Goal: Transaction & Acquisition: Purchase product/service

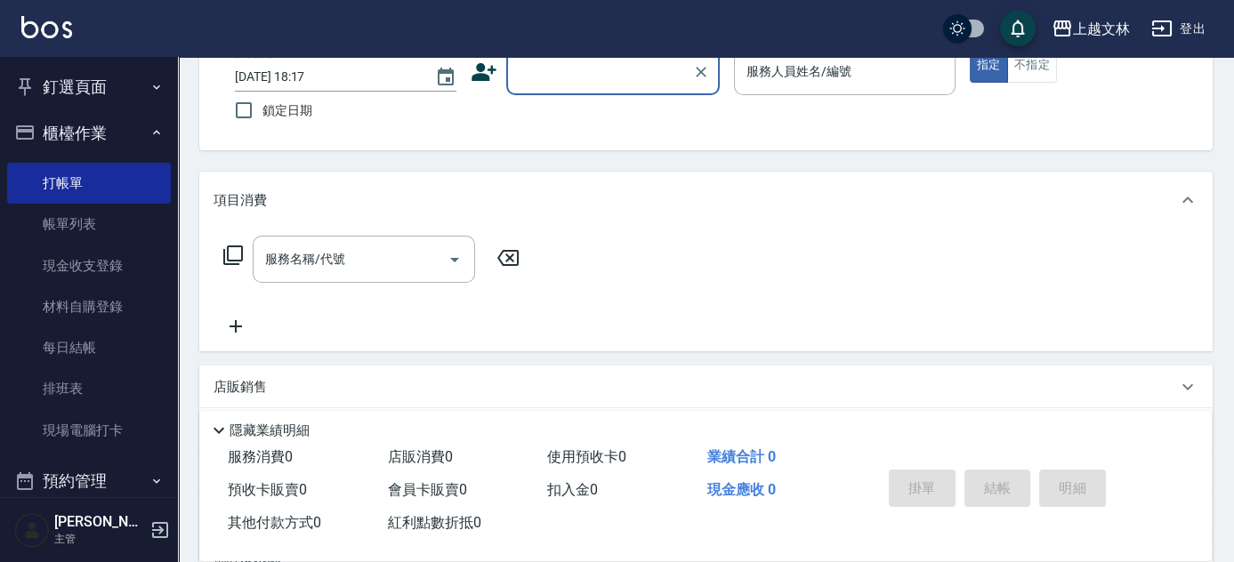
scroll to position [43, 0]
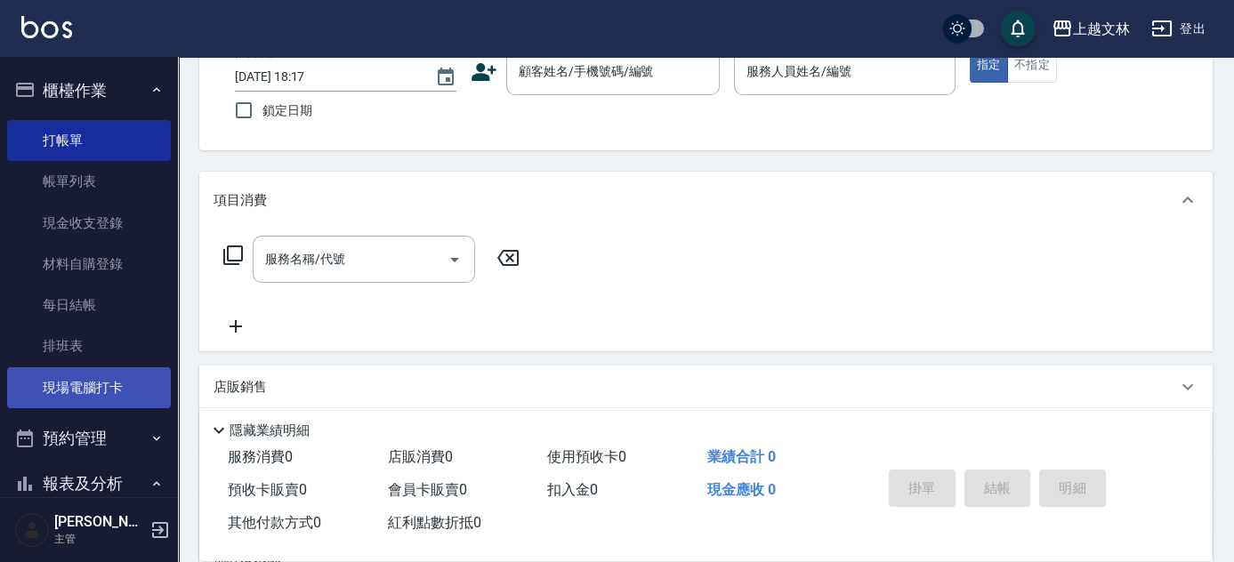
click at [109, 395] on link "現場電腦打卡" at bounding box center [89, 387] width 164 height 41
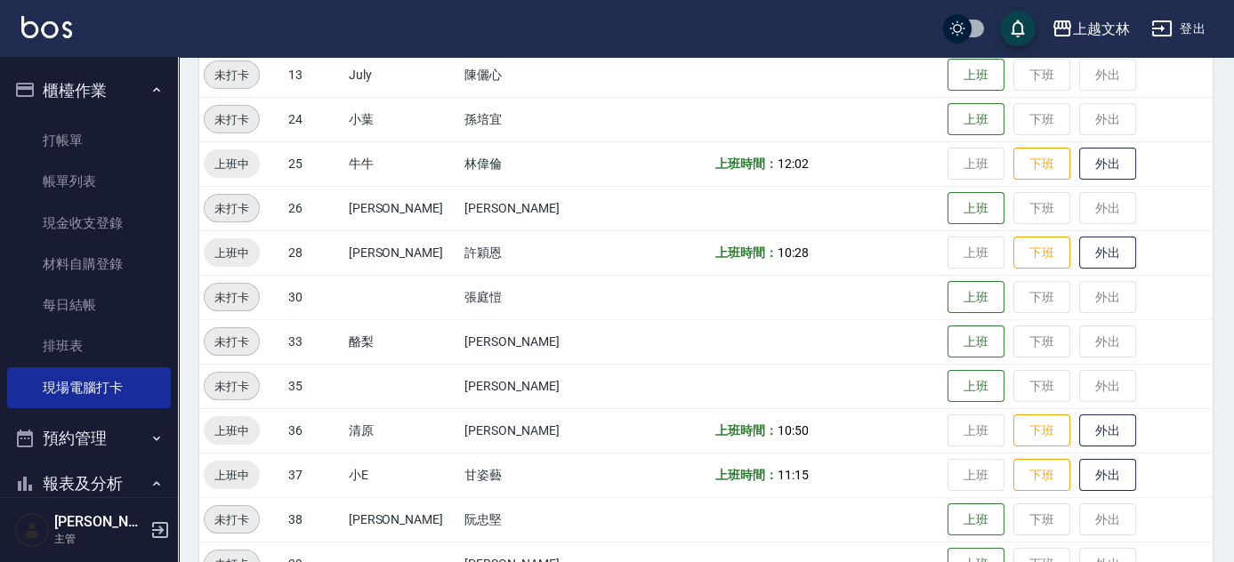
scroll to position [728, 0]
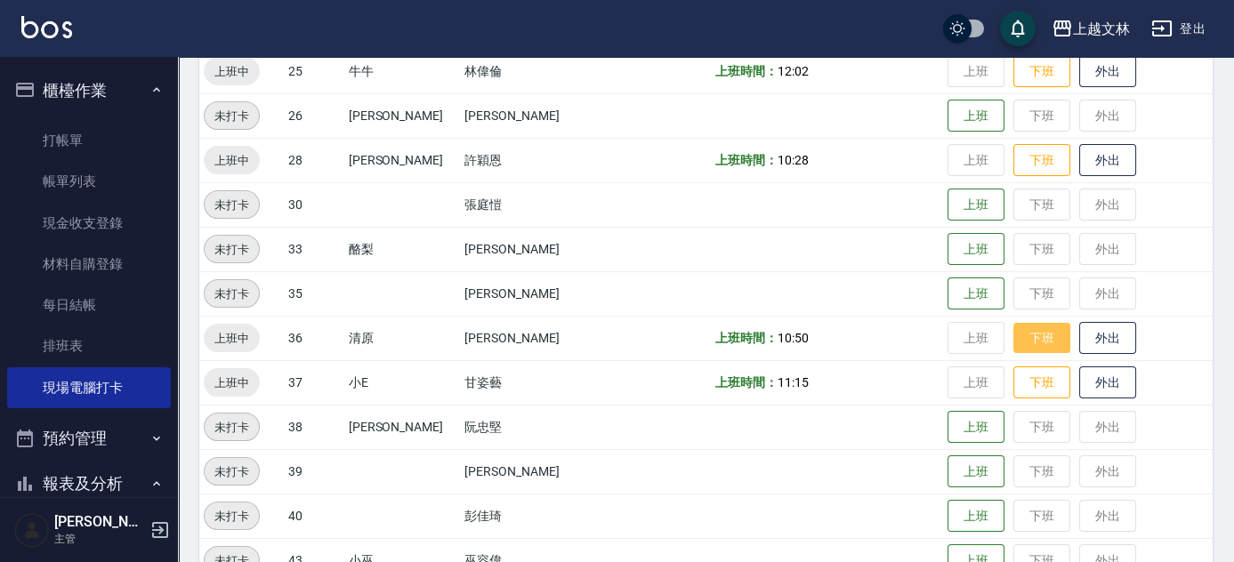
click at [1013, 336] on button "下班" at bounding box center [1041, 338] width 57 height 31
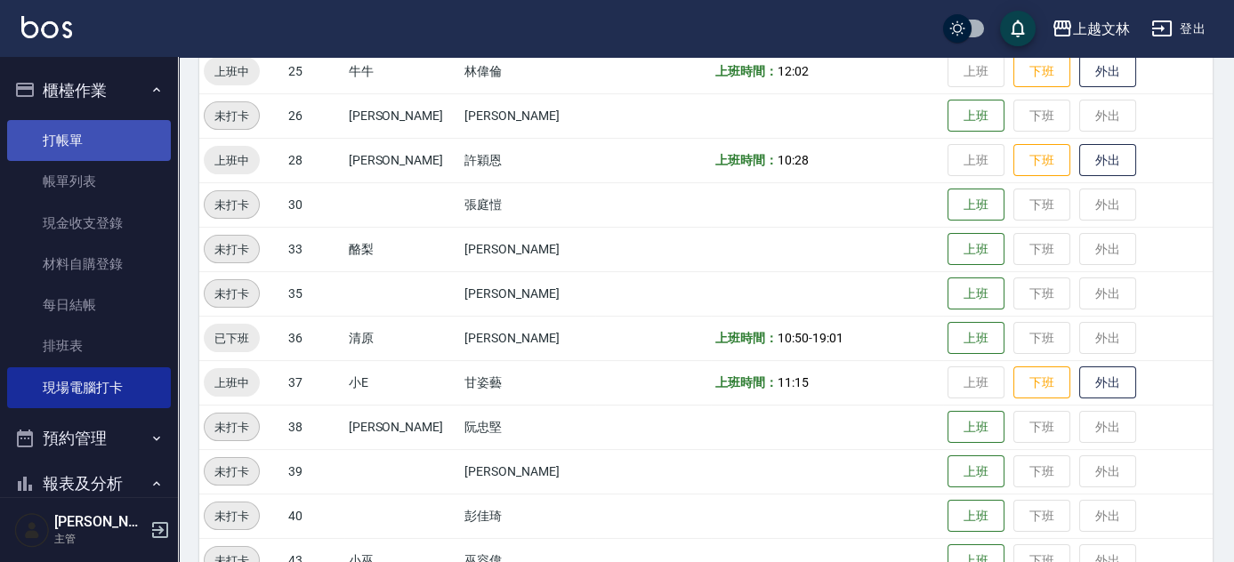
click at [81, 141] on link "打帳單" at bounding box center [89, 140] width 164 height 41
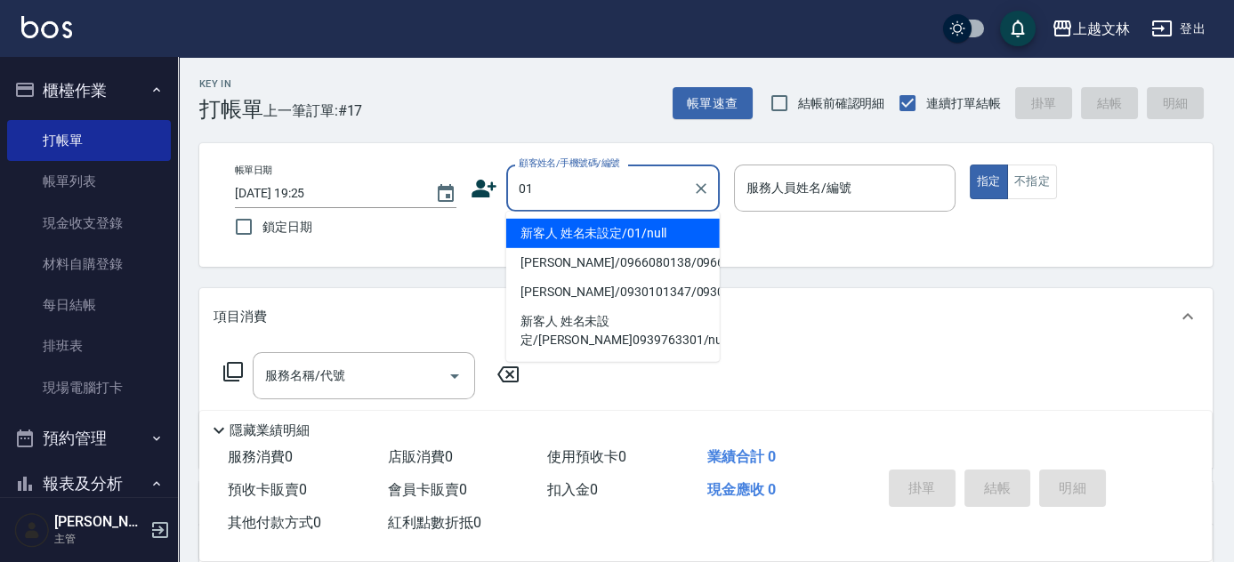
type input "新客人 姓名未設定/01/null"
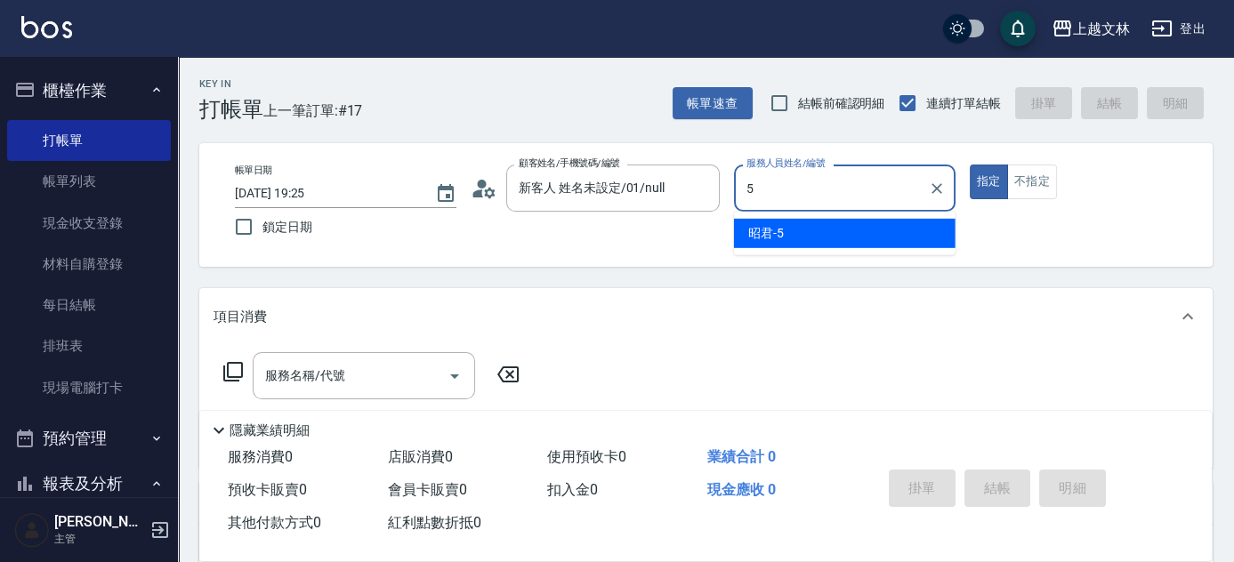
type input "昭君-5"
type button "true"
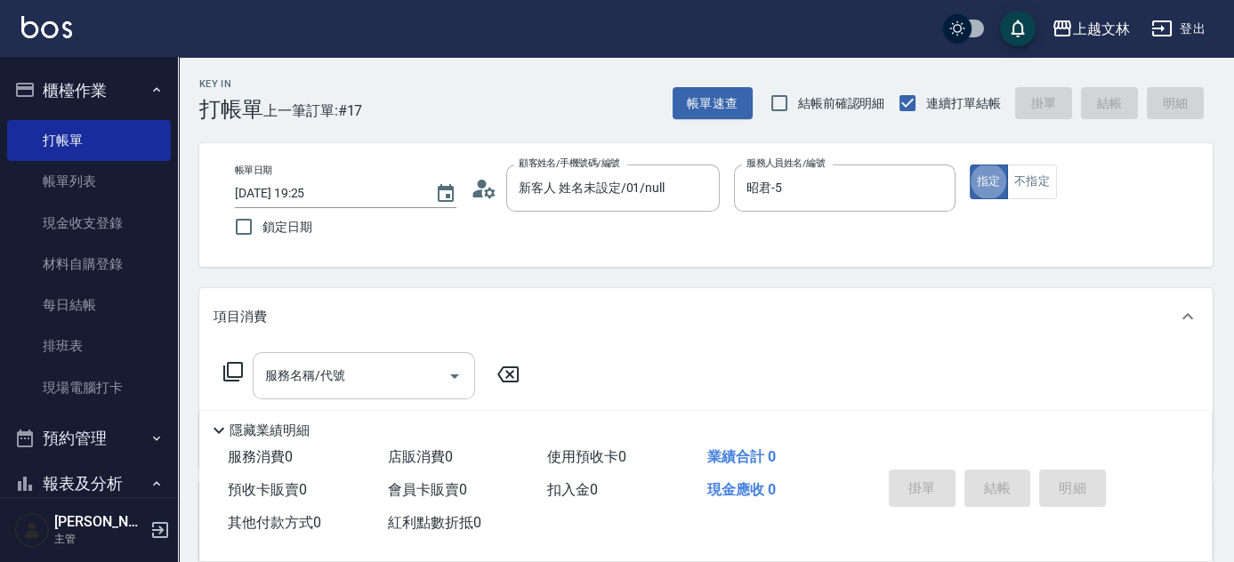
click at [399, 381] on input "服務名稱/代號" at bounding box center [351, 375] width 180 height 31
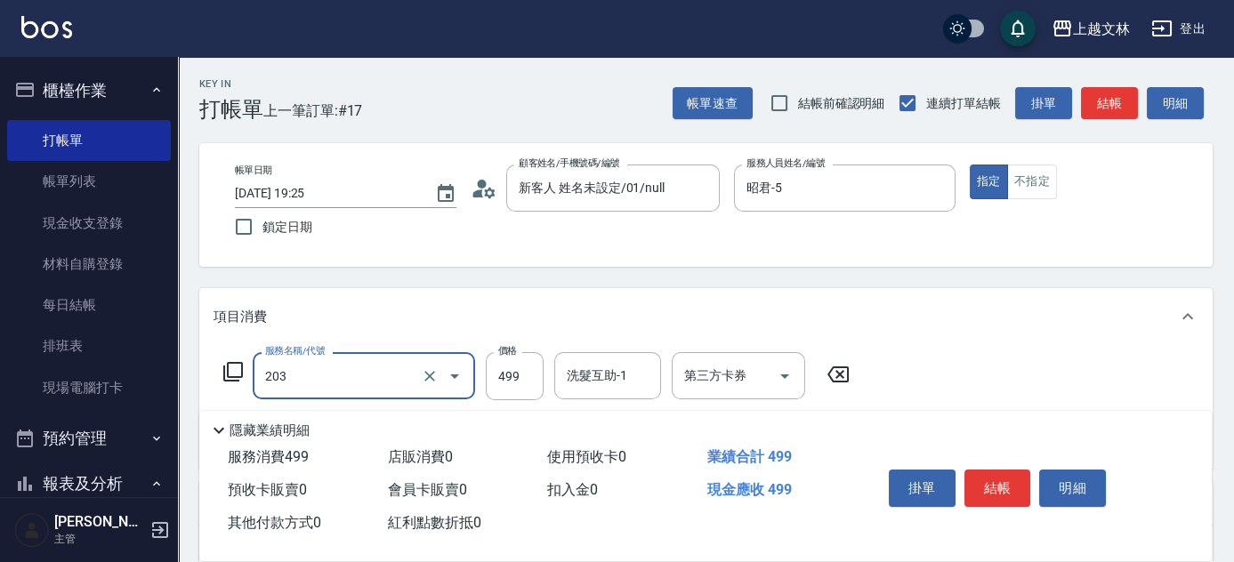
type input "B級洗+剪(203)"
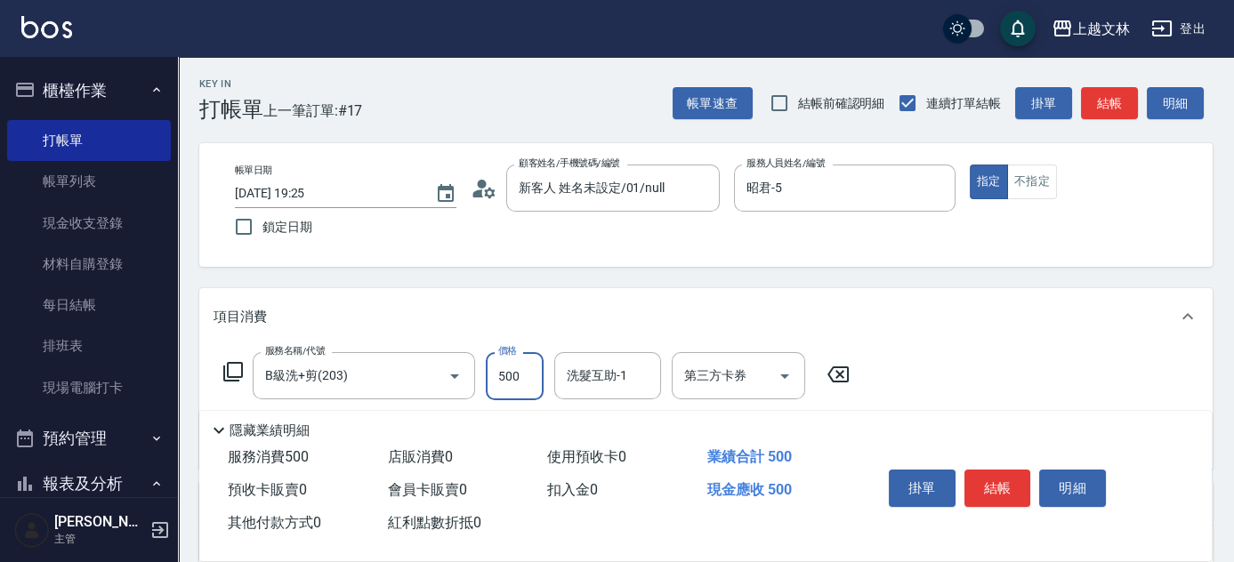
type input "500"
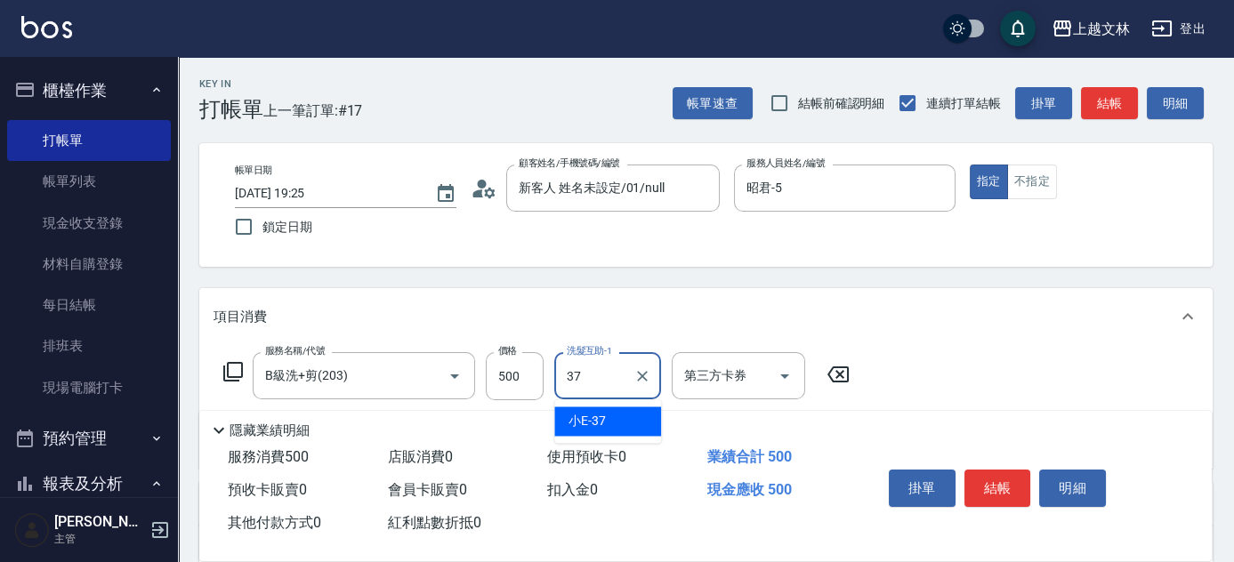
type input "小E-37"
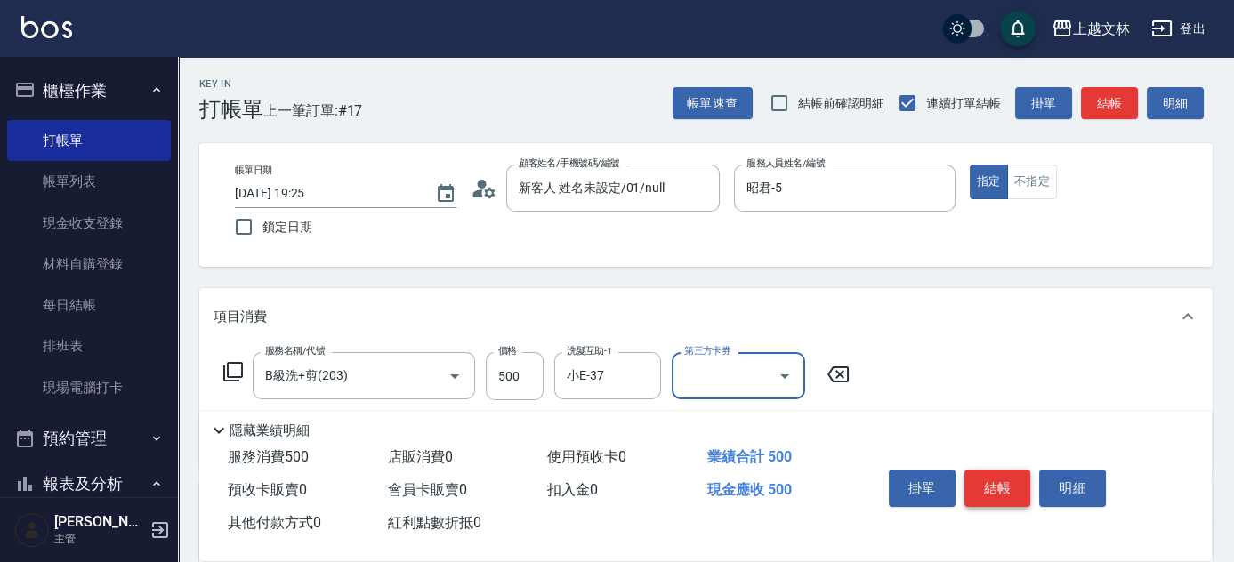
click at [996, 493] on button "結帳" at bounding box center [997, 488] width 67 height 37
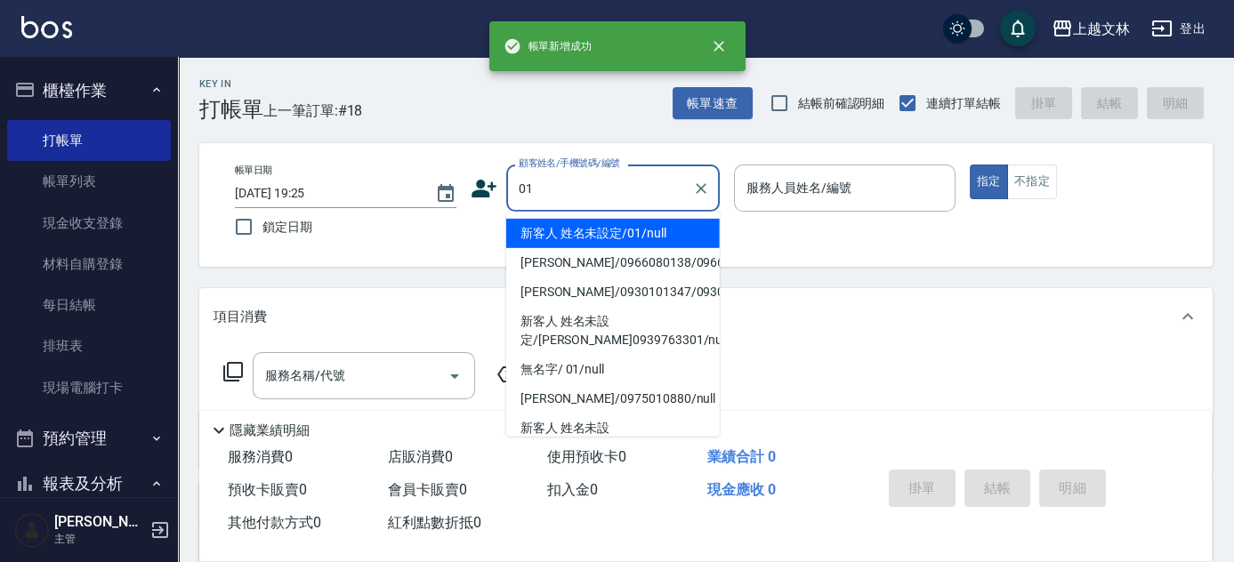
type input "新客人 姓名未設定/01/null"
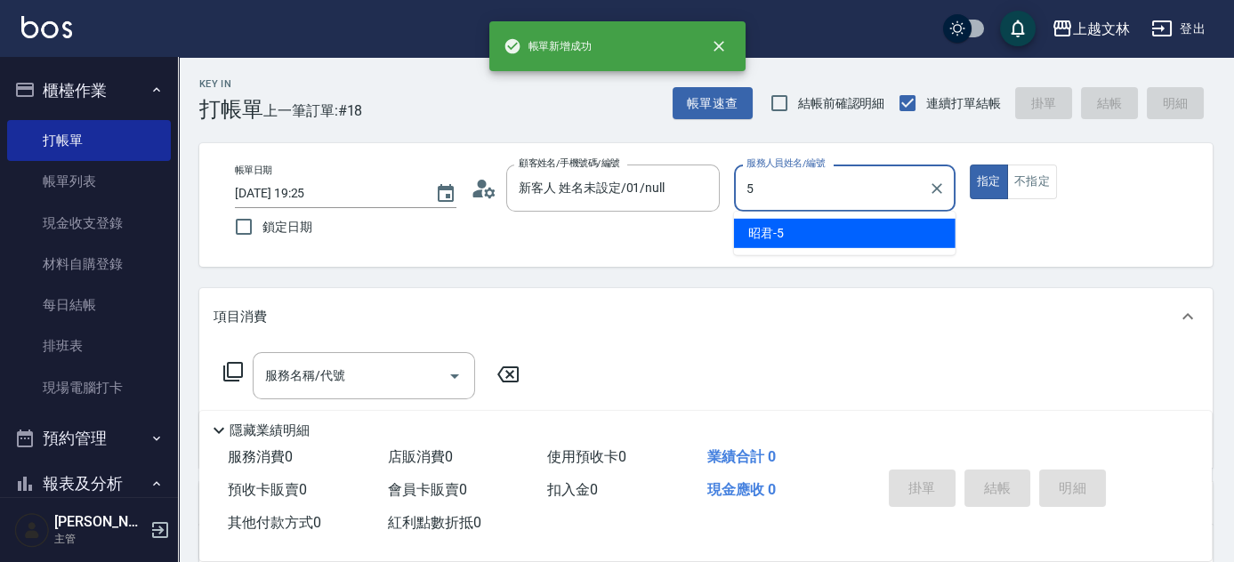
type input "昭君-5"
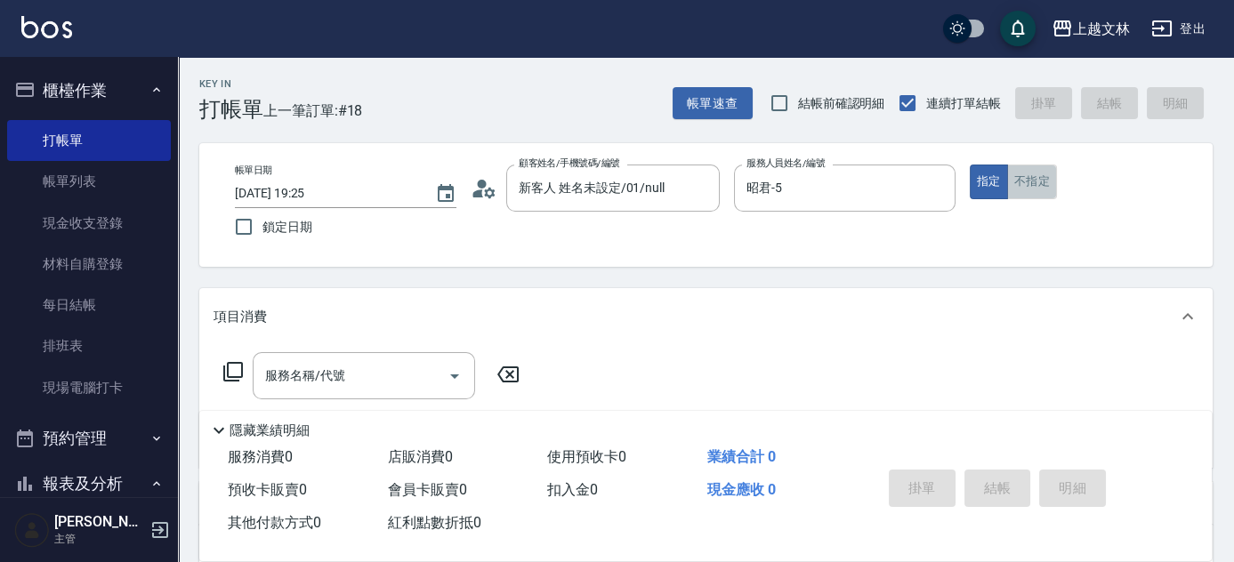
click at [1040, 186] on button "不指定" at bounding box center [1032, 182] width 50 height 35
click at [412, 386] on input "服務名稱/代號" at bounding box center [351, 375] width 180 height 31
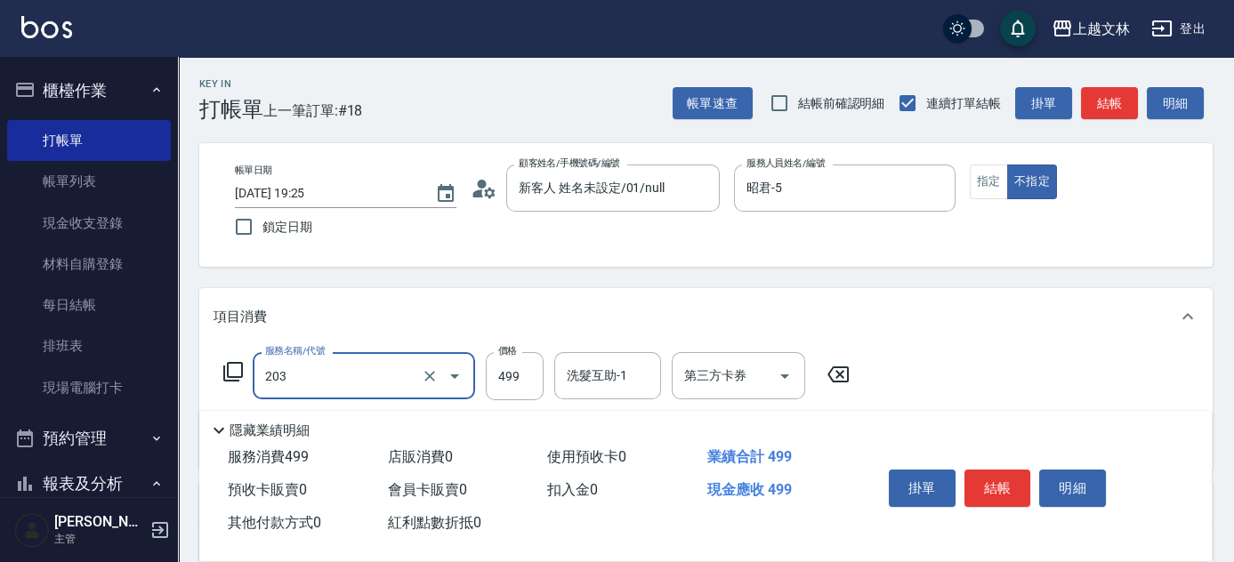
type input "B級洗+剪(203)"
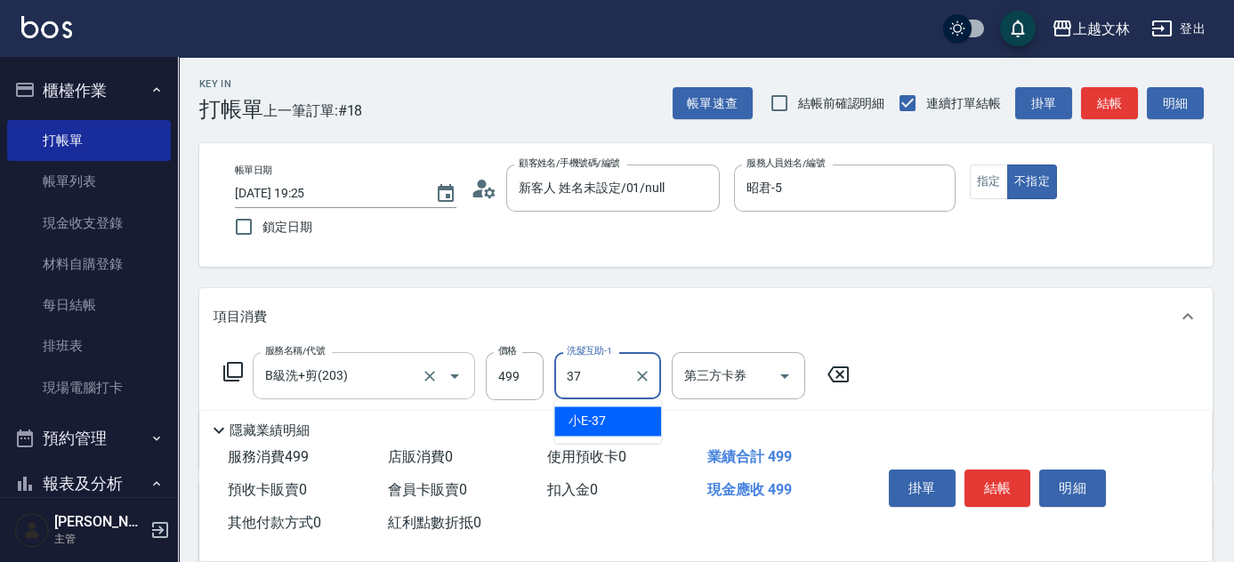
type input "小E-37"
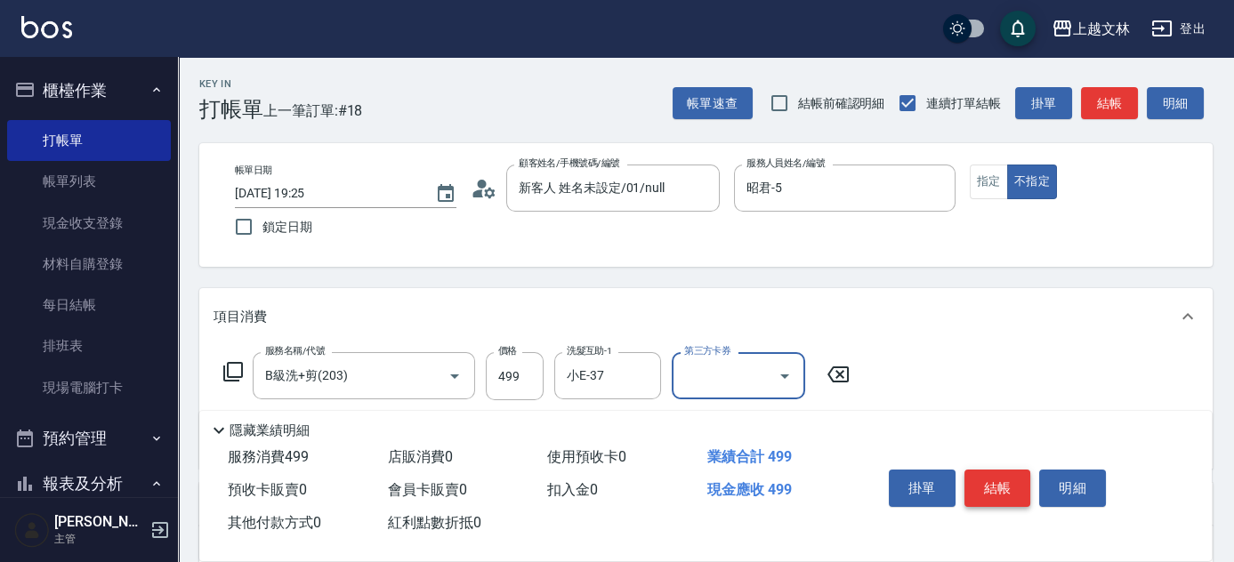
click at [991, 480] on button "結帳" at bounding box center [997, 488] width 67 height 37
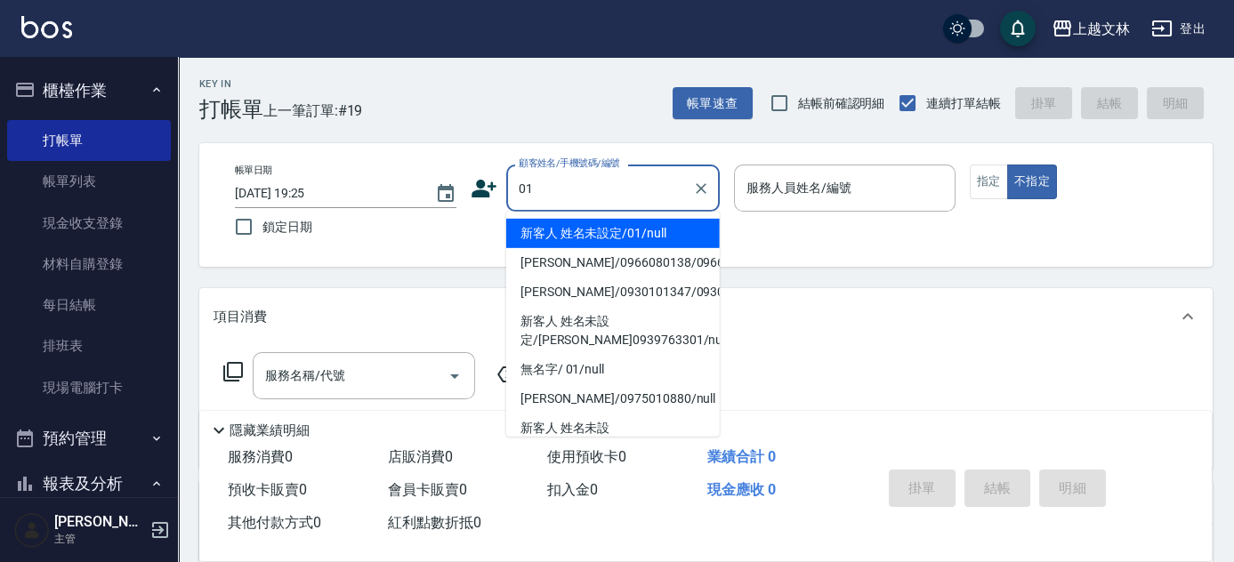
type input "新客人 姓名未設定/01/null"
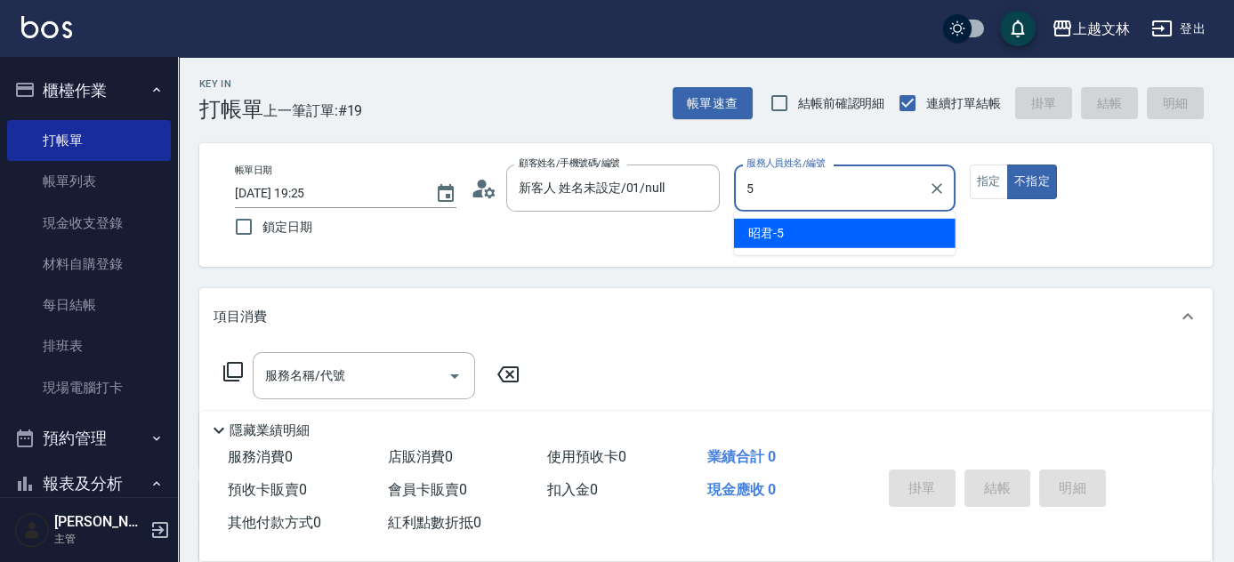
type input "5"
type button "false"
type input "昭君-5"
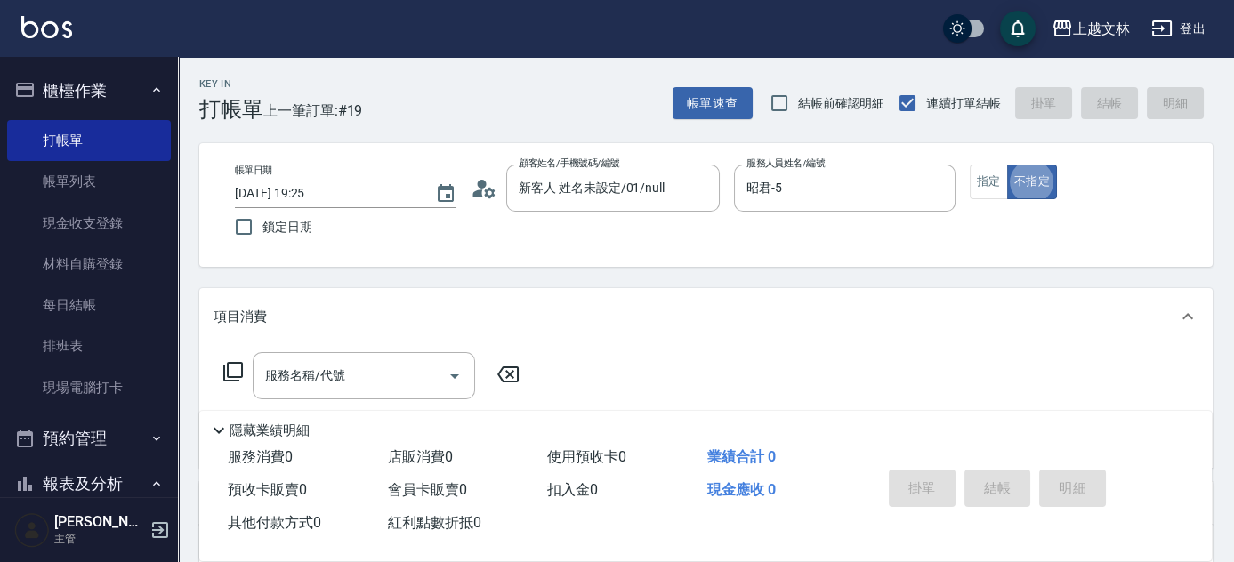
click at [243, 375] on div "服務名稱/代號 服務名稱/代號" at bounding box center [372, 375] width 317 height 47
click at [232, 373] on icon at bounding box center [232, 371] width 21 height 21
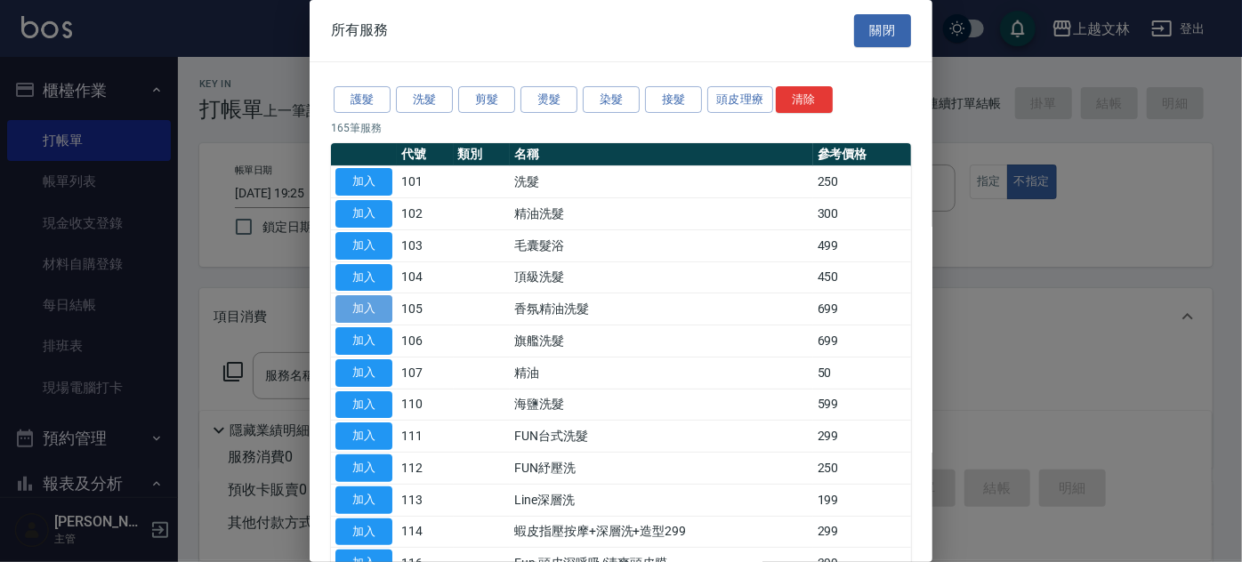
click at [378, 312] on button "加入" at bounding box center [363, 309] width 57 height 28
type input "香氛精油洗髮(105)"
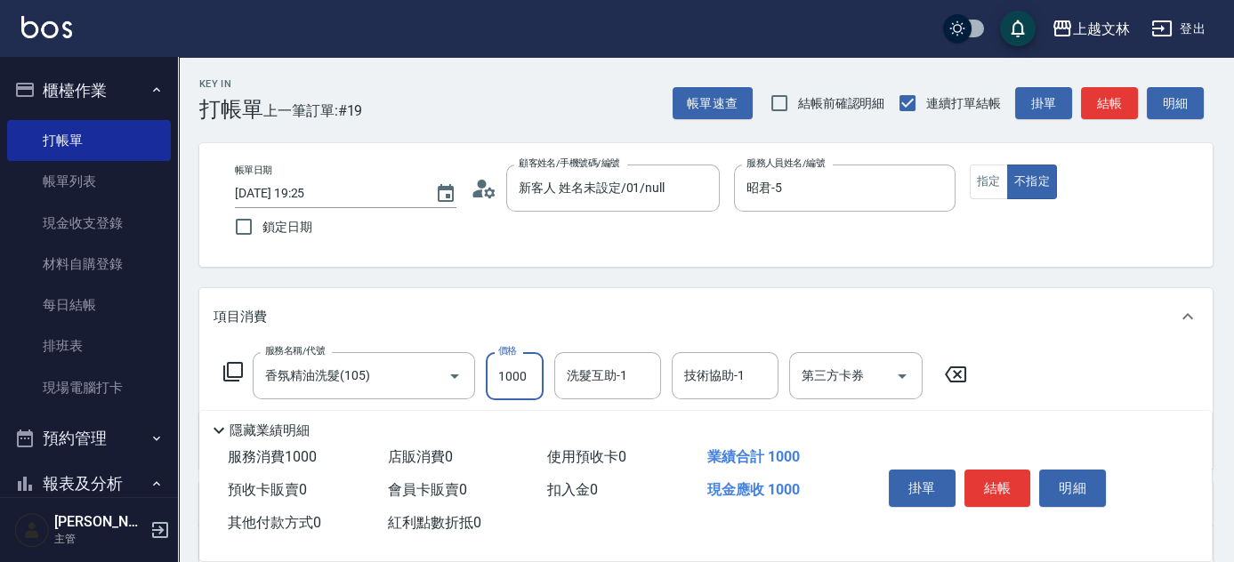
type input "1000"
click at [1002, 490] on button "結帳" at bounding box center [997, 488] width 67 height 37
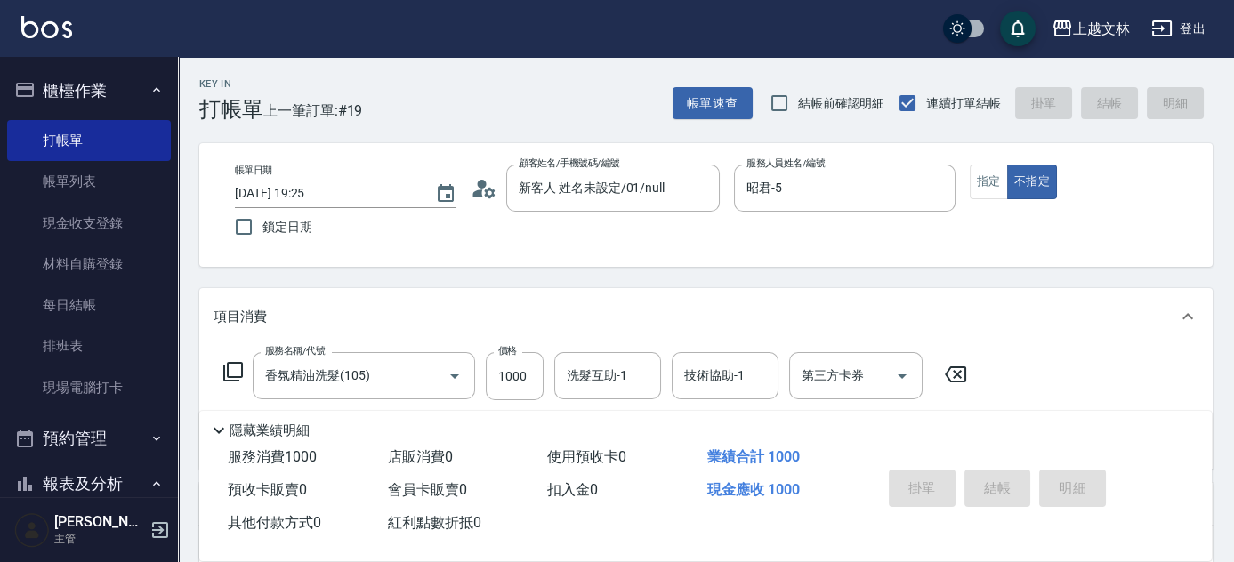
type input "[DATE] 19:26"
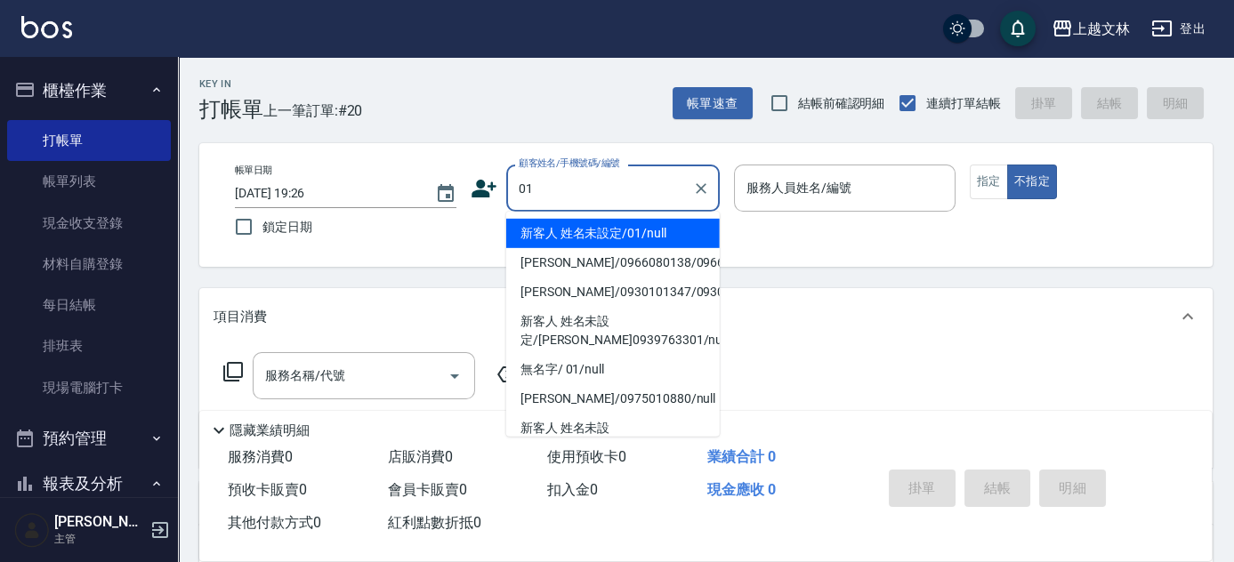
type input "新客人 姓名未設定/01/null"
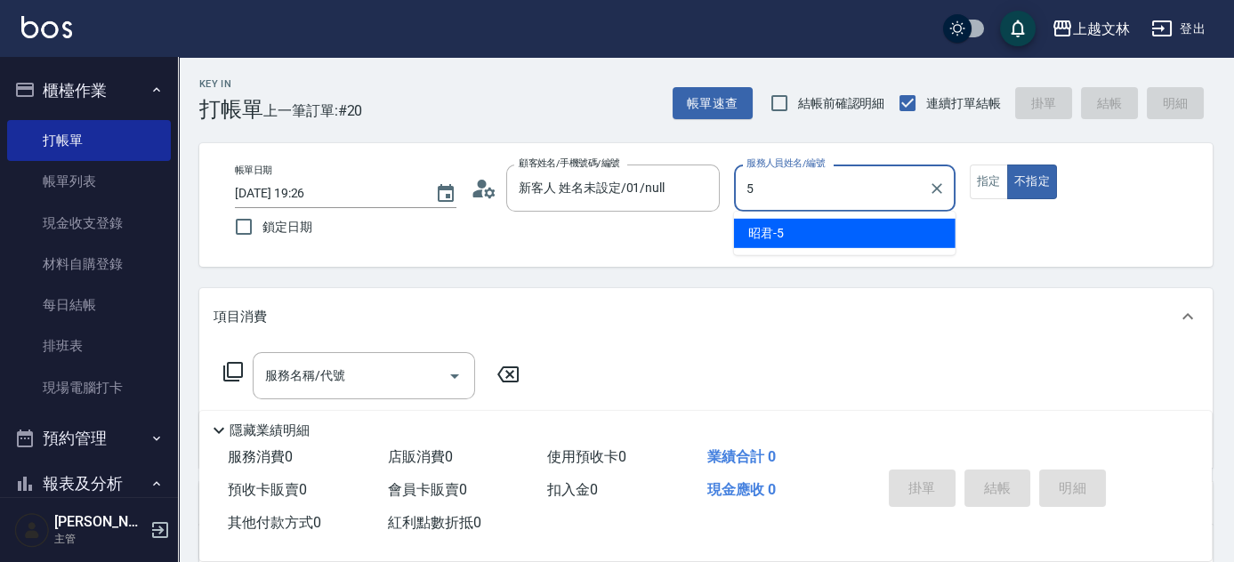
type input "昭君-5"
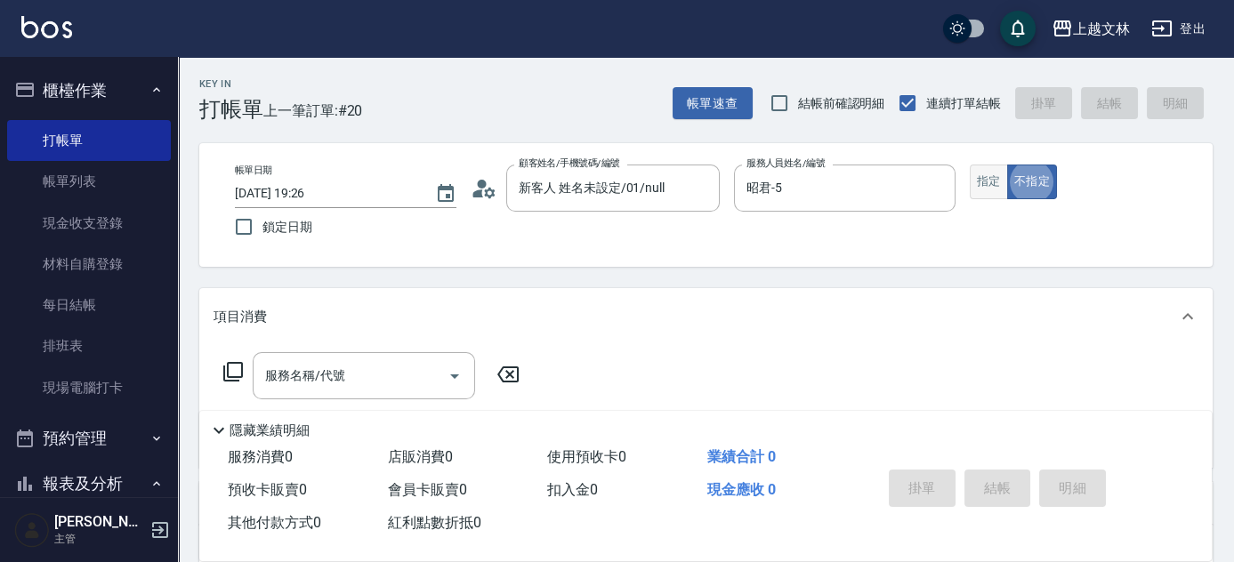
click at [986, 191] on button "指定" at bounding box center [989, 182] width 38 height 35
click at [333, 385] on input "服務名稱/代號" at bounding box center [351, 375] width 180 height 31
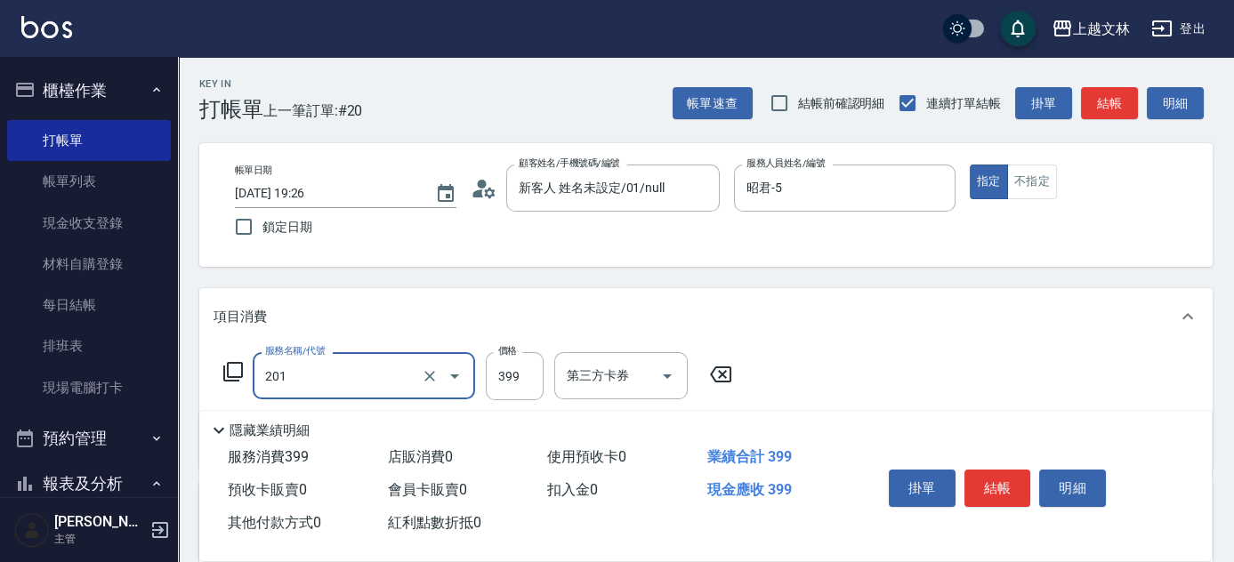
type input "B級單剪(201)"
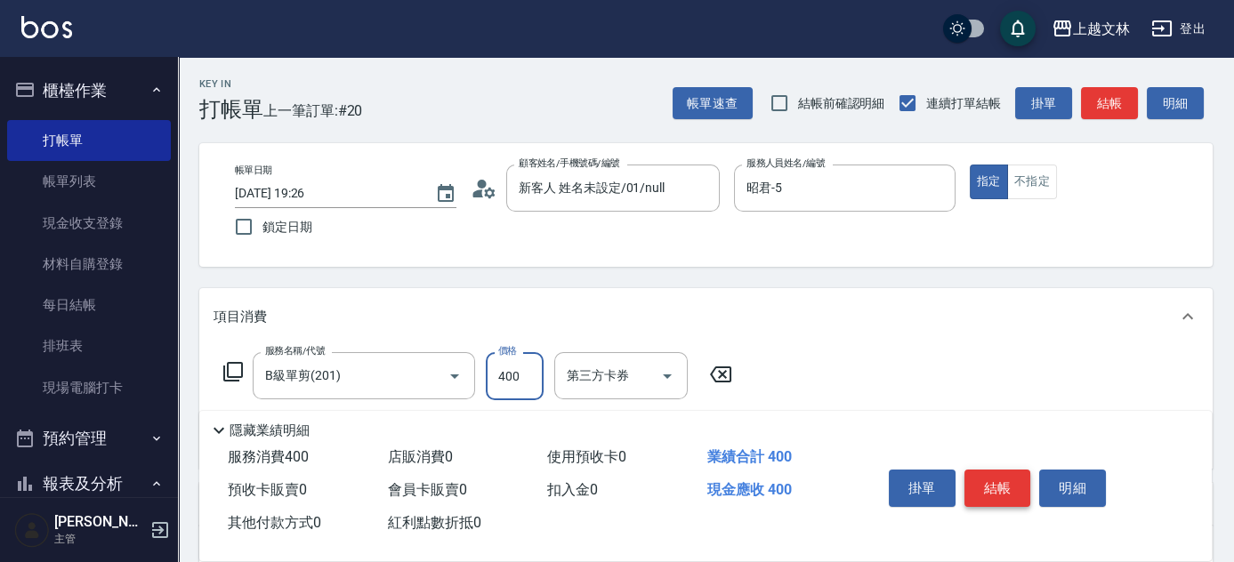
type input "400"
click at [1006, 479] on button "結帳" at bounding box center [997, 488] width 67 height 37
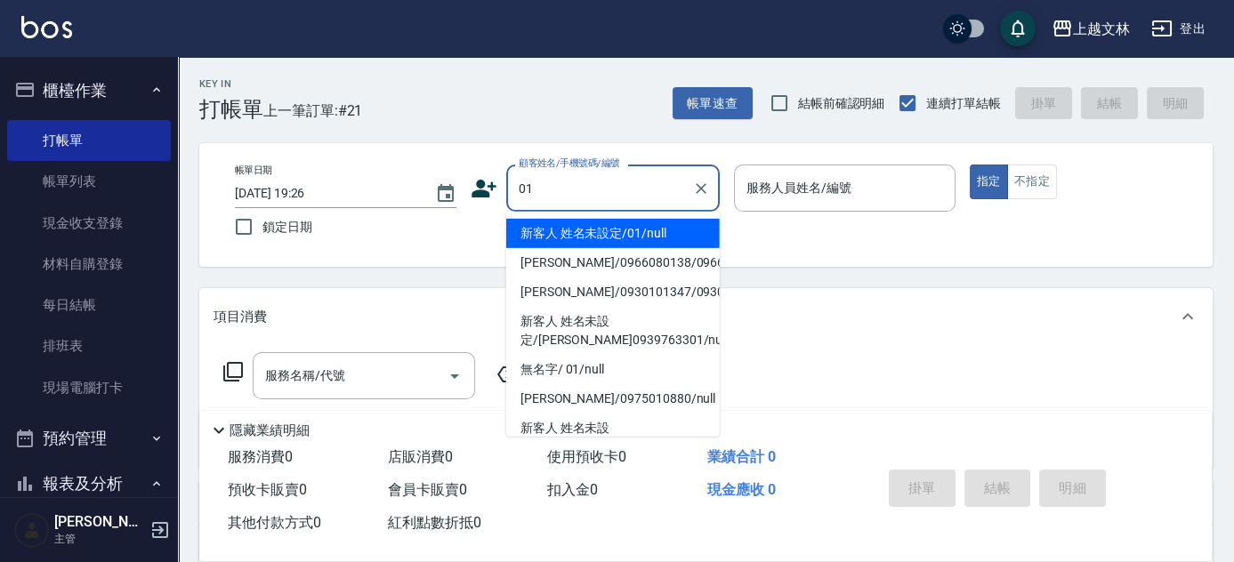
type input "新客人 姓名未設定/01/null"
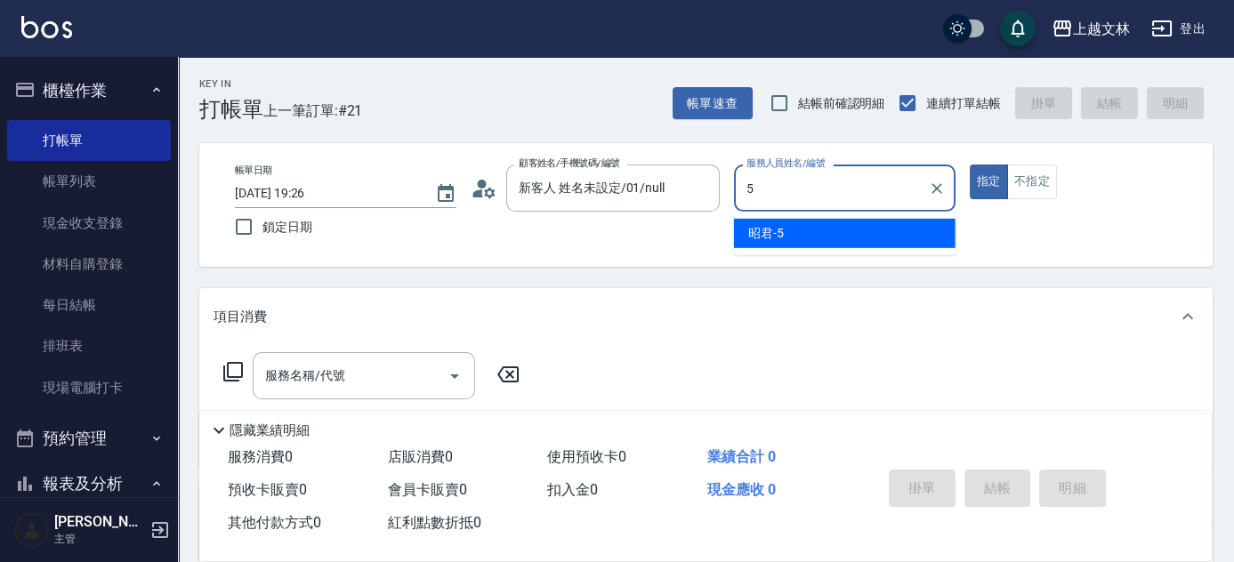
type input "昭君-5"
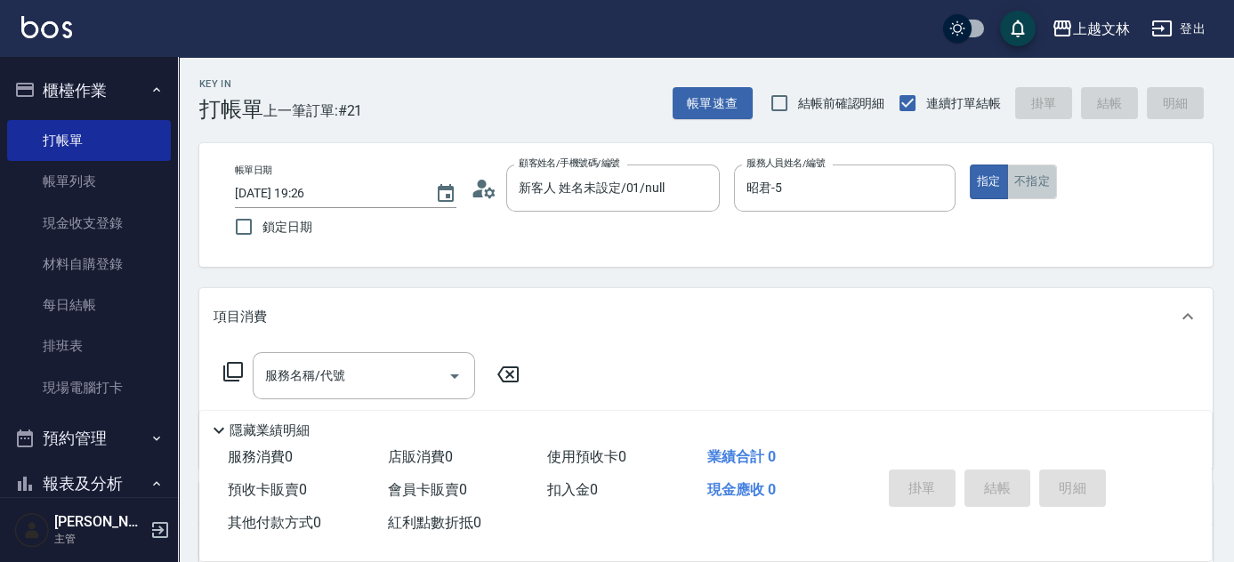
click at [1044, 187] on button "不指定" at bounding box center [1032, 182] width 50 height 35
click at [389, 376] on input "服務名稱/代號" at bounding box center [351, 375] width 180 height 31
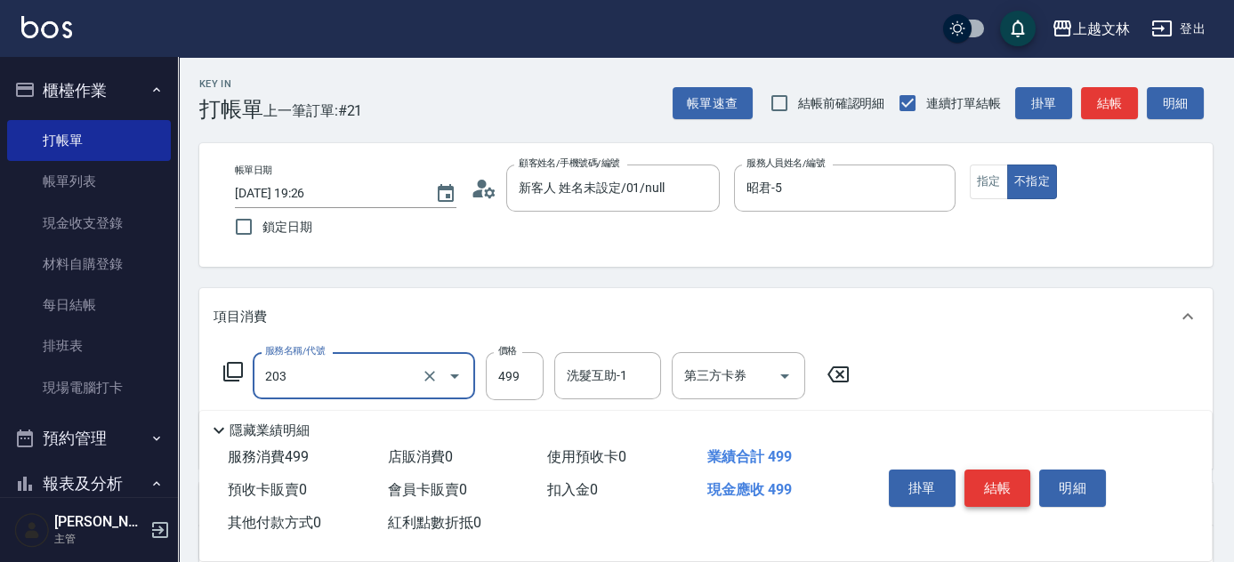
type input "B級洗+剪(203)"
click at [1010, 478] on button "結帳" at bounding box center [997, 488] width 67 height 37
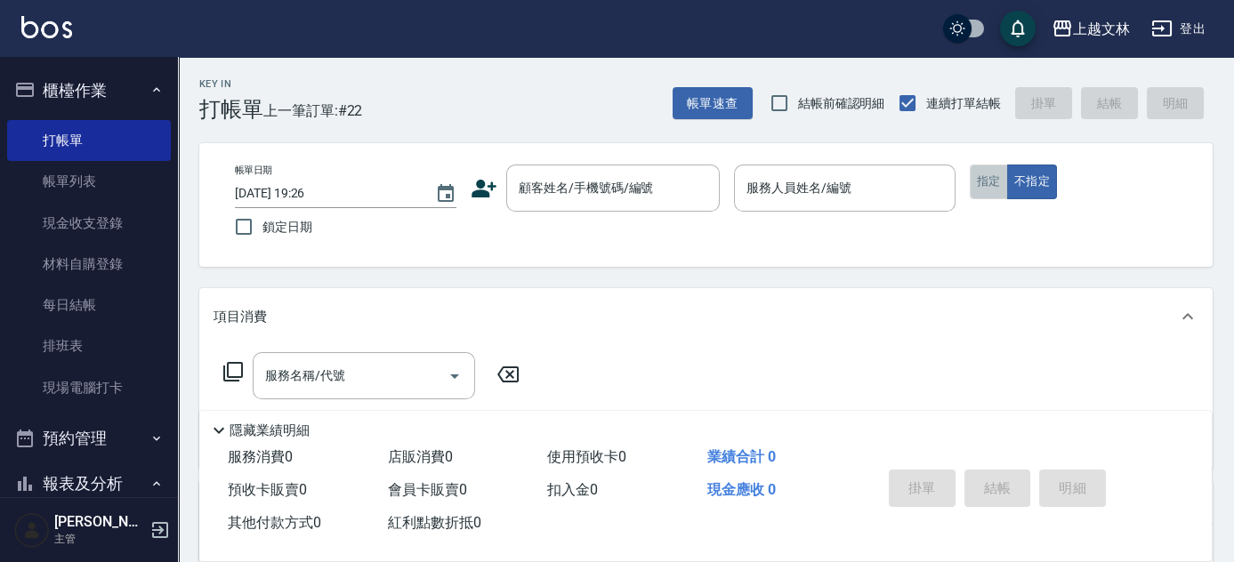
click at [979, 180] on button "指定" at bounding box center [989, 182] width 38 height 35
click at [635, 198] on input "顧客姓名/手機號碼/編號" at bounding box center [599, 188] width 171 height 31
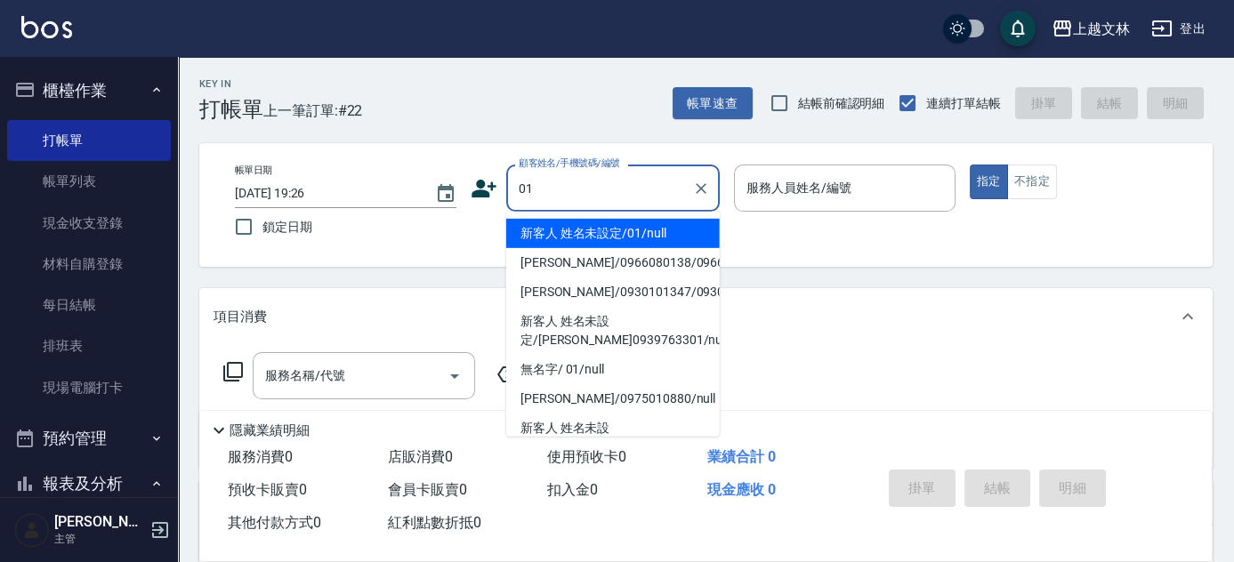
type input "新客人 姓名未設定/01/null"
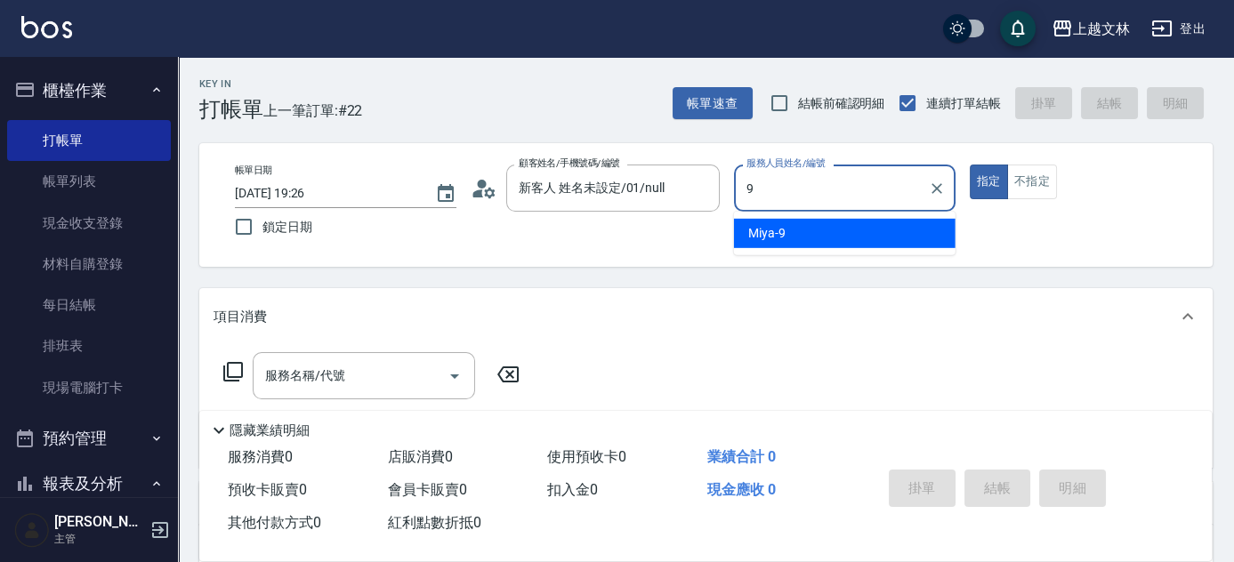
type input "Miya-9"
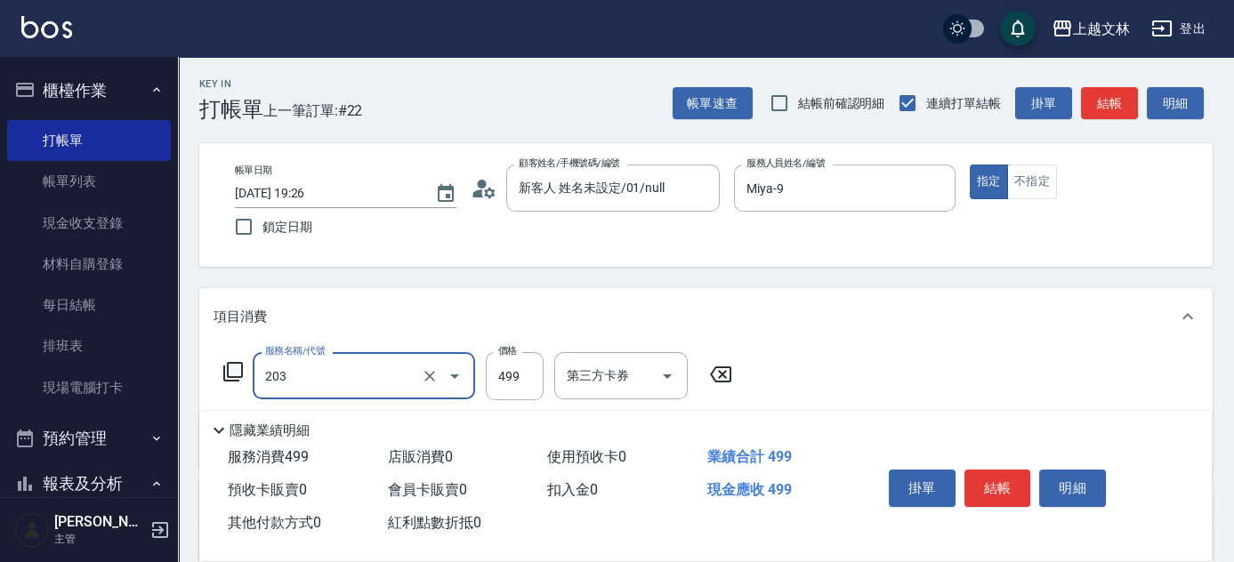
type input "B級洗+剪(203)"
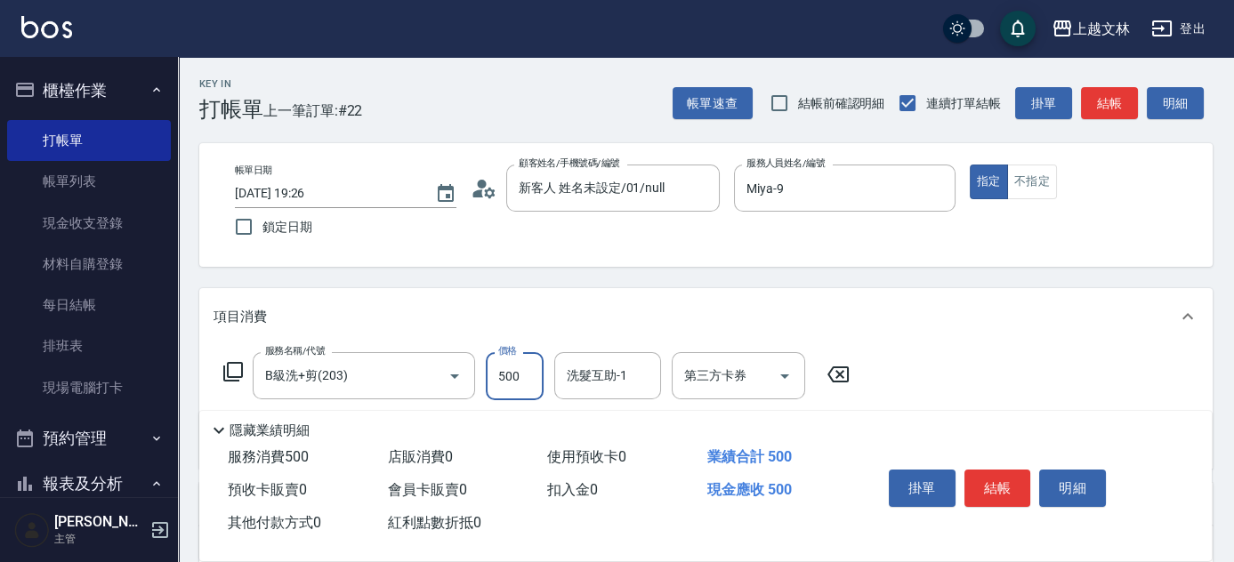
type input "500"
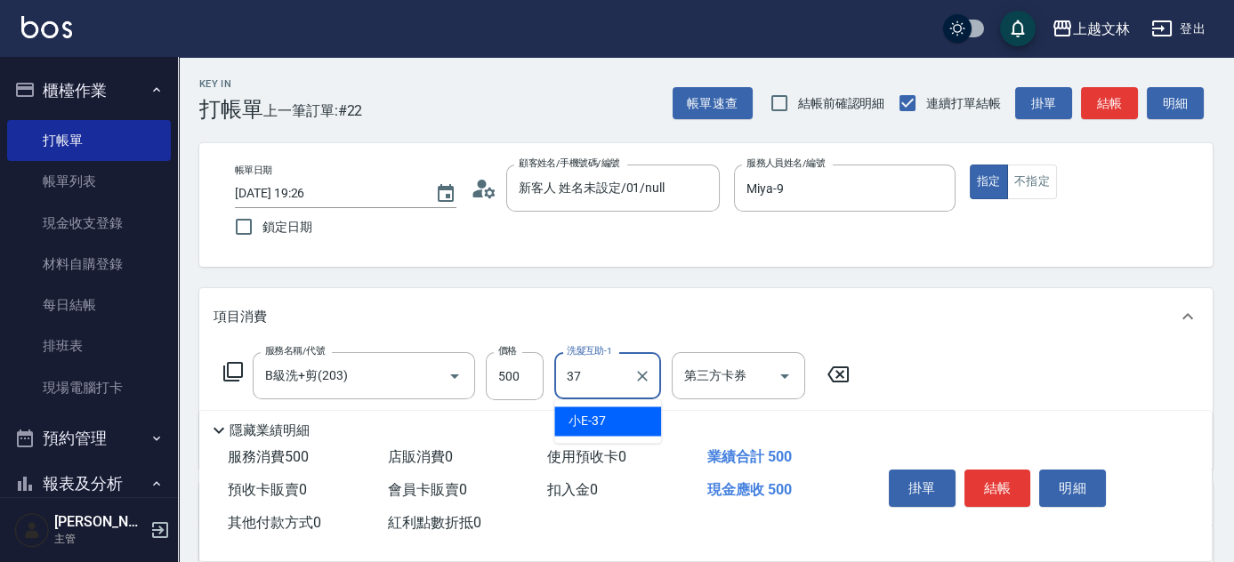
type input "小E-37"
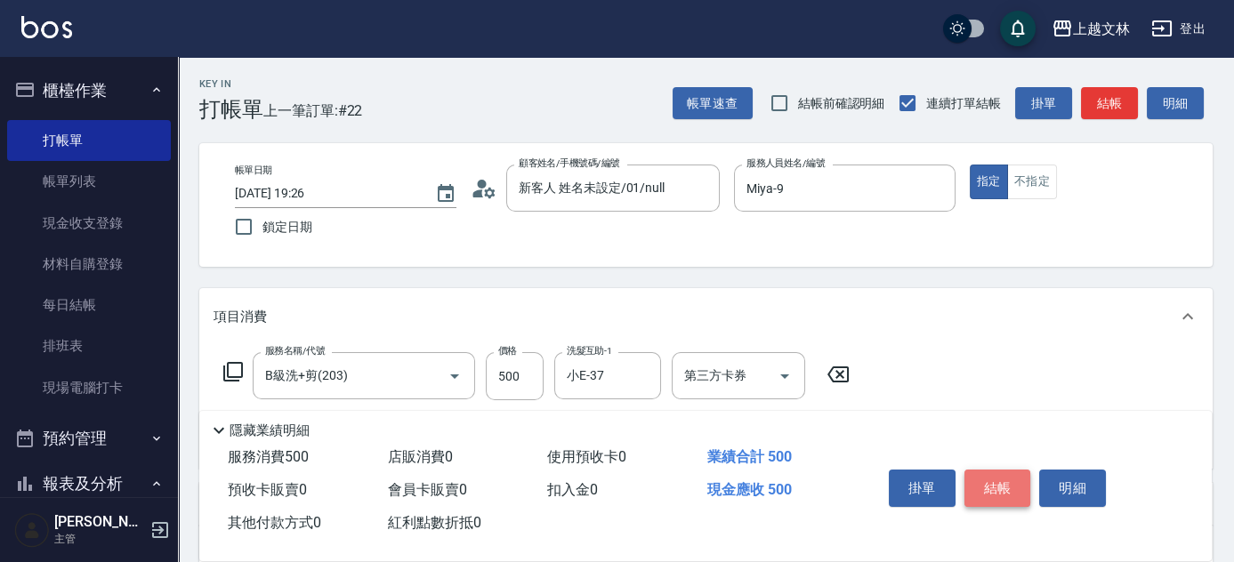
click at [997, 490] on button "結帳" at bounding box center [997, 488] width 67 height 37
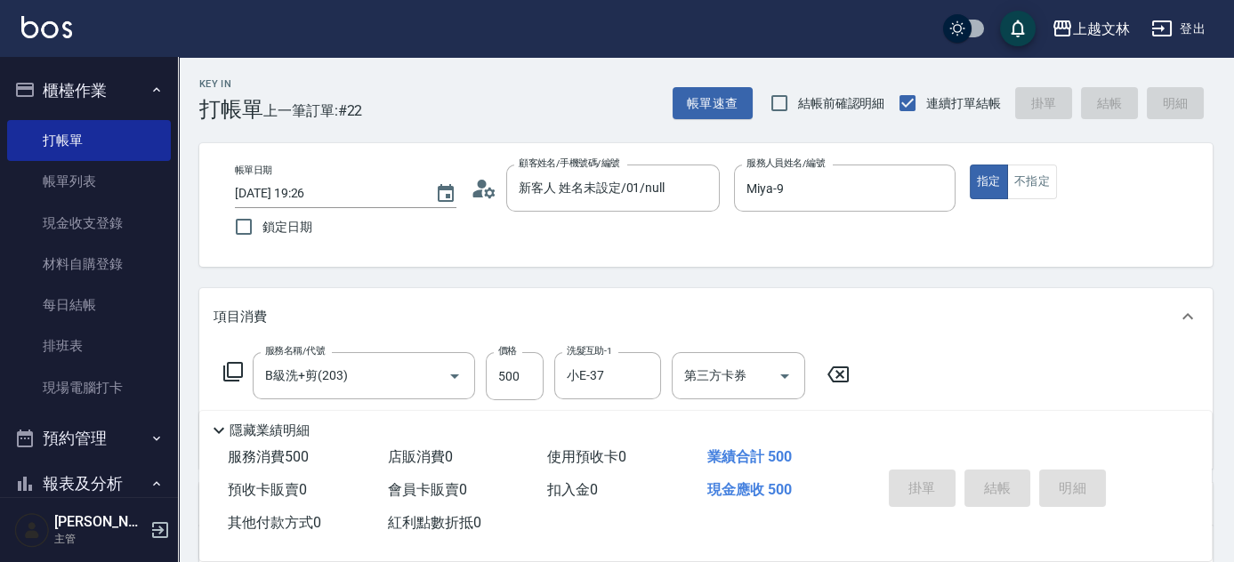
type input "[DATE] 19:31"
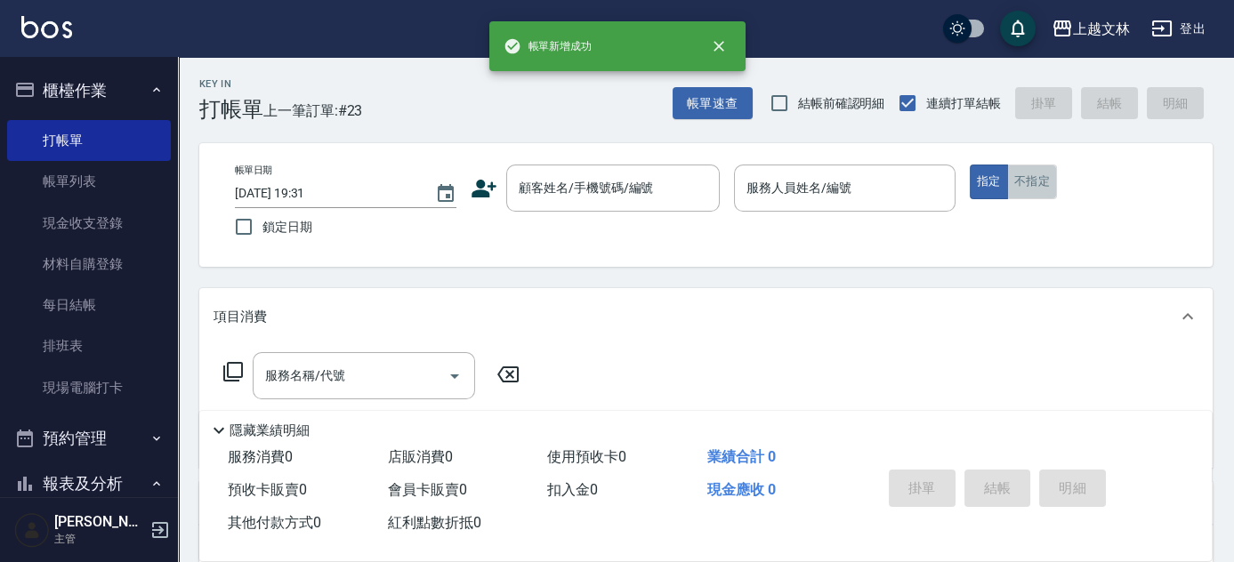
click at [1025, 180] on button "不指定" at bounding box center [1032, 182] width 50 height 35
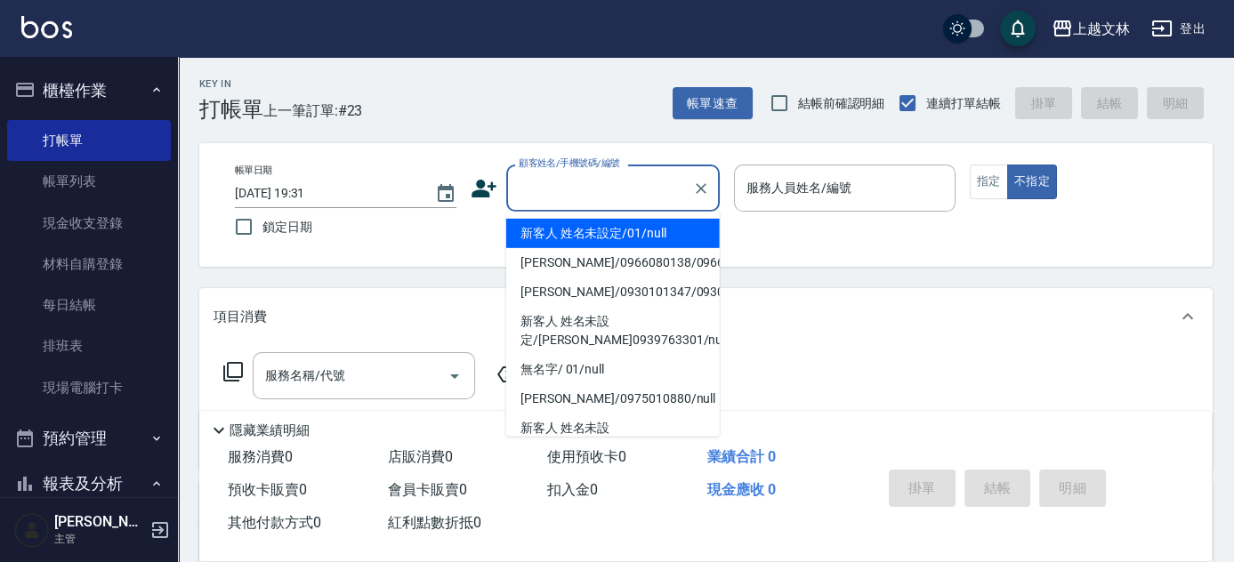
click at [646, 189] on input "顧客姓名/手機號碼/編號" at bounding box center [599, 188] width 171 height 31
type input "01"
type input "9"
type input "新客人 姓名未設定/01/null"
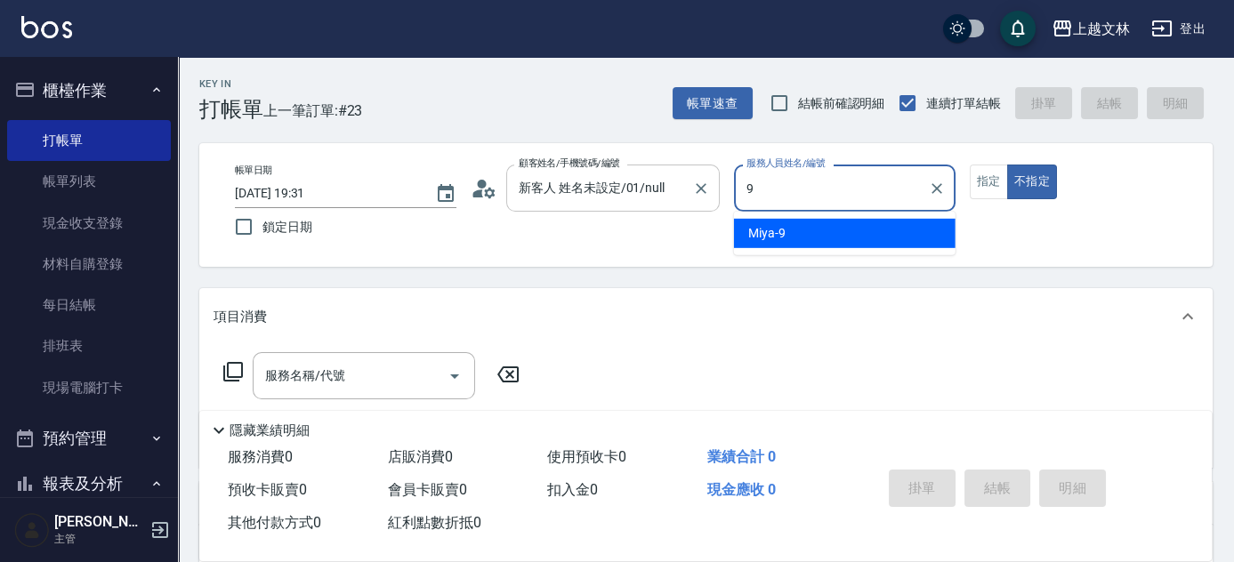
type input "Miya-9"
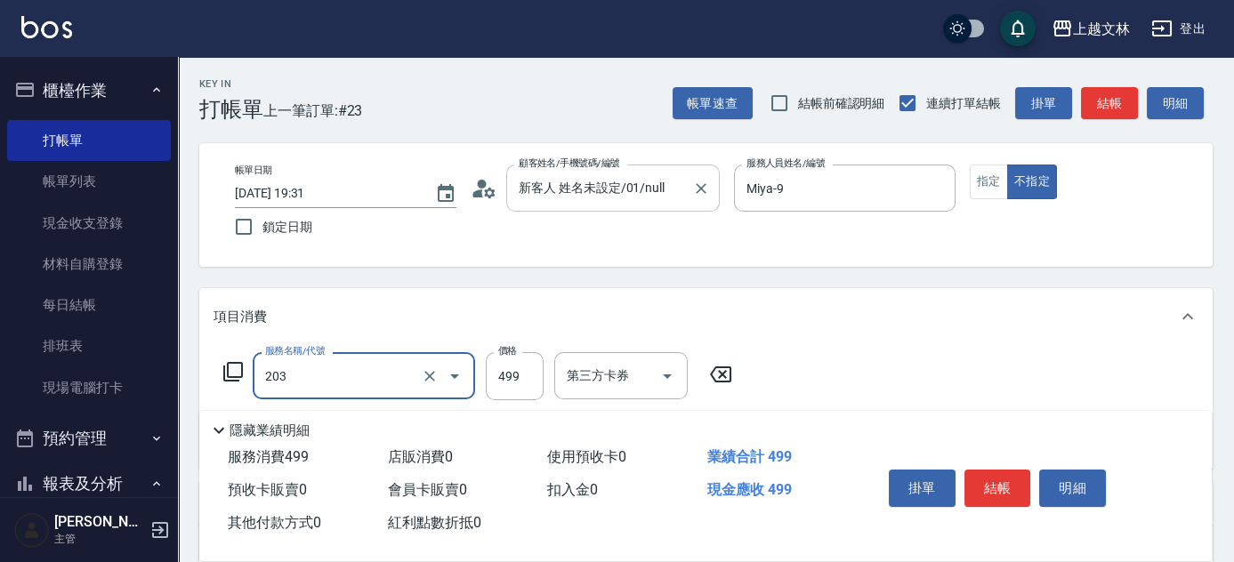
type input "B級洗+剪(203)"
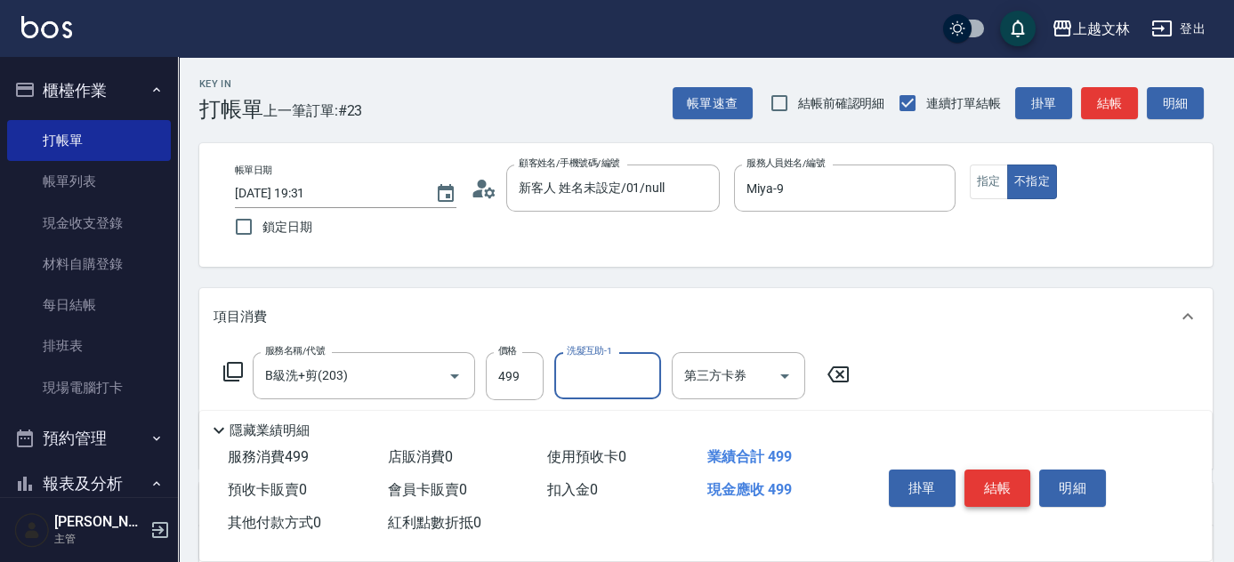
click at [992, 482] on button "結帳" at bounding box center [997, 488] width 67 height 37
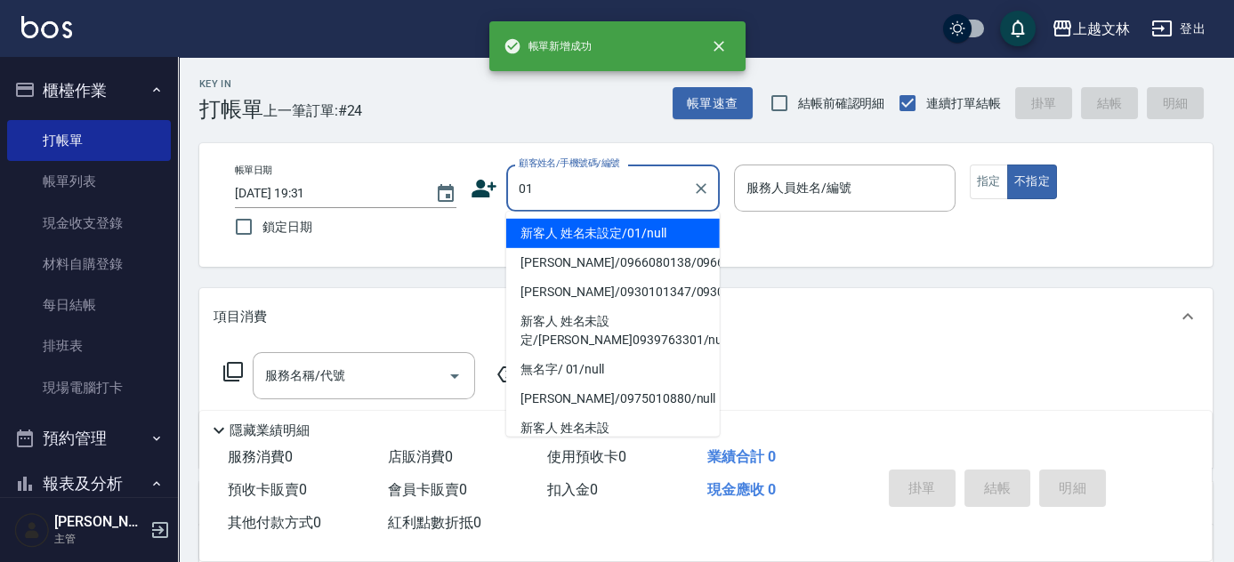
type input "01"
type input "9"
type input "新客人 姓名未設定/01/null"
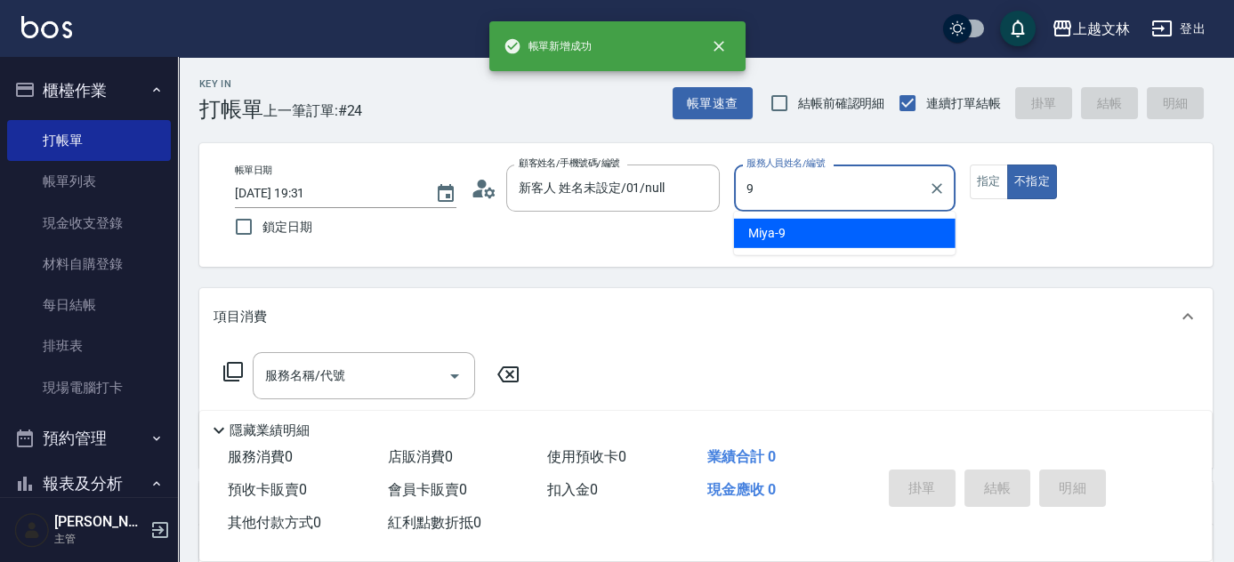
type input "Miya-9"
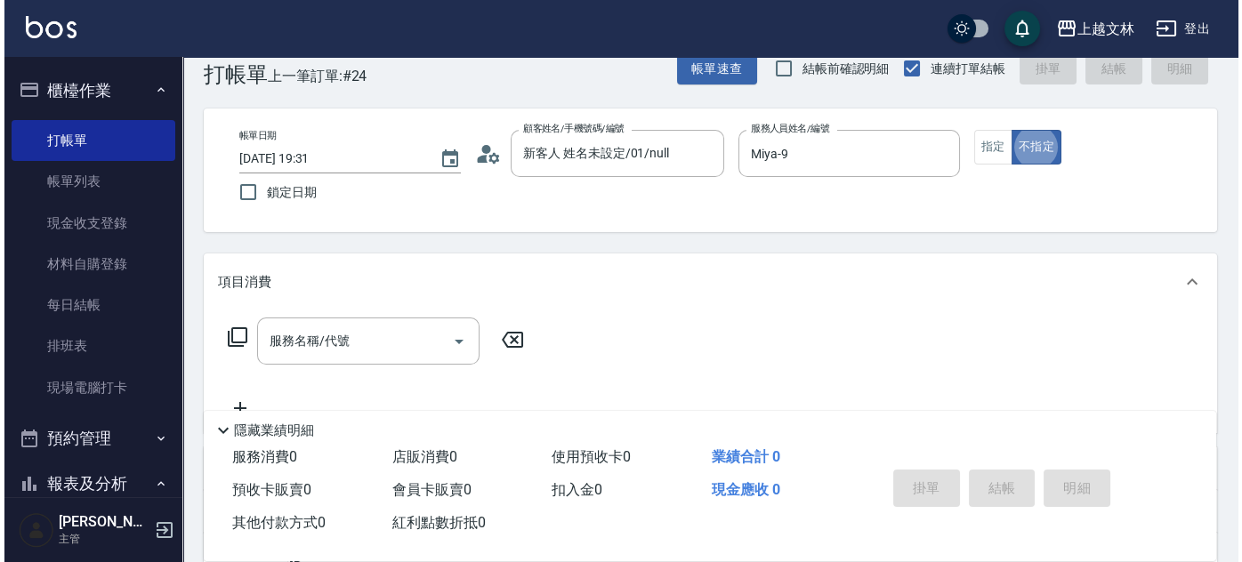
scroll to position [39, 0]
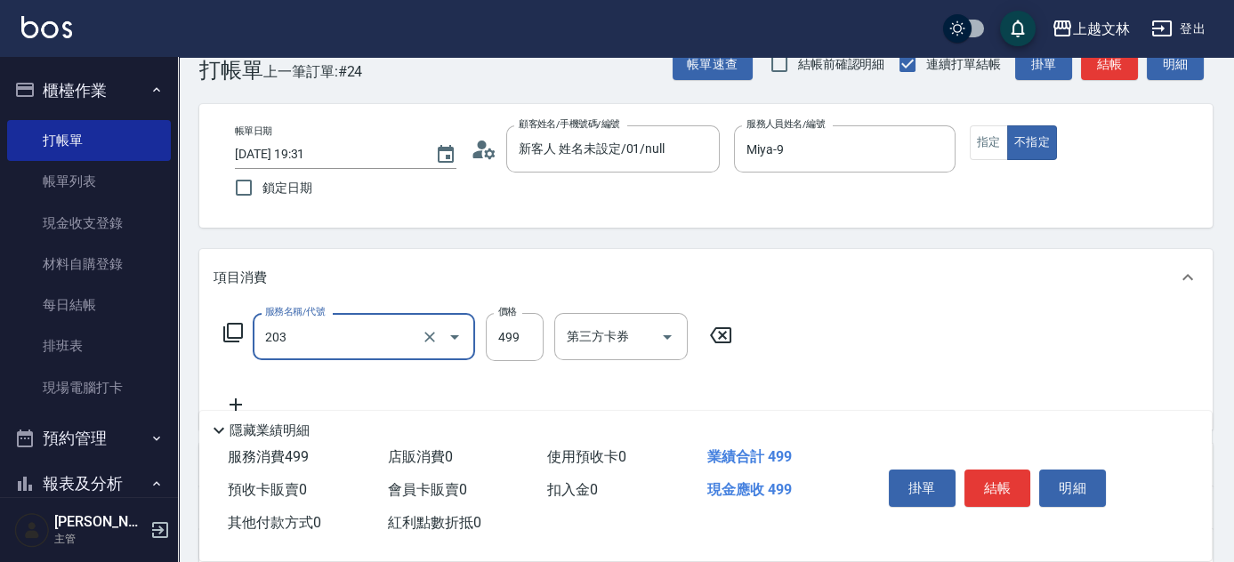
type input "B級洗+剪(203)"
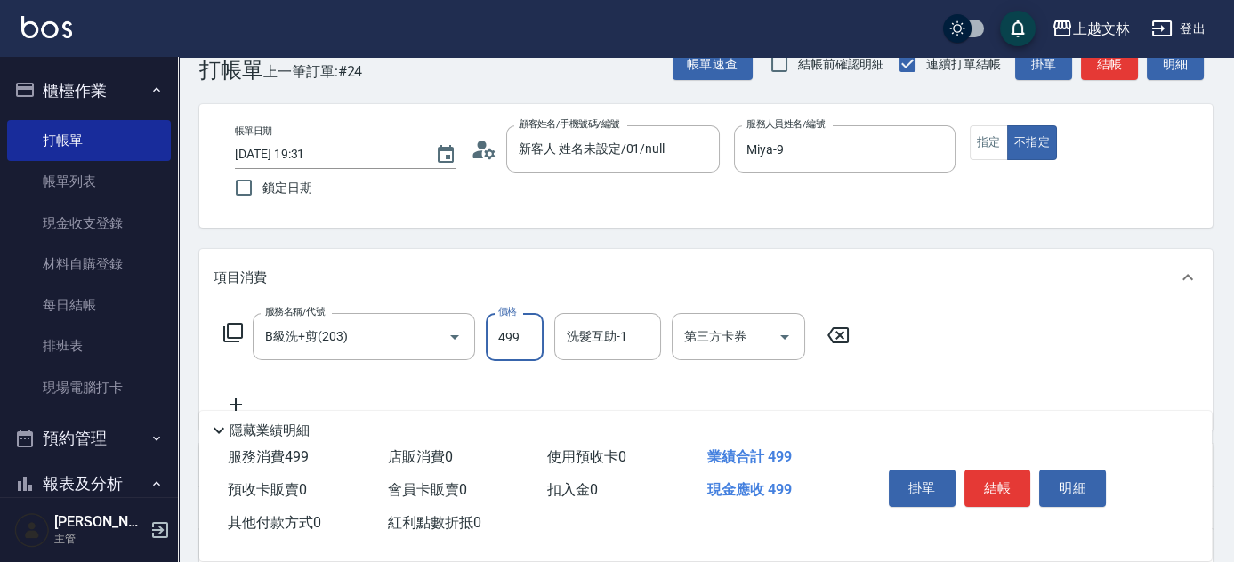
drag, startPoint x: 839, startPoint y: 329, endPoint x: 785, endPoint y: 327, distance: 54.3
click at [837, 329] on icon at bounding box center [838, 335] width 44 height 21
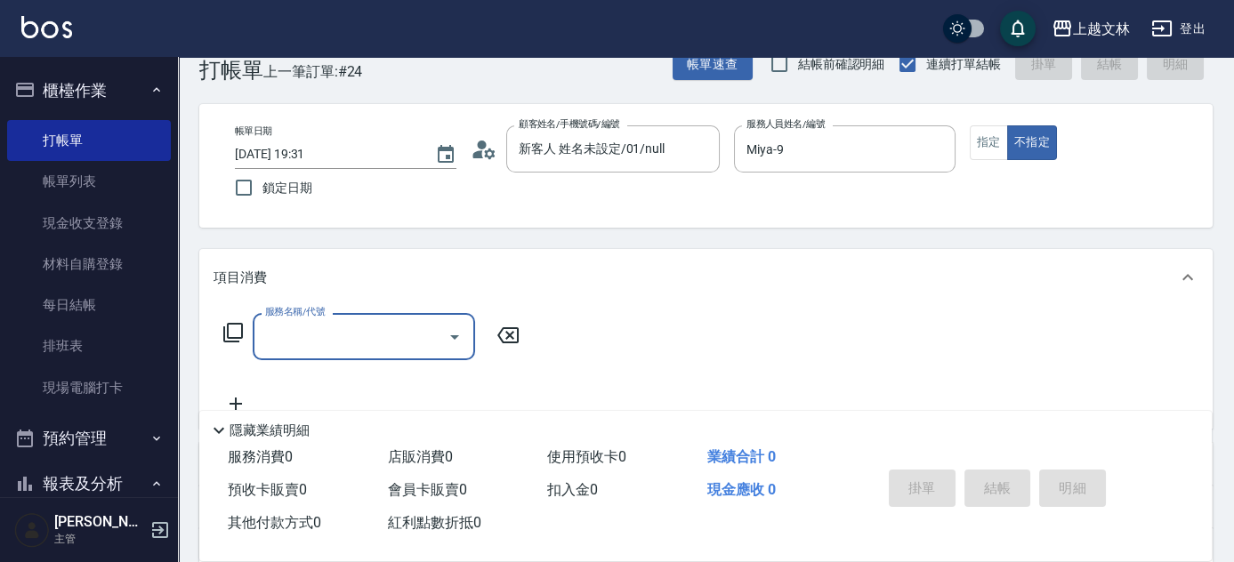
click at [244, 327] on div "服務名稱/代號 服務名稱/代號" at bounding box center [372, 336] width 317 height 47
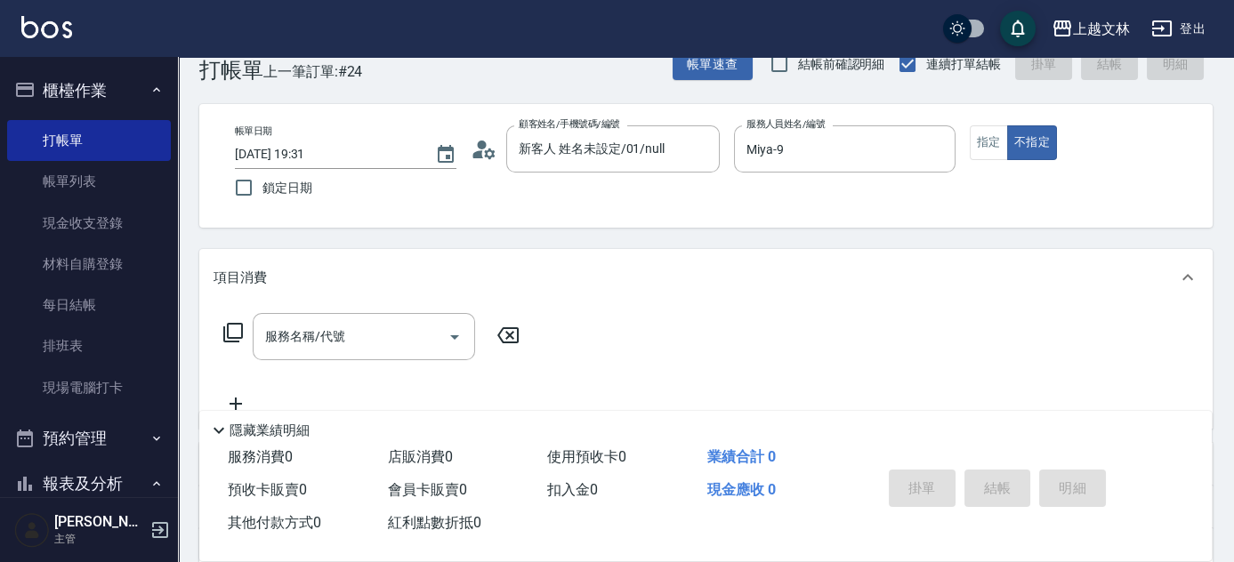
click at [222, 327] on icon at bounding box center [232, 332] width 21 height 21
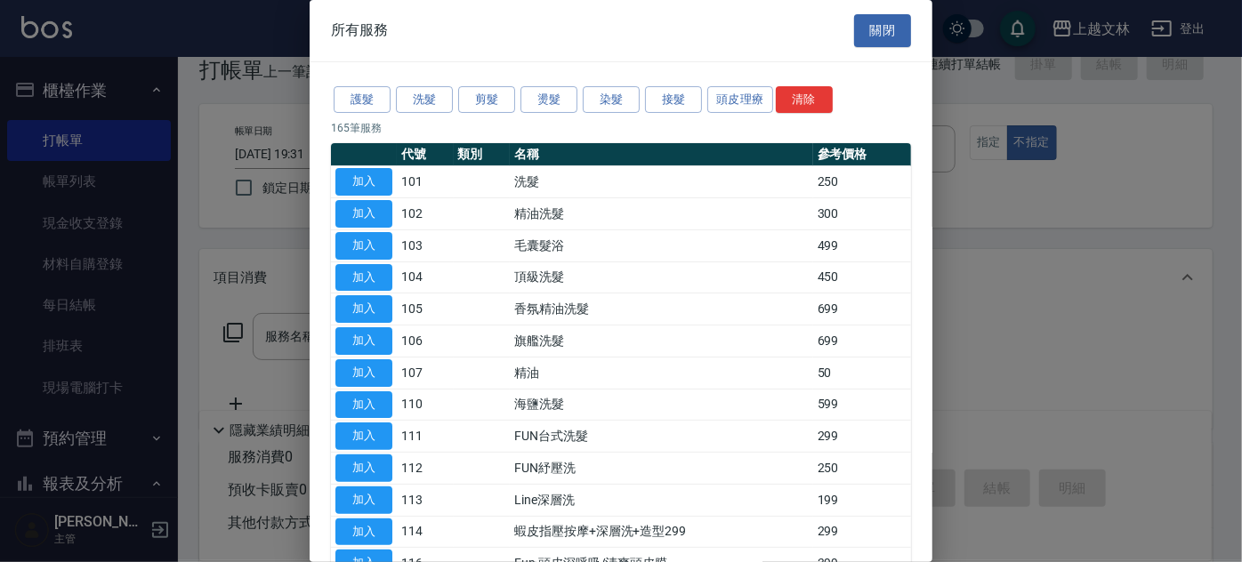
drag, startPoint x: 532, startPoint y: 92, endPoint x: 577, endPoint y: 101, distance: 46.4
click at [533, 93] on button "燙髮" at bounding box center [548, 100] width 57 height 28
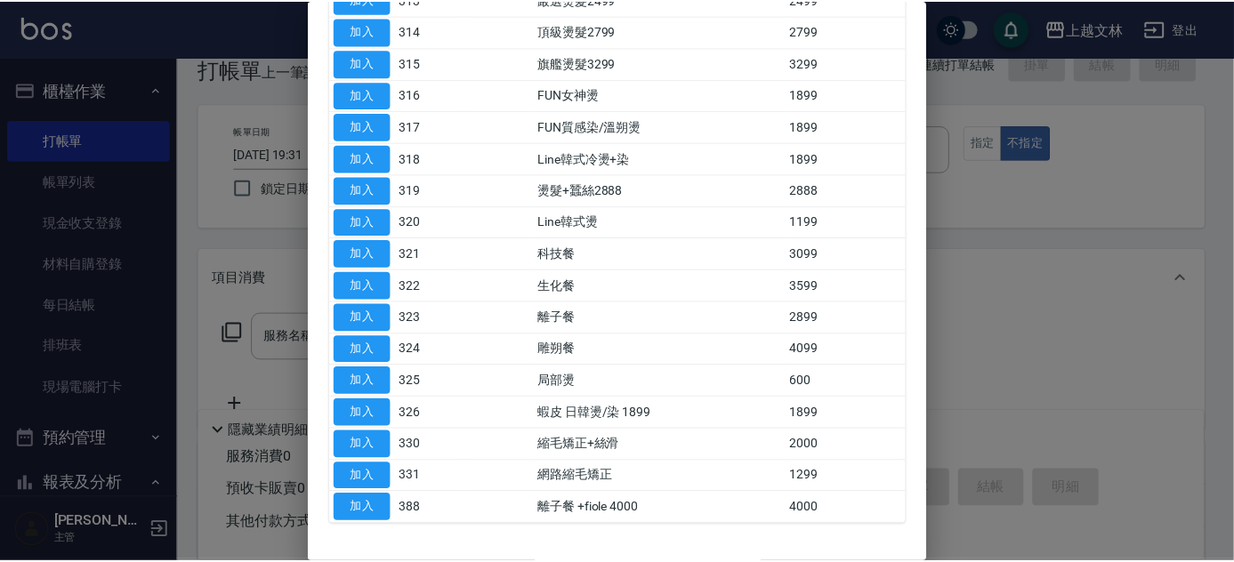
scroll to position [571, 0]
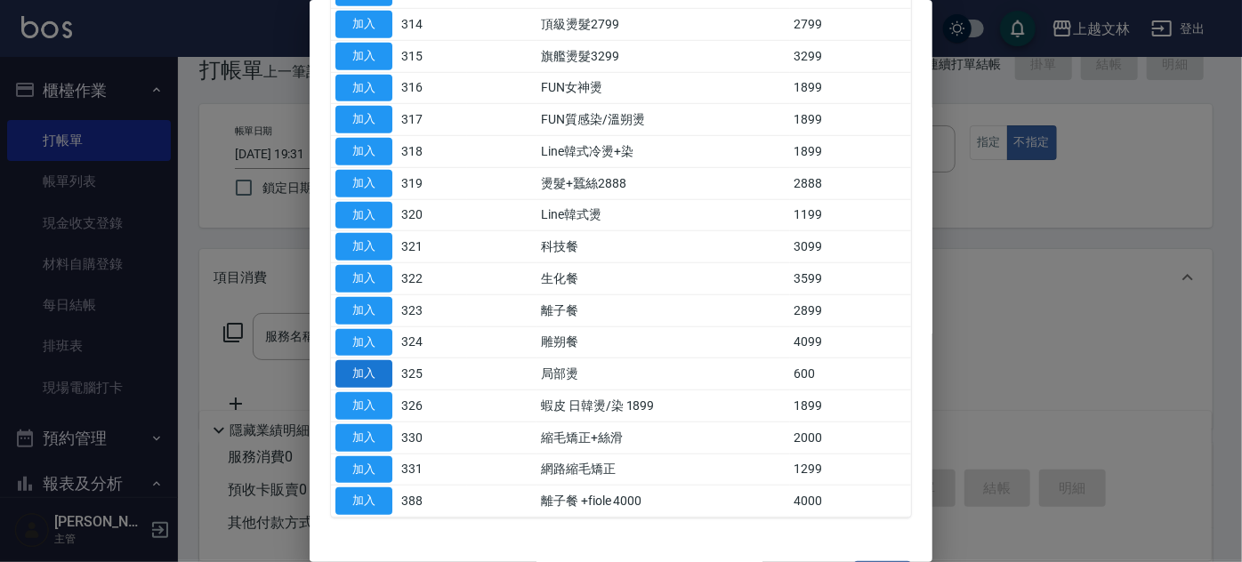
click at [372, 367] on button "加入" at bounding box center [363, 374] width 57 height 28
type input "局部燙(325)"
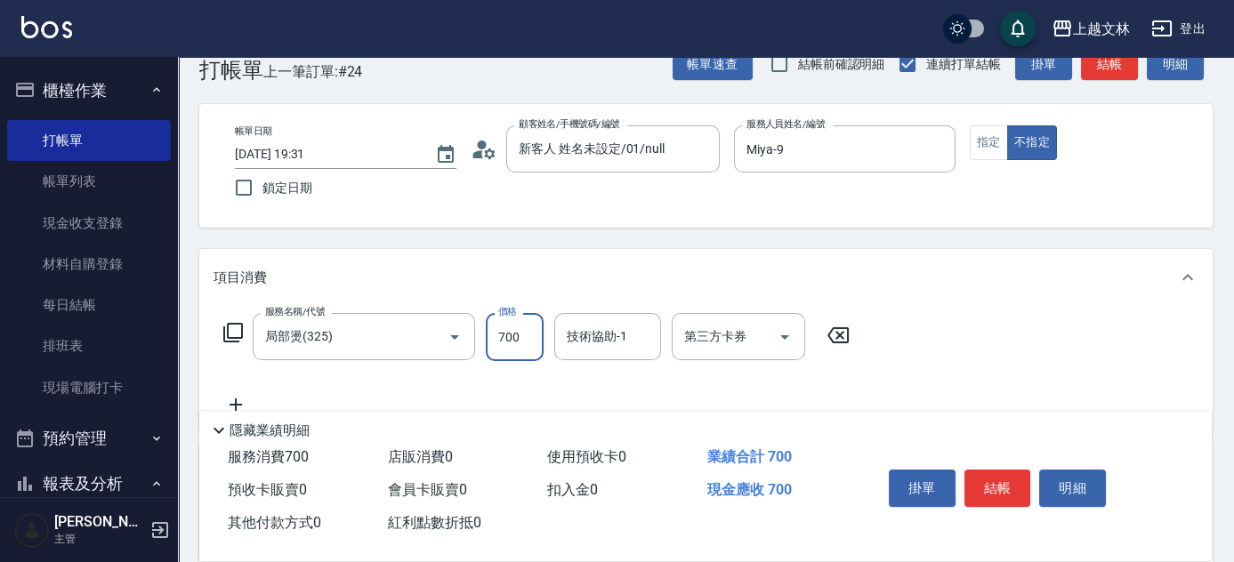
type input "700"
click at [983, 480] on button "結帳" at bounding box center [997, 488] width 67 height 37
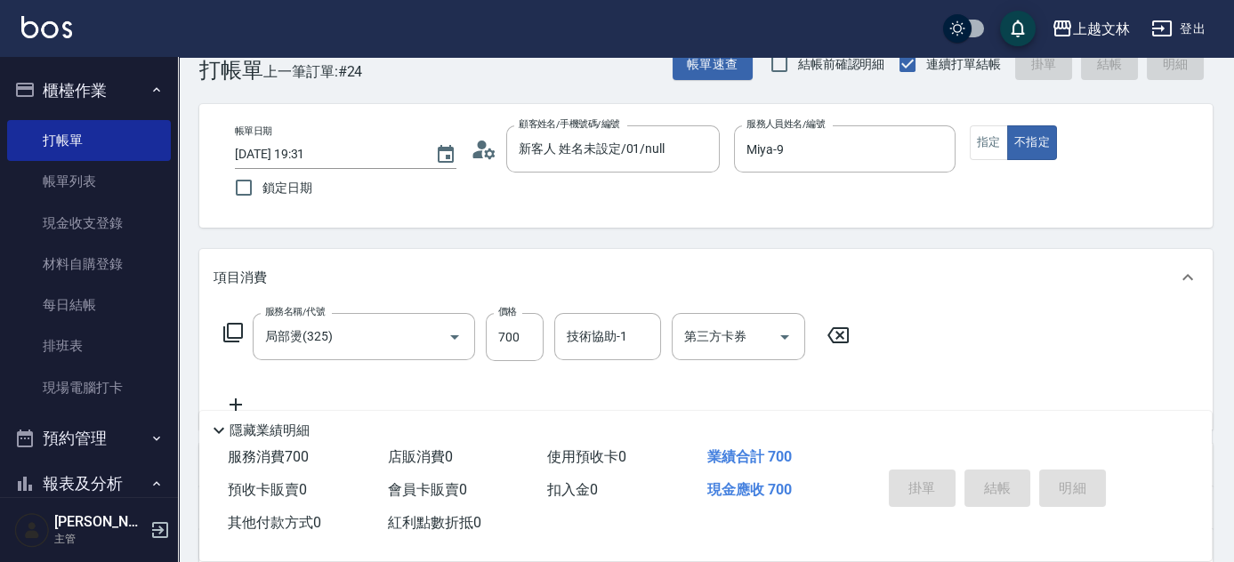
type input "[DATE] 19:32"
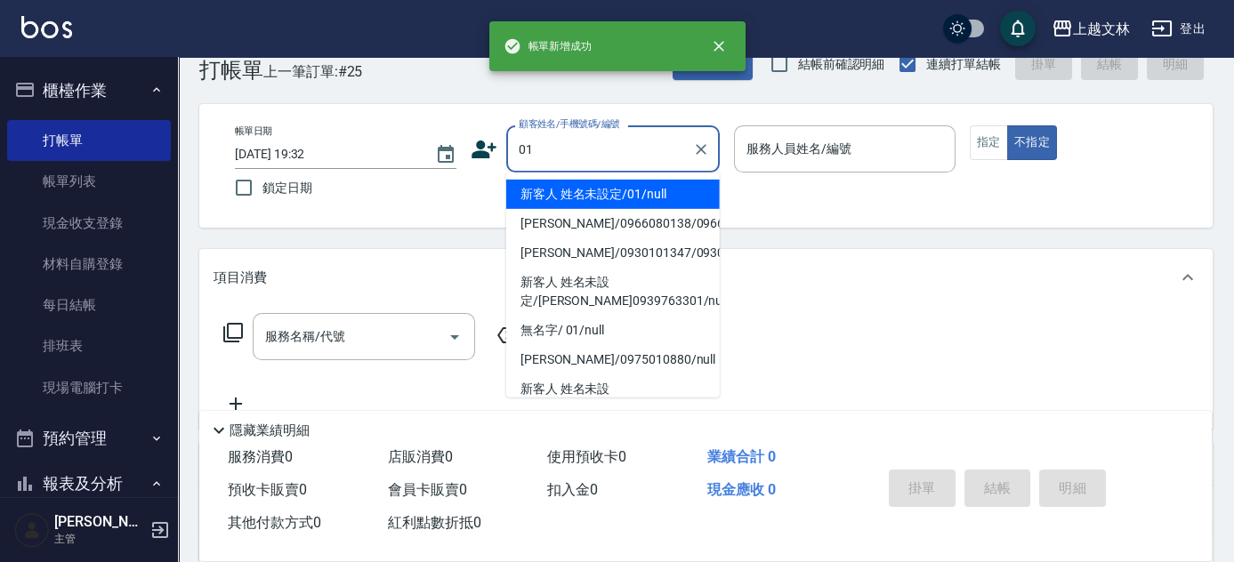
type input "01"
type input "9"
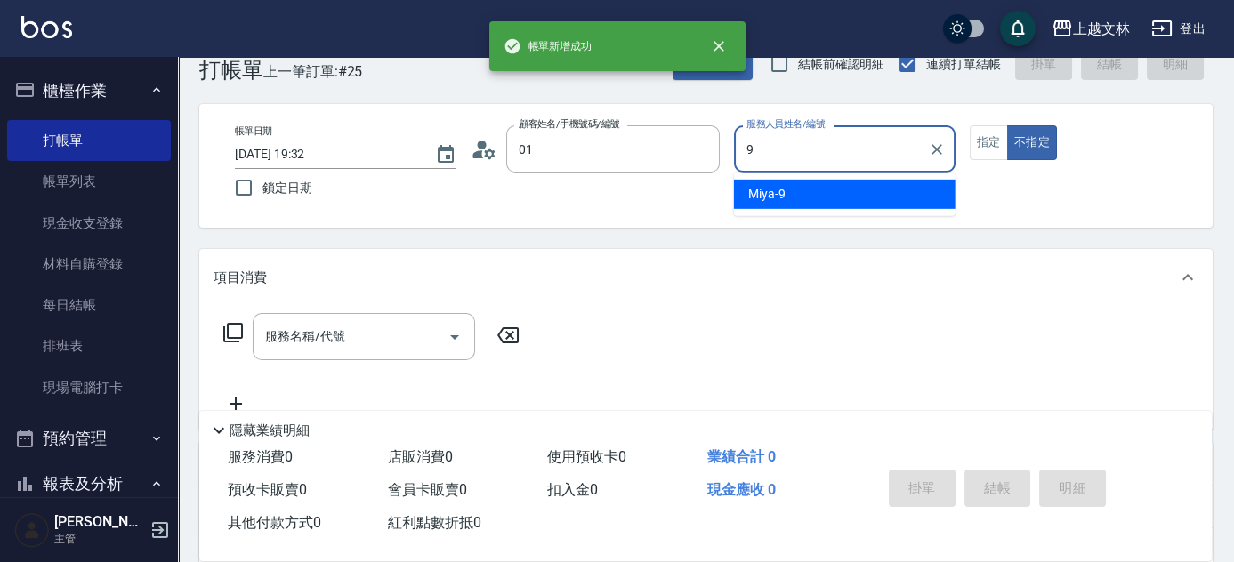
type input "新客人 姓名未設定/01/null"
type input "Miya-9"
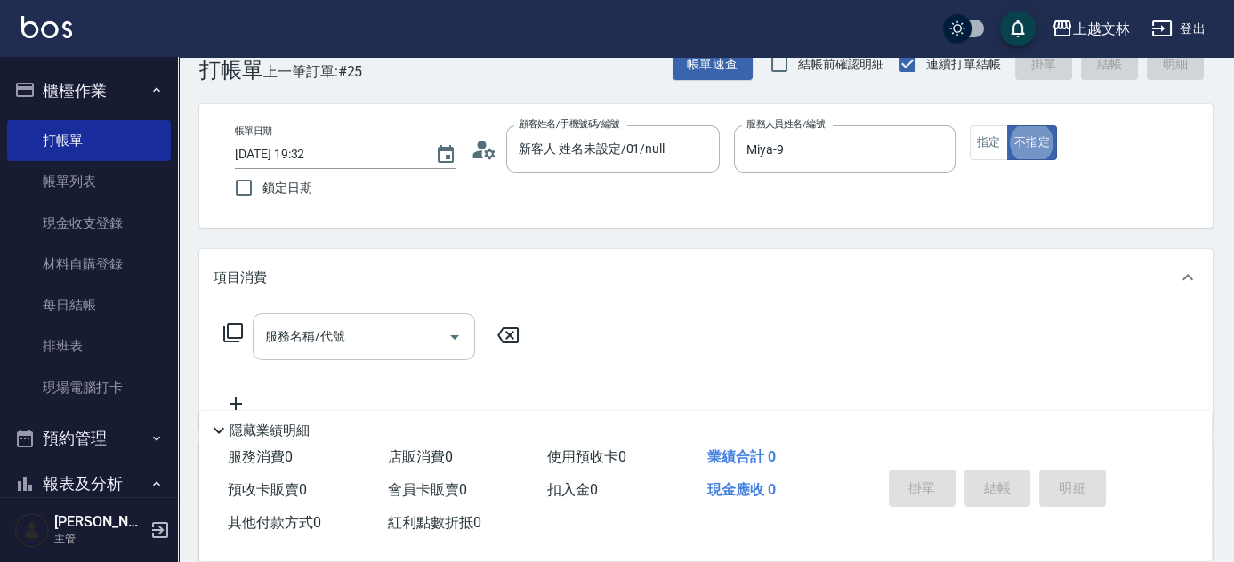
click at [410, 331] on input "服務名稱/代號" at bounding box center [351, 336] width 180 height 31
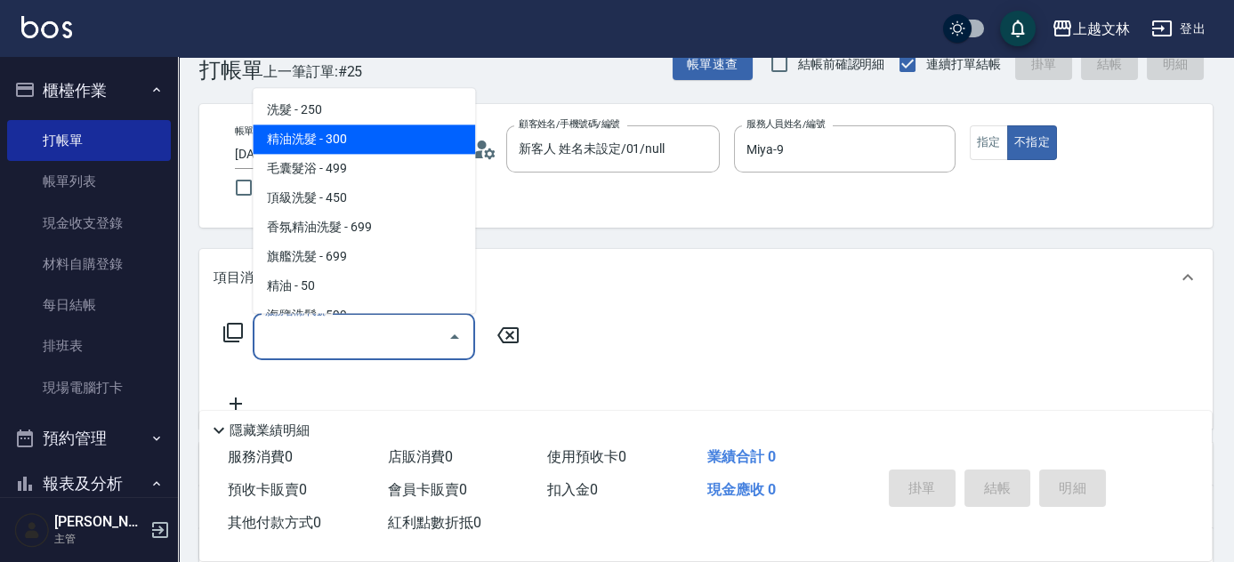
drag, startPoint x: 407, startPoint y: 145, endPoint x: 552, endPoint y: 182, distance: 148.9
click at [407, 146] on span "精油洗髮 - 300" at bounding box center [364, 139] width 222 height 29
type input "精油洗髮(102)"
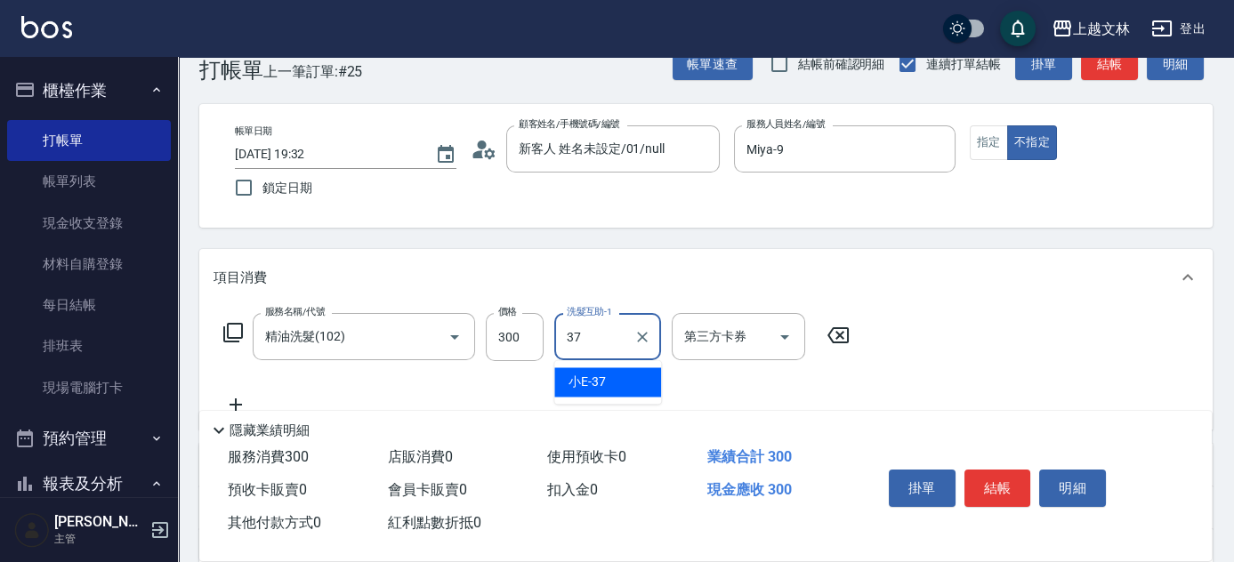
type input "小E-37"
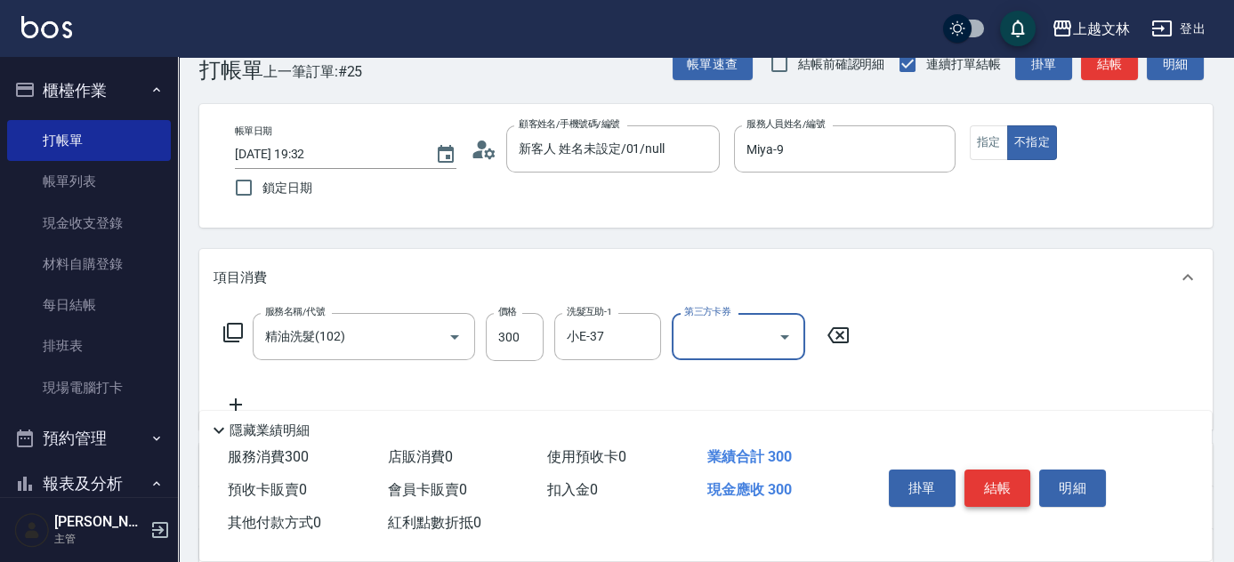
click at [1004, 473] on button "結帳" at bounding box center [997, 488] width 67 height 37
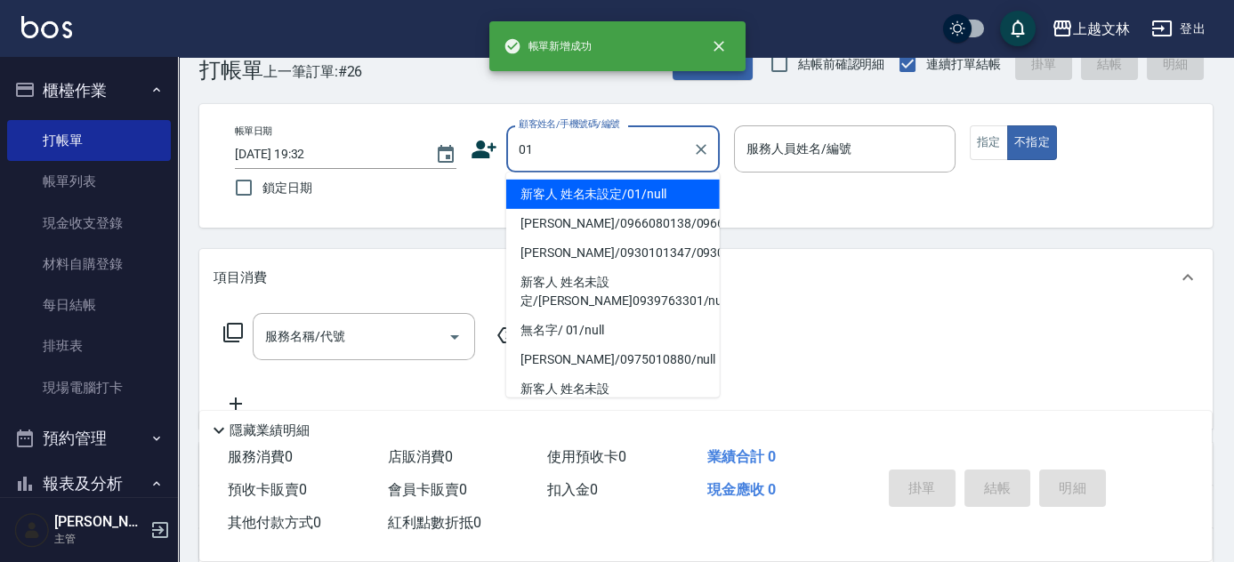
type input "01"
type input "9"
type input "新客人 姓名未設定/01/null"
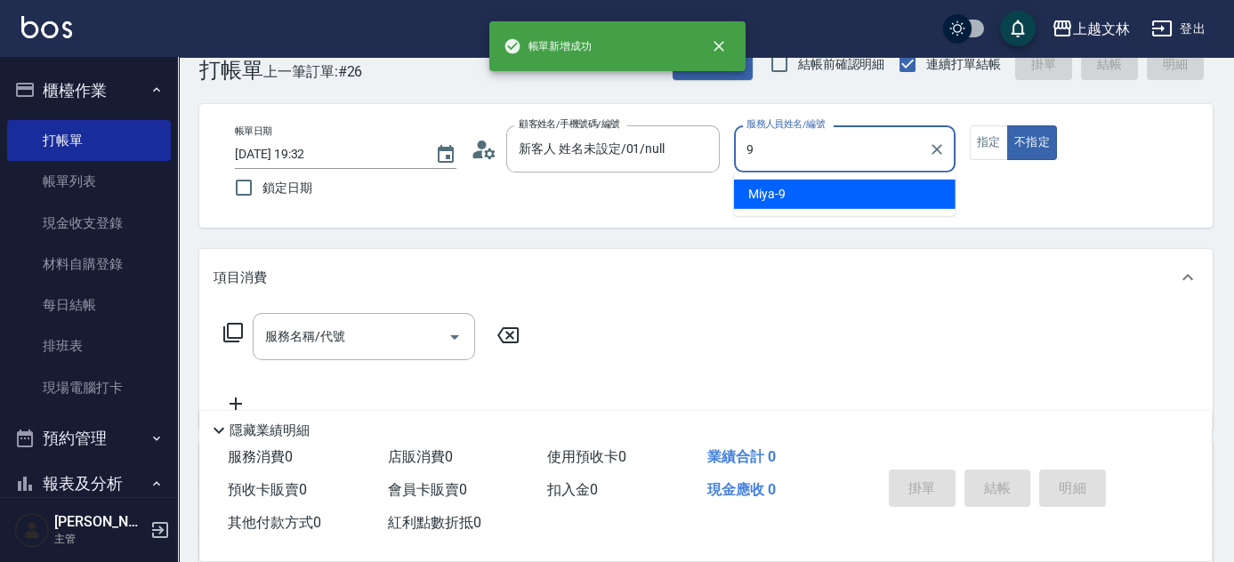
type input "Miya-9"
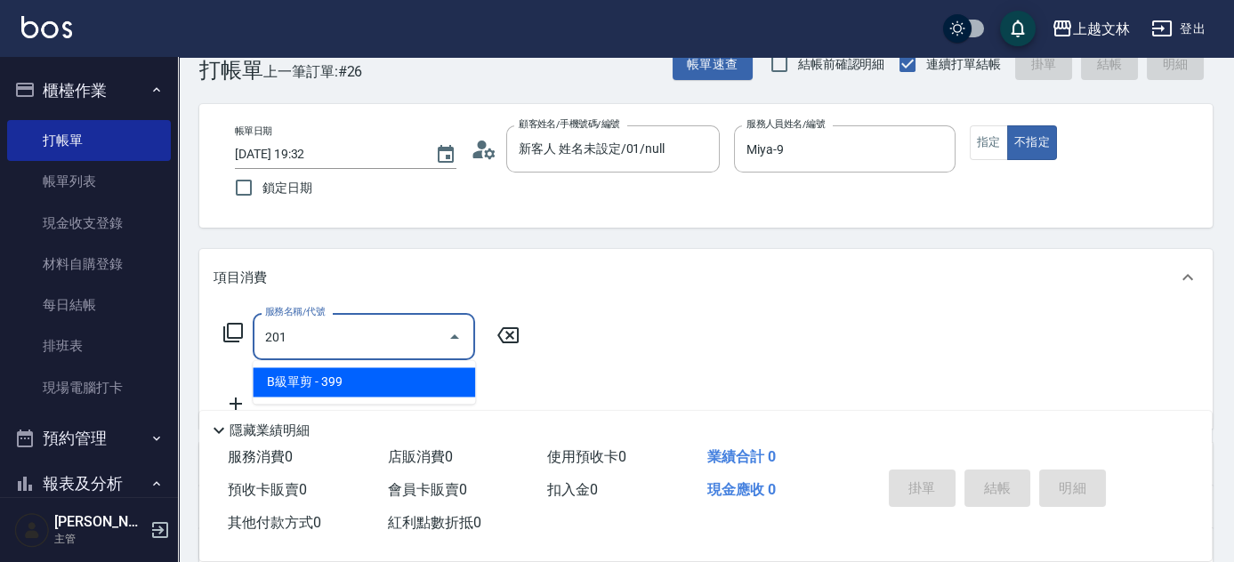
type input "B級單剪(201)"
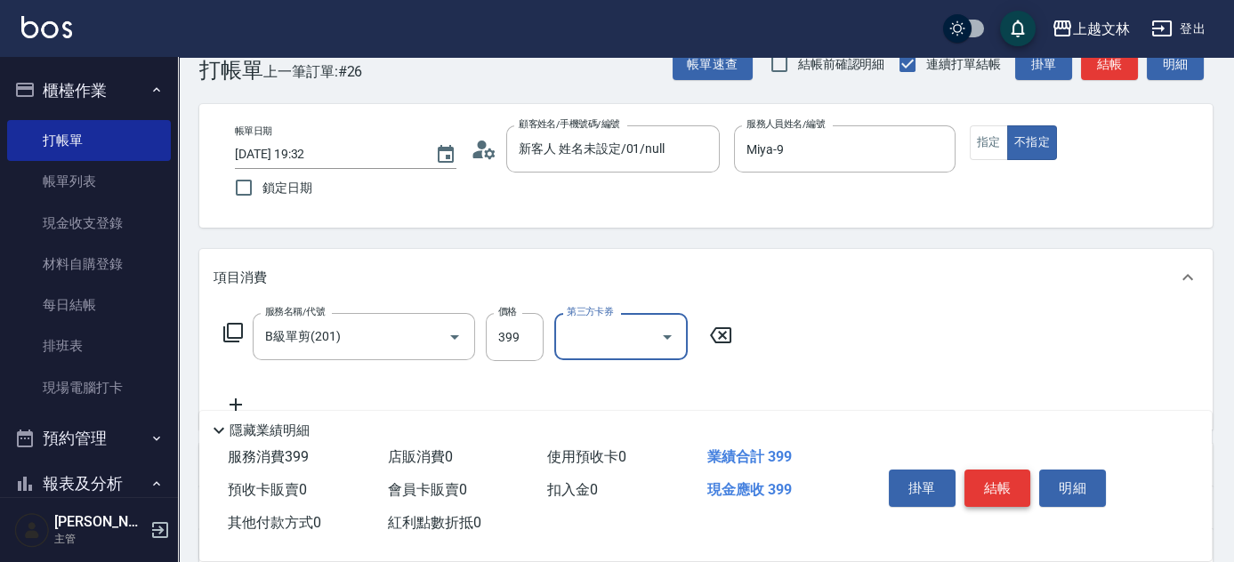
click at [990, 473] on button "結帳" at bounding box center [997, 488] width 67 height 37
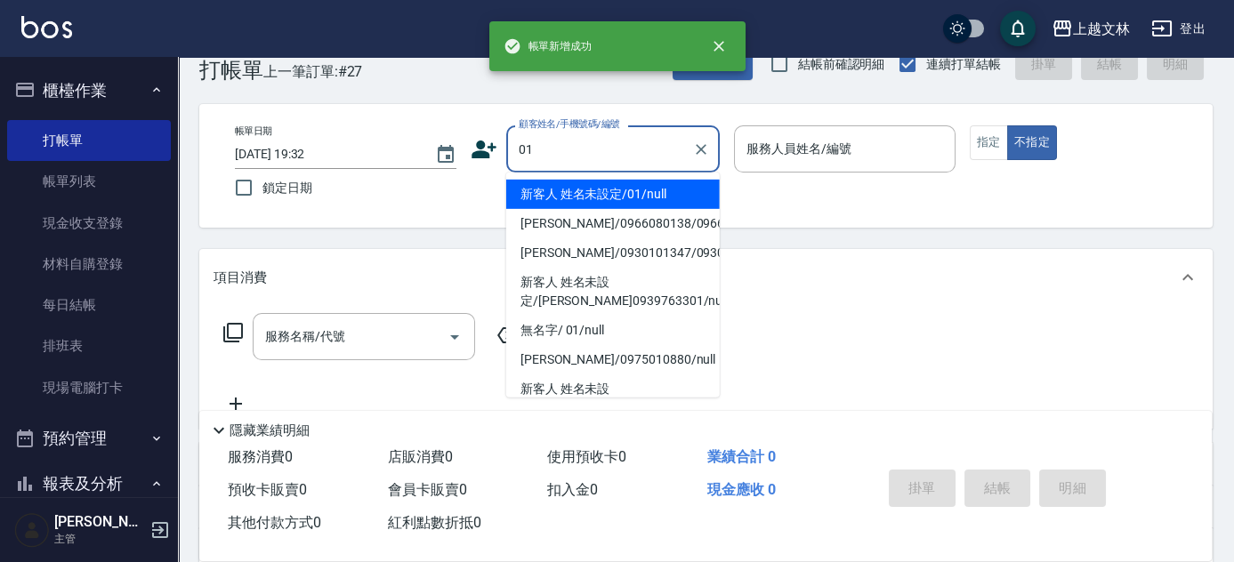
type input "新客人 姓名未設定/01/null"
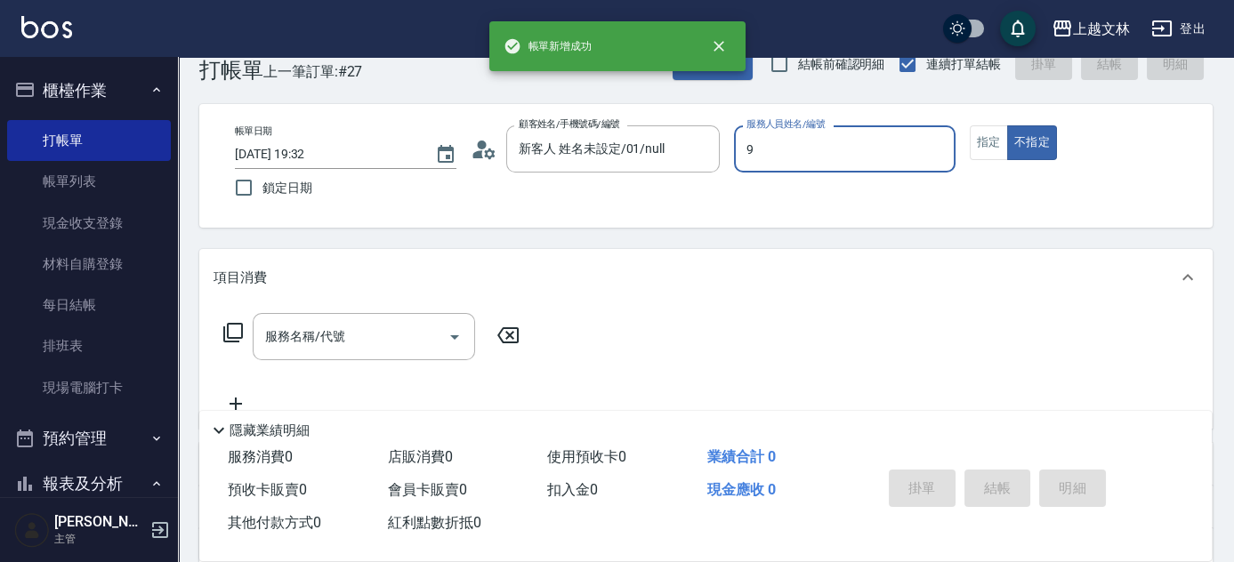
type input "Miya-9"
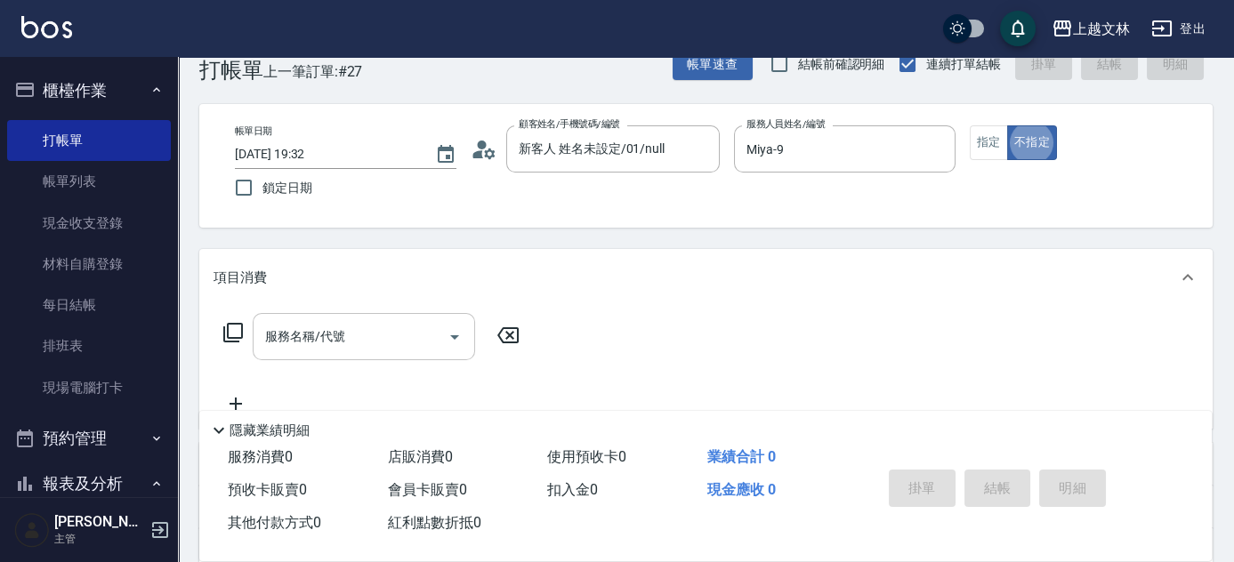
click at [427, 349] on input "服務名稱/代號" at bounding box center [351, 336] width 180 height 31
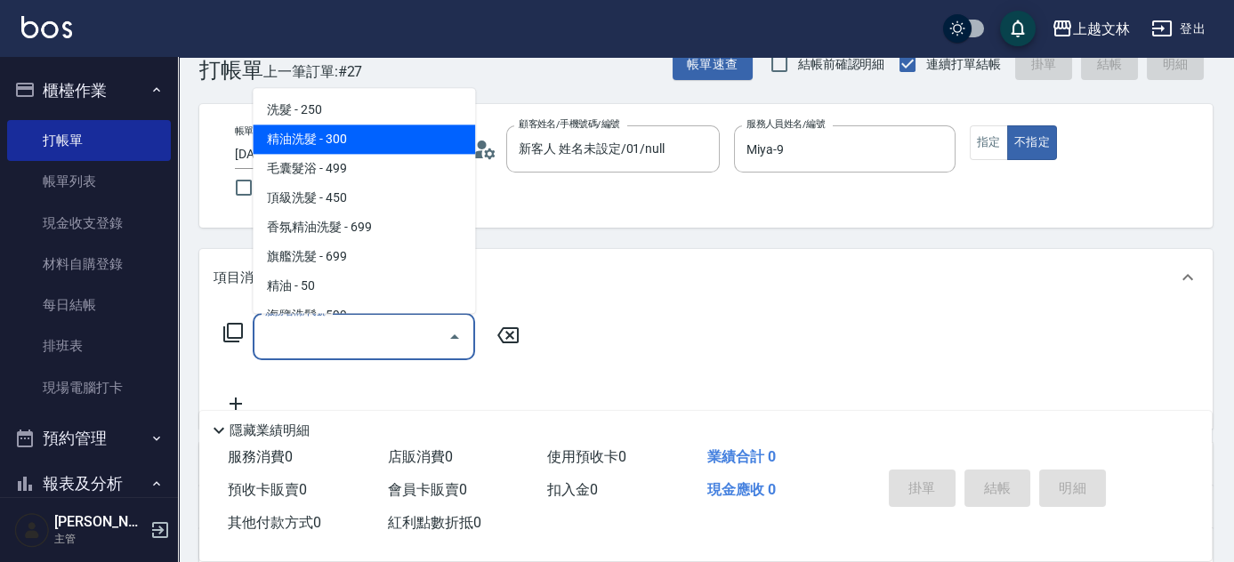
click at [413, 141] on span "精油洗髮 - 300" at bounding box center [364, 139] width 222 height 29
type input "精油洗髮(102)"
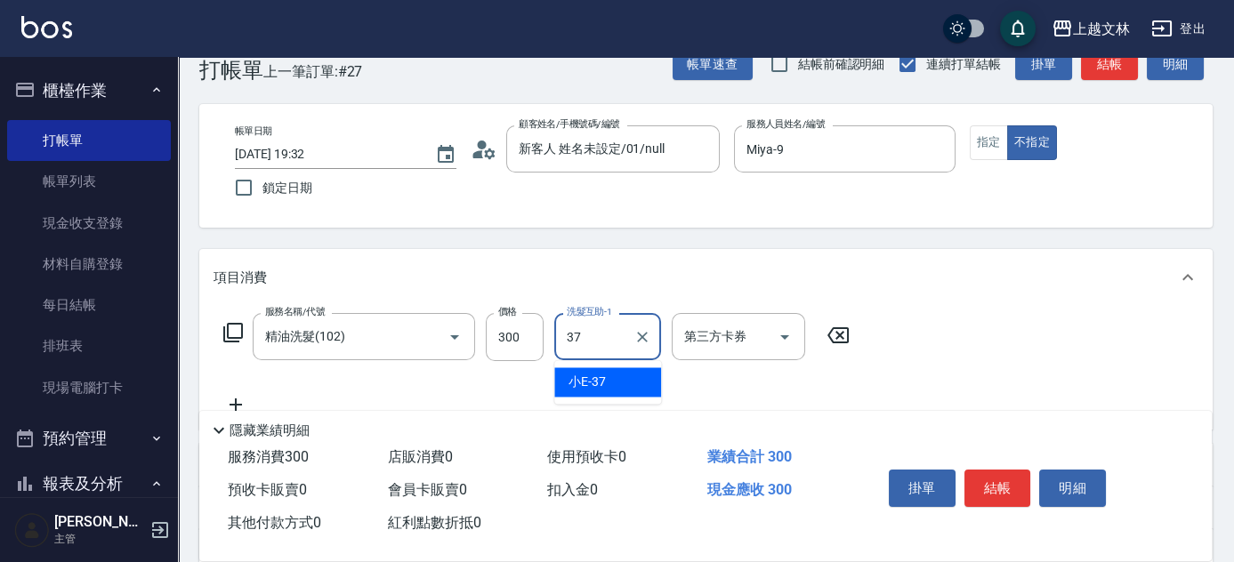
type input "小E-37"
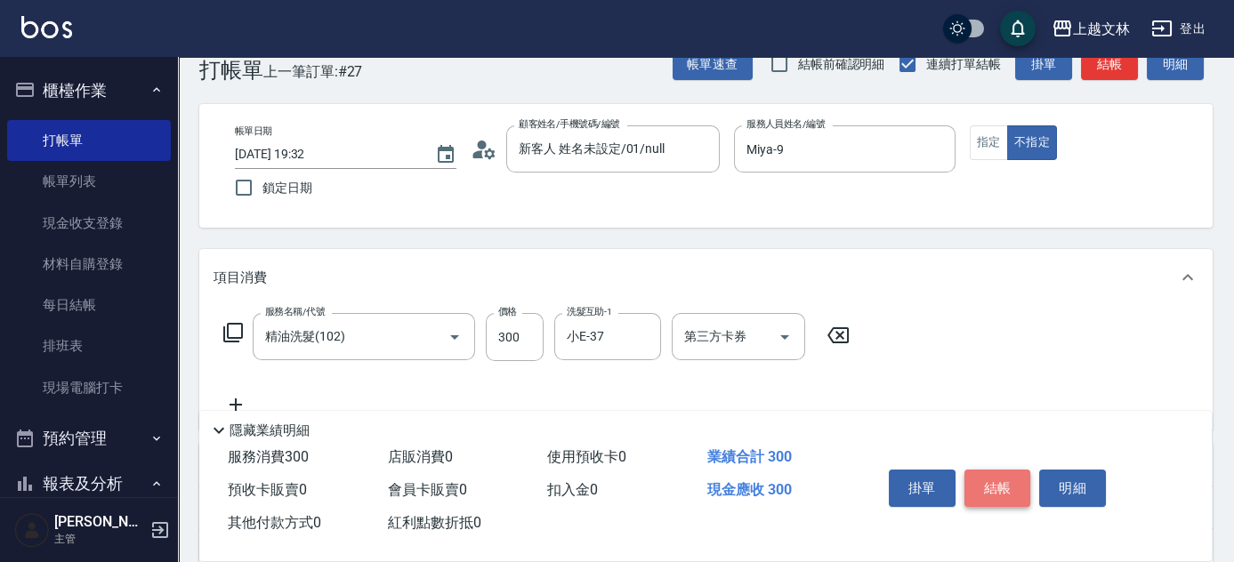
click at [1012, 470] on button "結帳" at bounding box center [997, 488] width 67 height 37
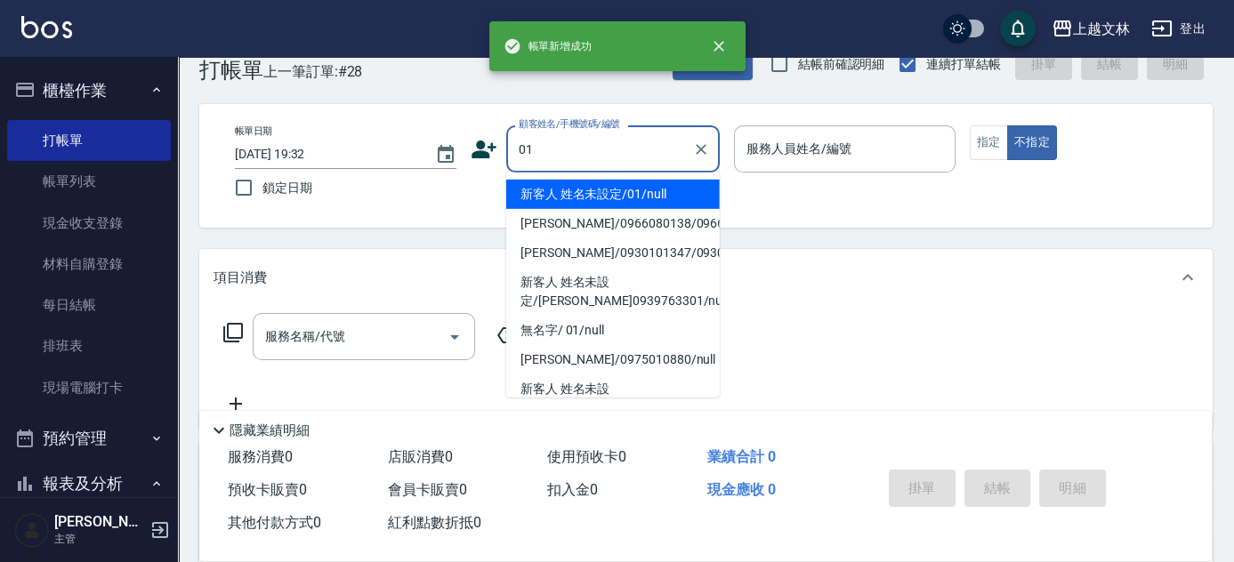
type input "01"
type input "9"
type input "新客人 姓名未設定/01/null"
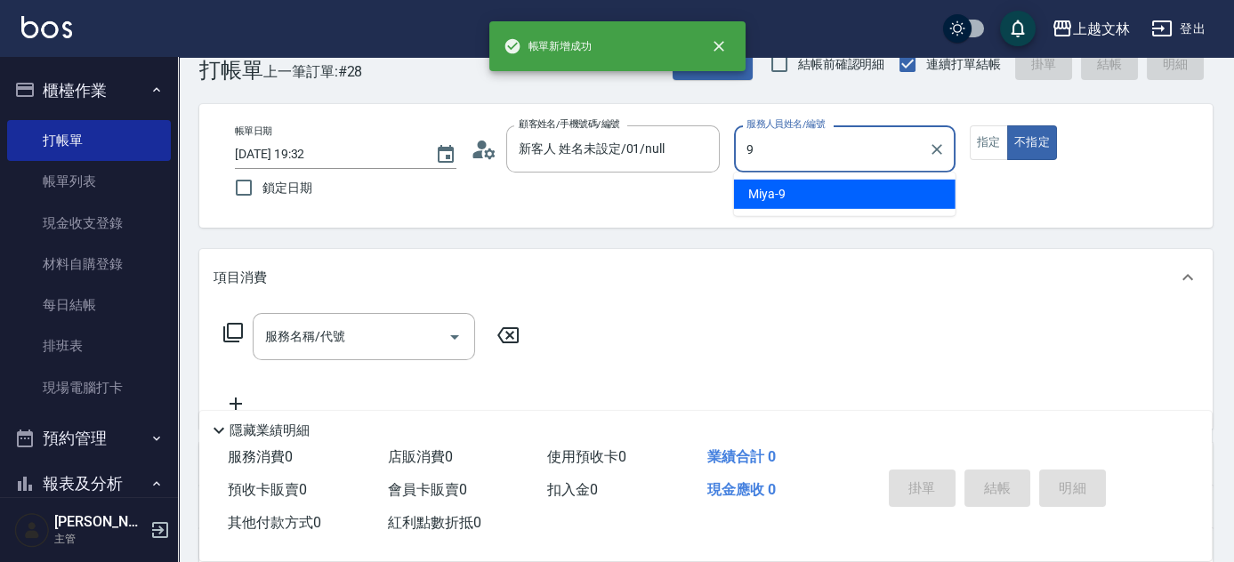
type input "Miya-9"
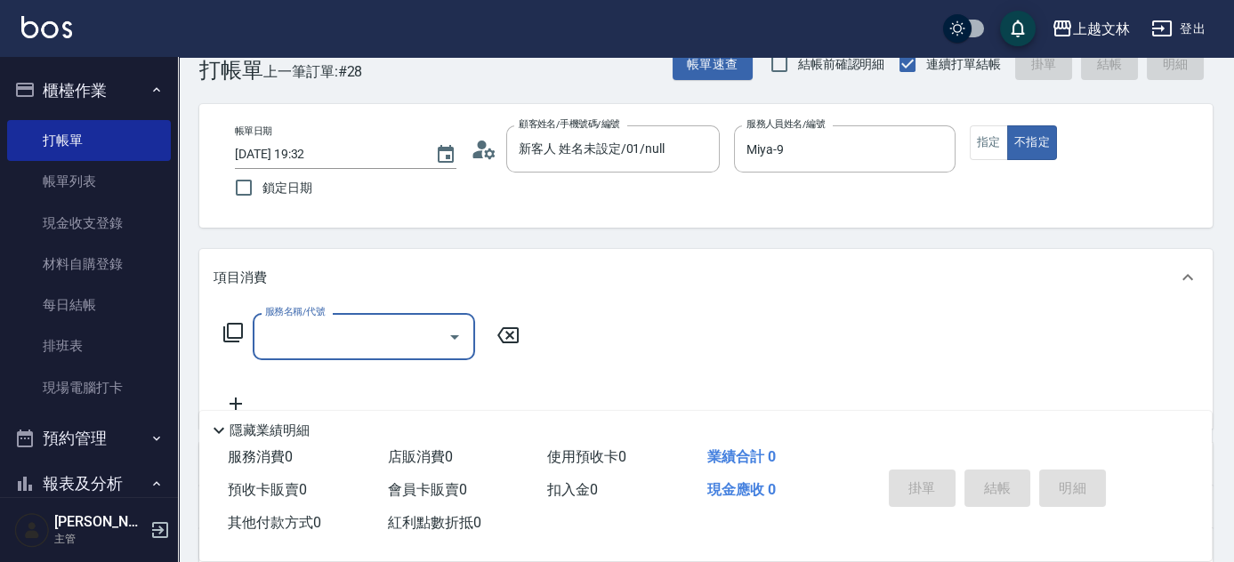
click at [400, 324] on input "服務名稱/代號" at bounding box center [351, 336] width 180 height 31
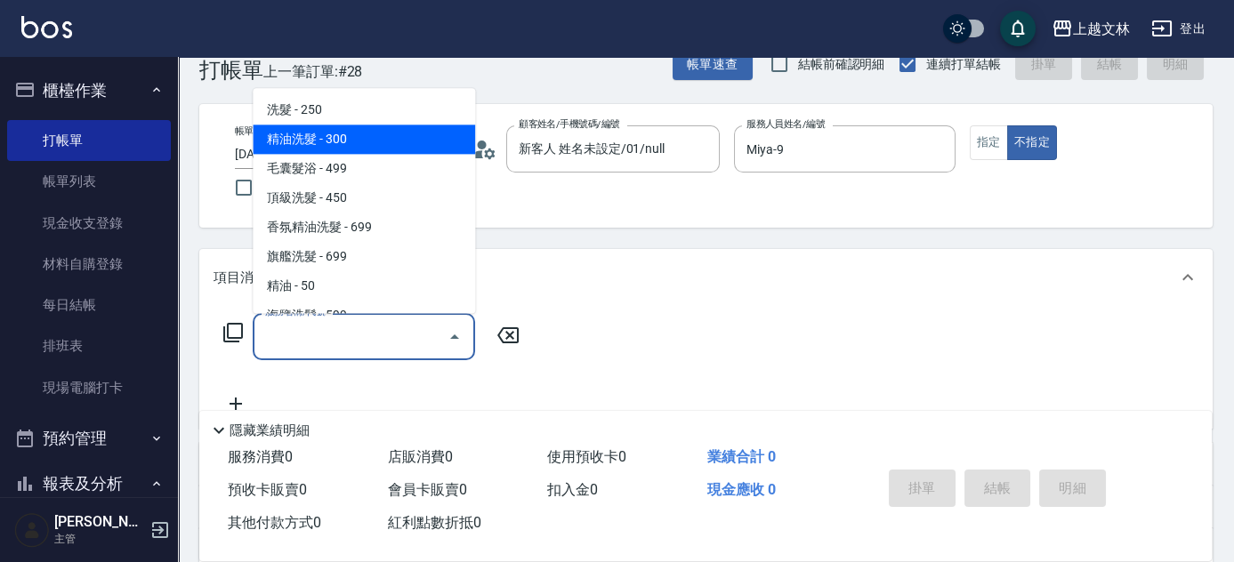
click at [385, 147] on span "精油洗髮 - 300" at bounding box center [364, 139] width 222 height 29
type input "精油洗髮(102)"
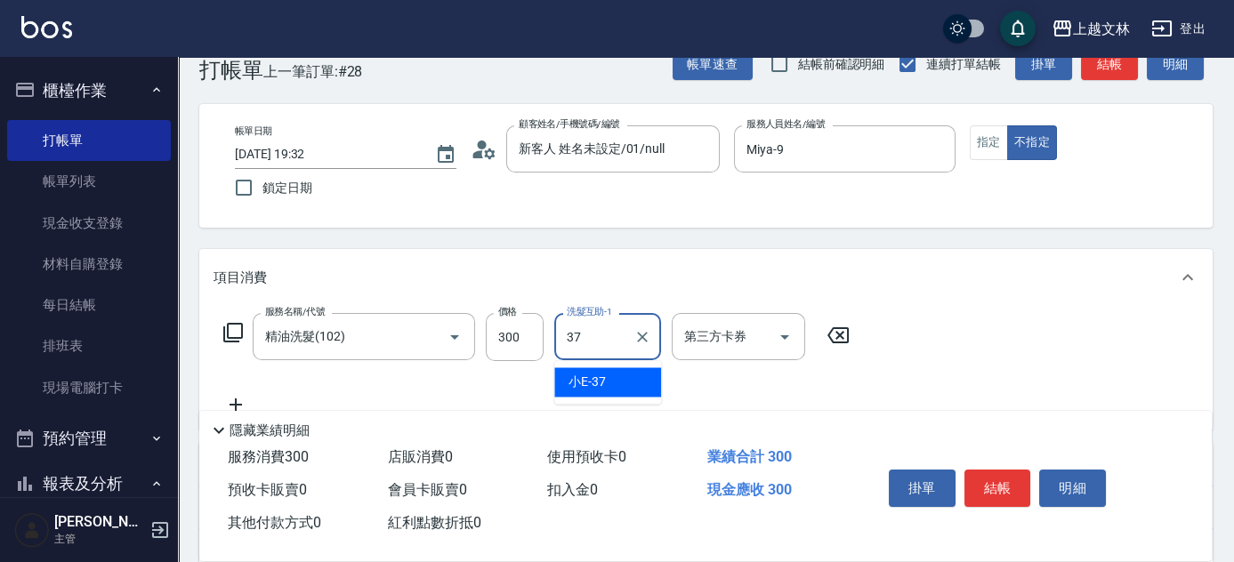
type input "小E-37"
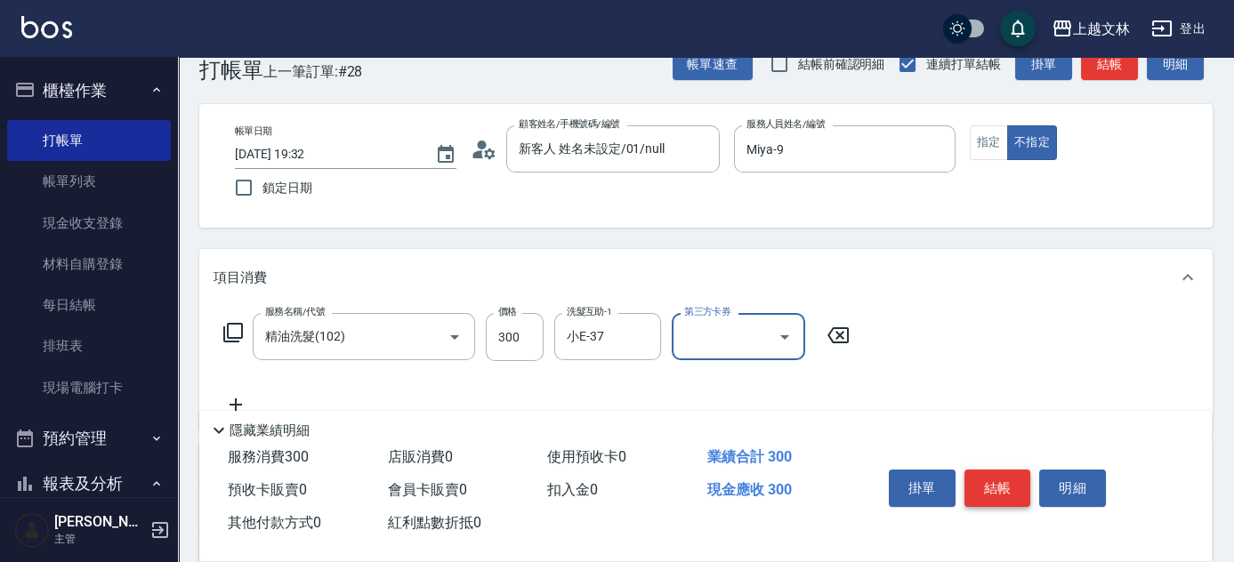
click at [976, 470] on button "結帳" at bounding box center [997, 488] width 67 height 37
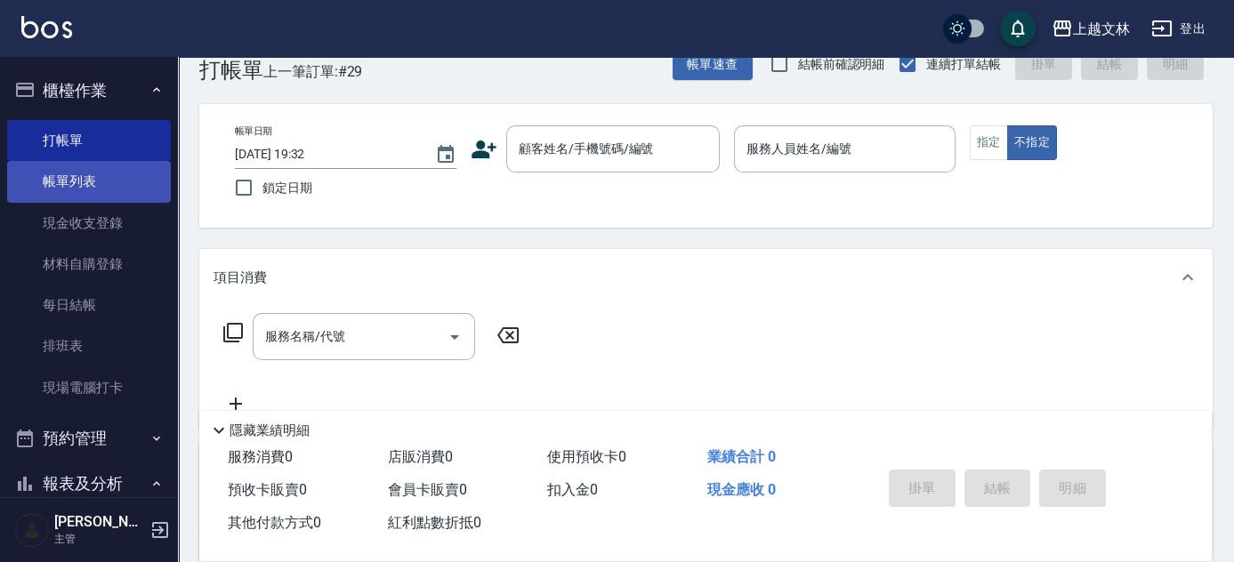
drag, startPoint x: 153, startPoint y: 98, endPoint x: 151, endPoint y: 173, distance: 74.8
click at [151, 173] on nav "釘選頁面 店家日報表 設計師排行榜 每日結帳 櫃檯作業 打帳單 帳單列表 現金收支登錄 材料自購登錄 每日結帳 排班表 現場電腦打卡 預約管理 預約管理 單日…" at bounding box center [89, 277] width 178 height 440
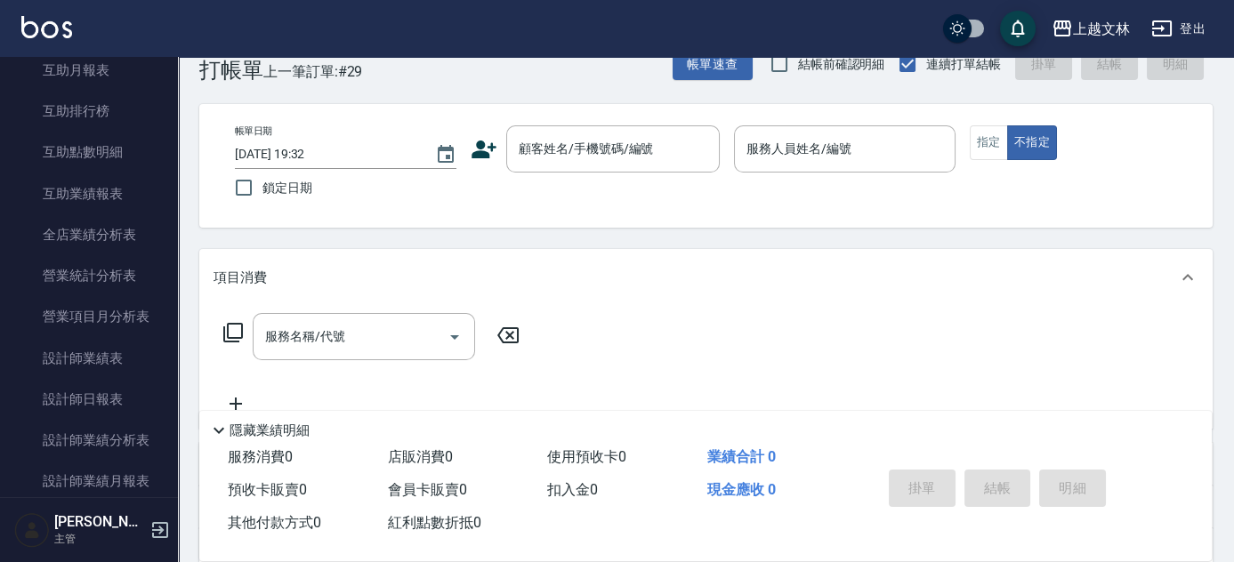
scroll to position [739, 0]
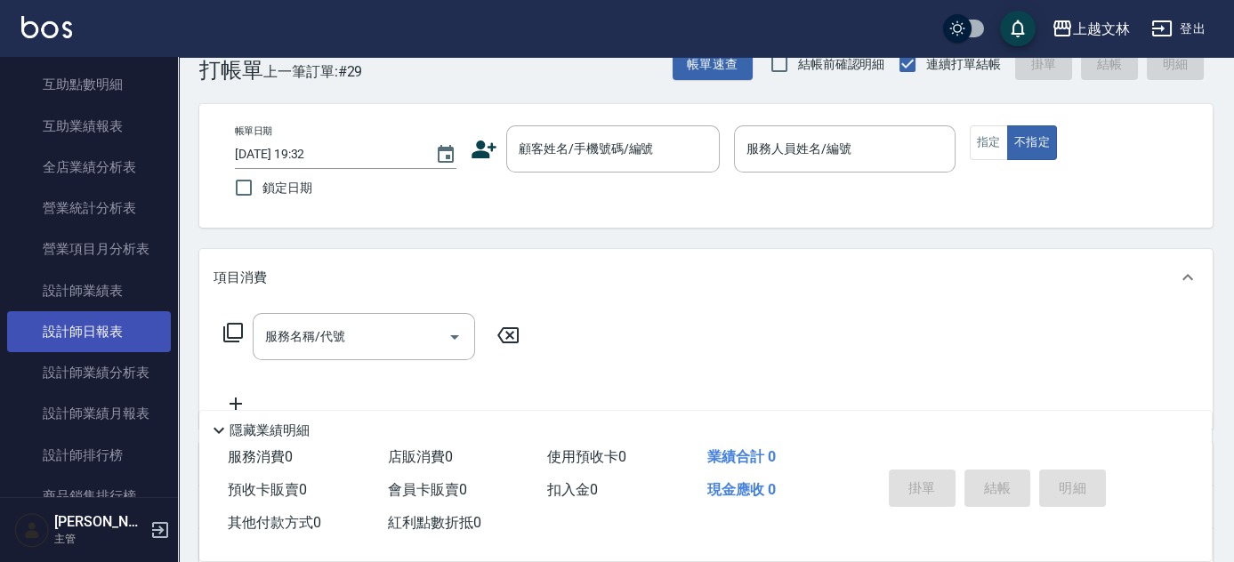
click at [141, 333] on link "設計師日報表" at bounding box center [89, 331] width 164 height 41
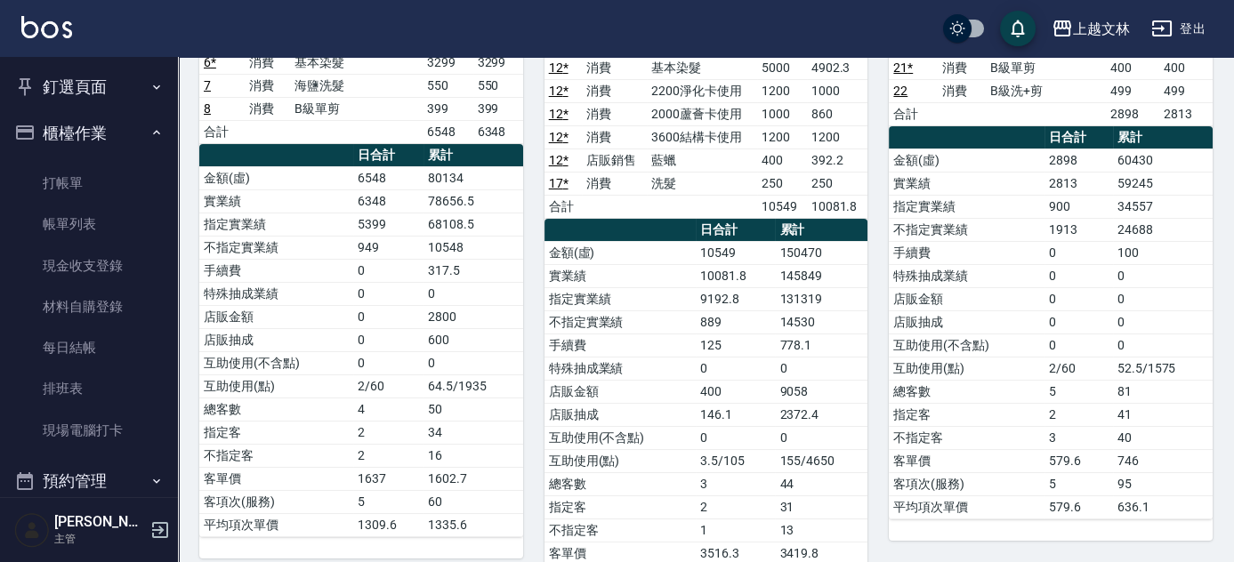
scroll to position [248, 0]
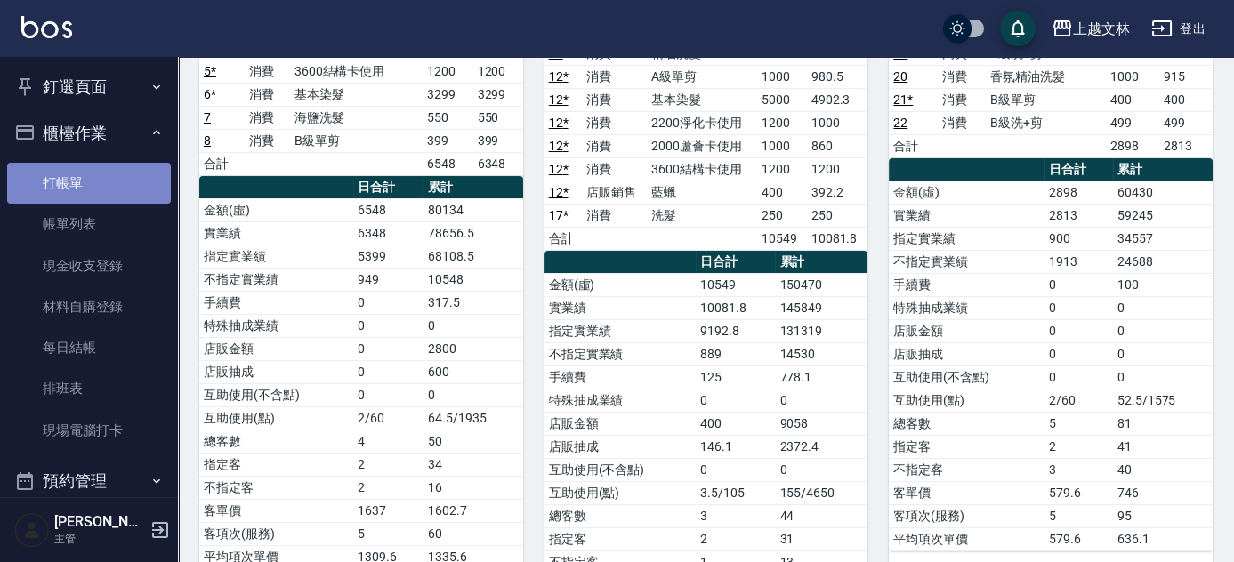
click at [96, 173] on link "打帳單" at bounding box center [89, 183] width 164 height 41
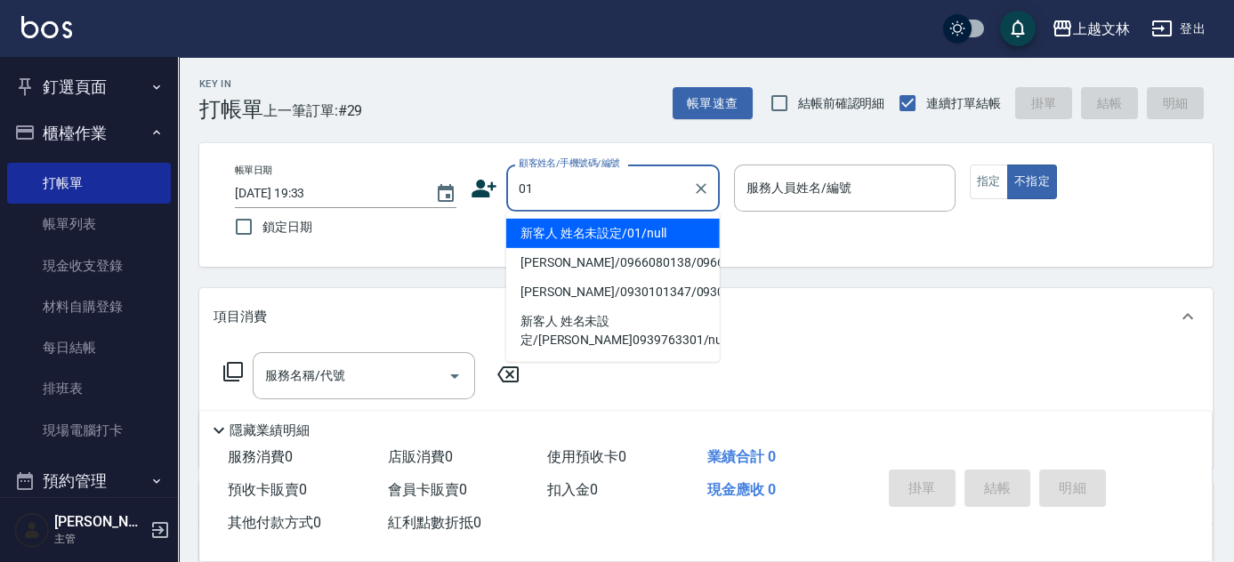
type input "新客人 姓名未設定/01/null"
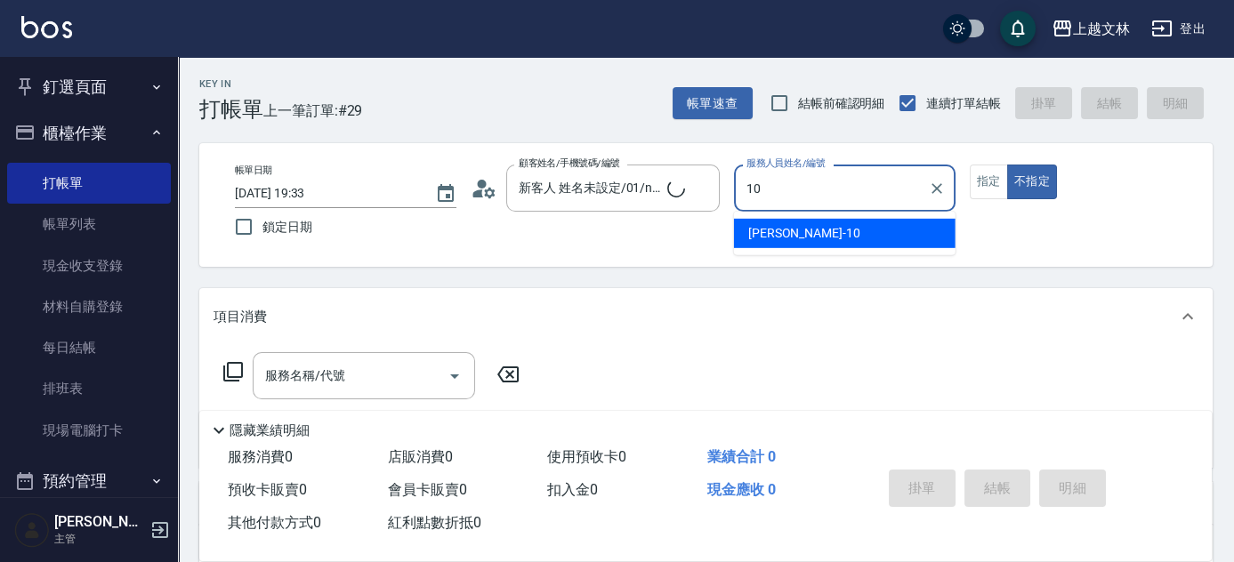
type input "10"
type button "false"
type input "[PERSON_NAME]-10"
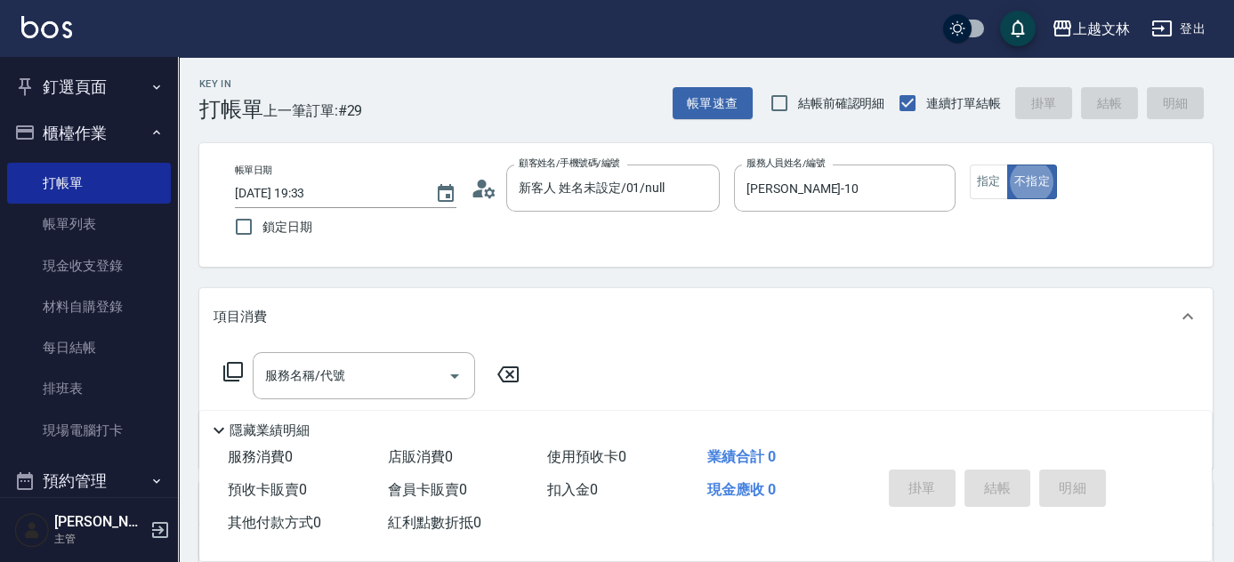
click at [304, 375] on div "服務名稱/代號 服務名稱/代號" at bounding box center [364, 375] width 222 height 47
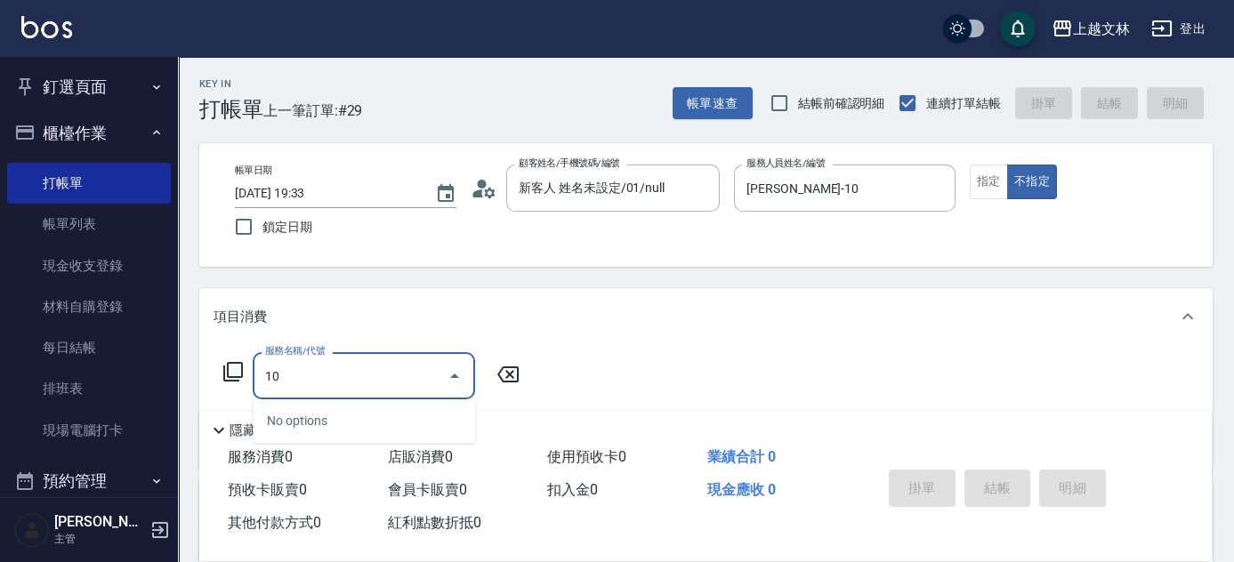
type input "101"
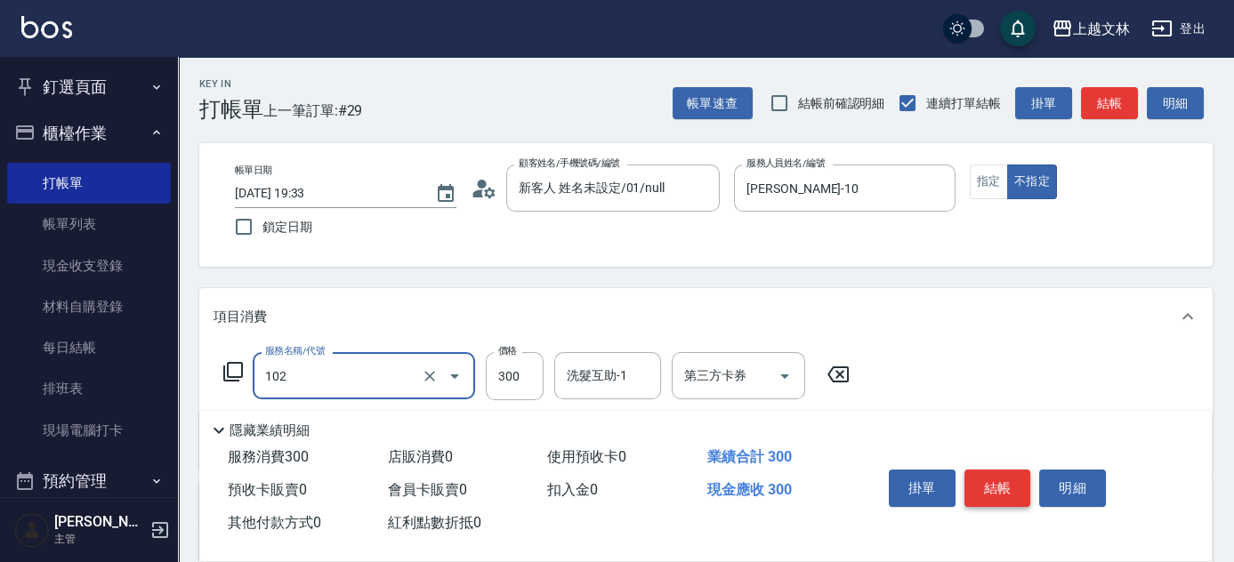
type input "精油洗髮(102)"
click at [997, 472] on button "結帳" at bounding box center [997, 488] width 67 height 37
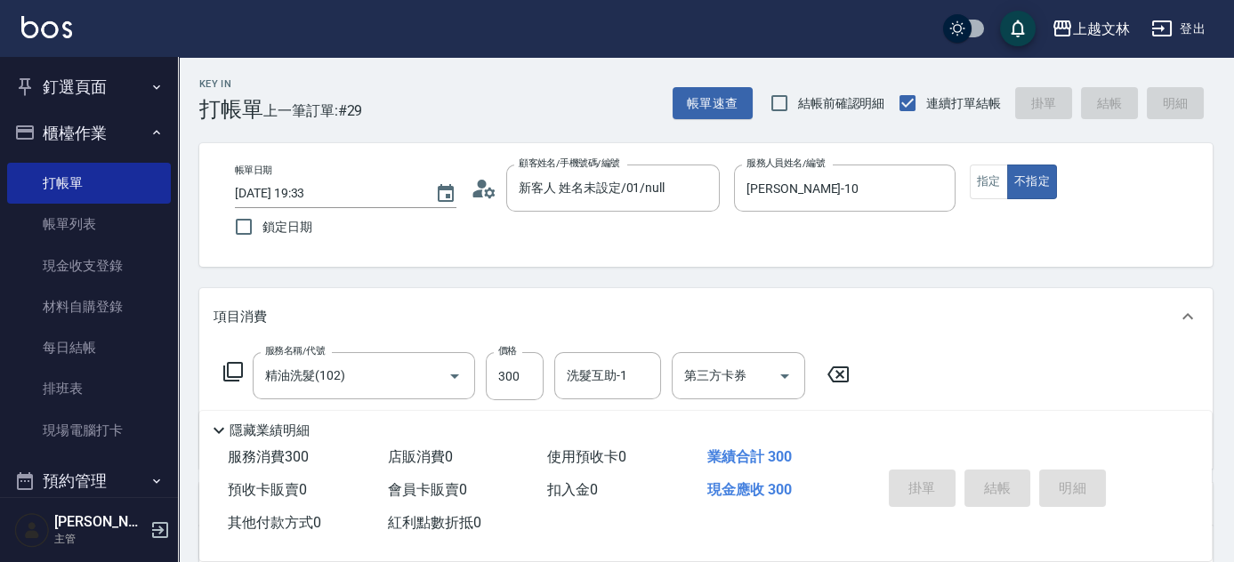
type input "[DATE] 19:59"
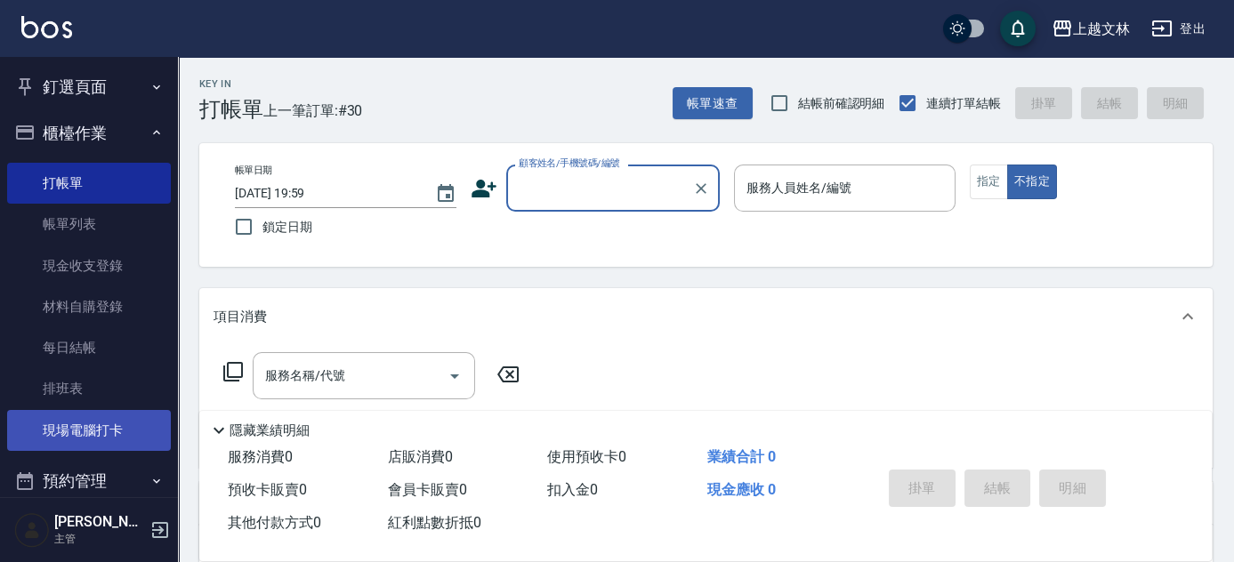
click at [82, 429] on link "現場電腦打卡" at bounding box center [89, 430] width 164 height 41
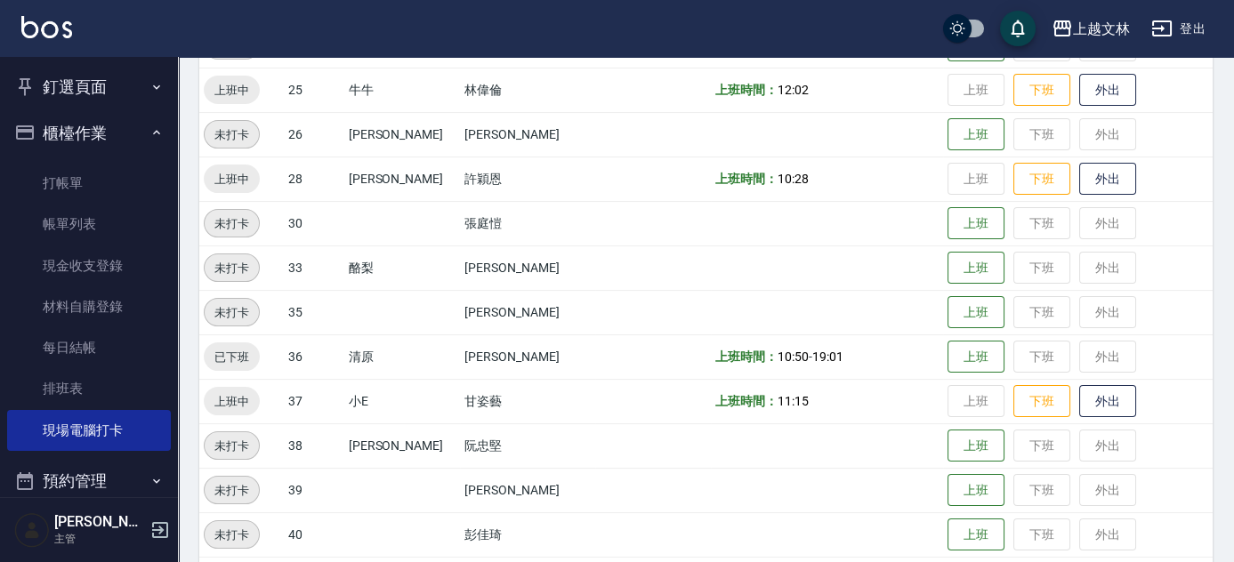
scroll to position [728, 0]
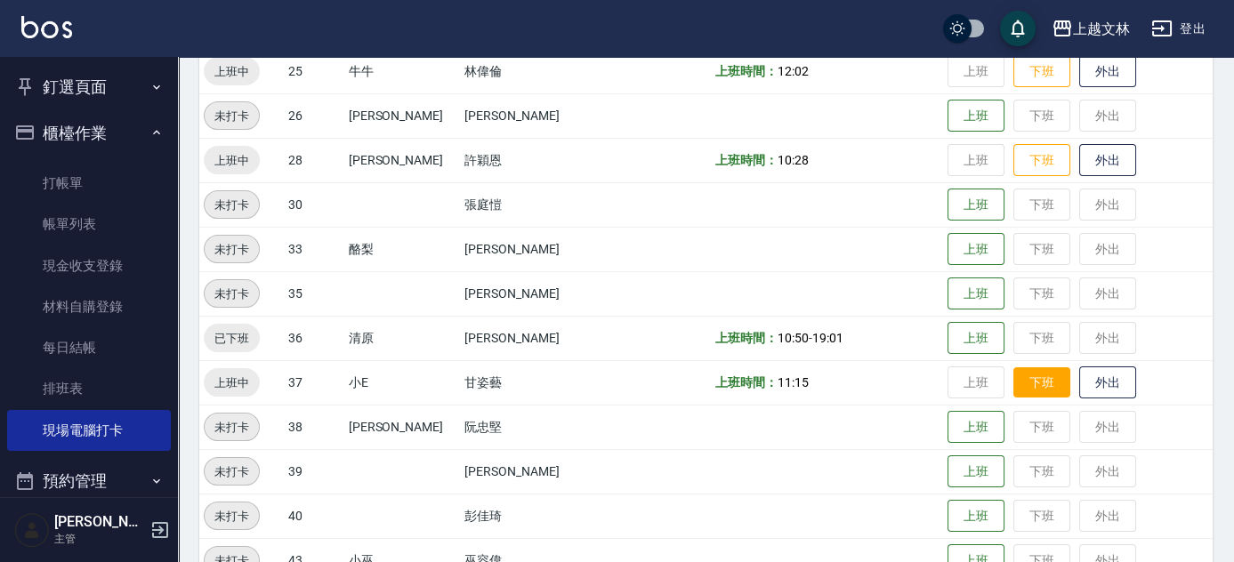
click at [1038, 392] on button "下班" at bounding box center [1041, 382] width 57 height 31
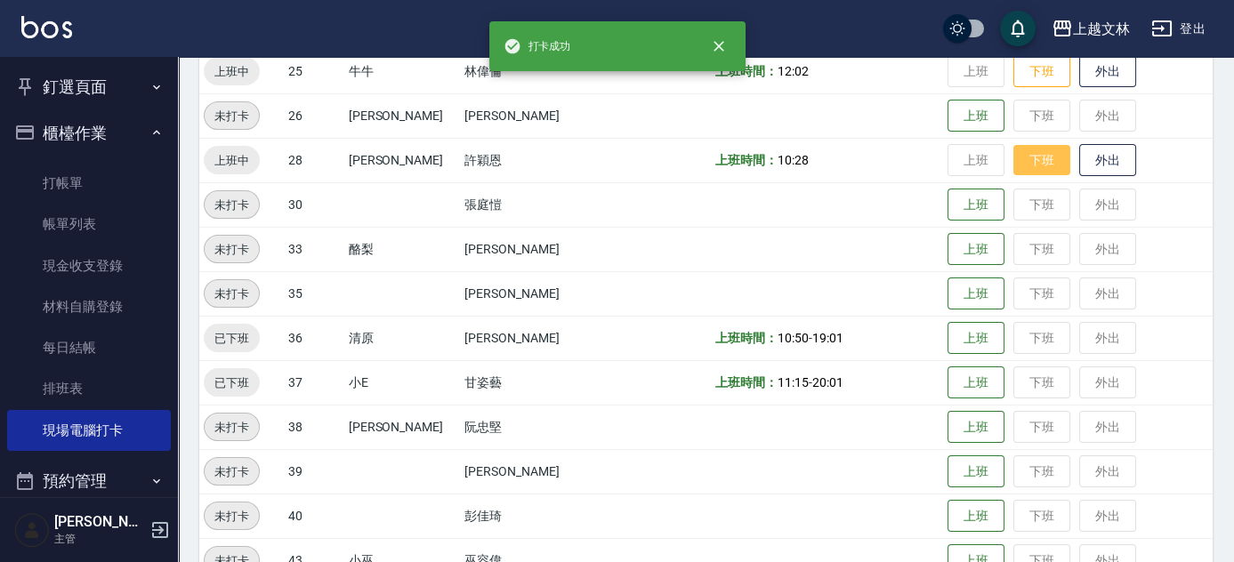
click at [1022, 155] on button "下班" at bounding box center [1041, 160] width 57 height 31
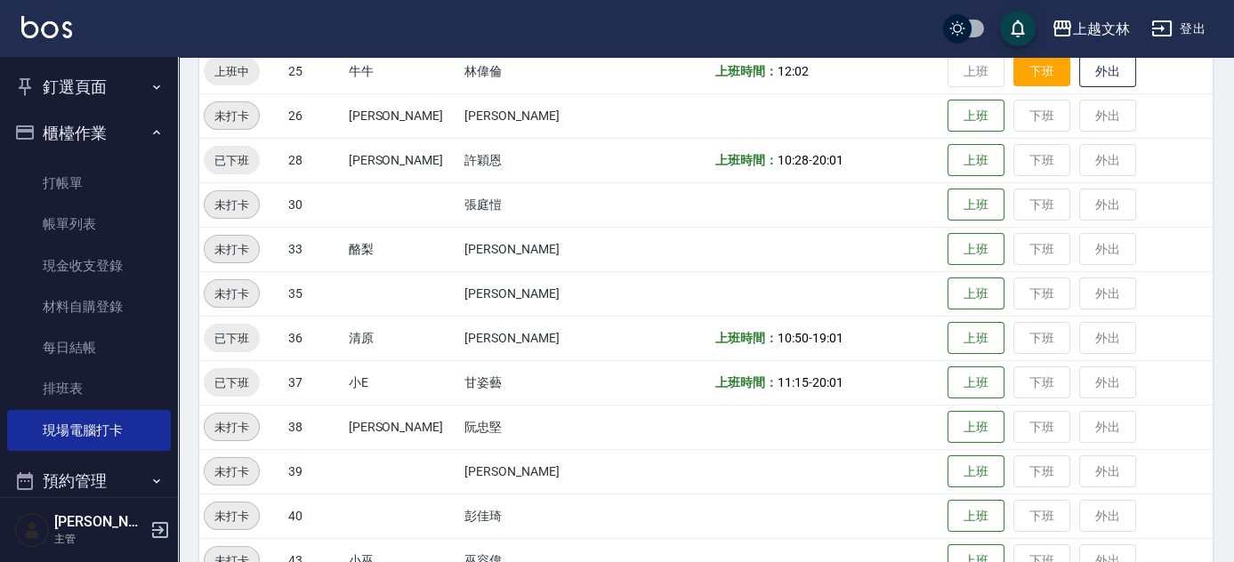
click at [1027, 73] on button "下班" at bounding box center [1041, 71] width 57 height 31
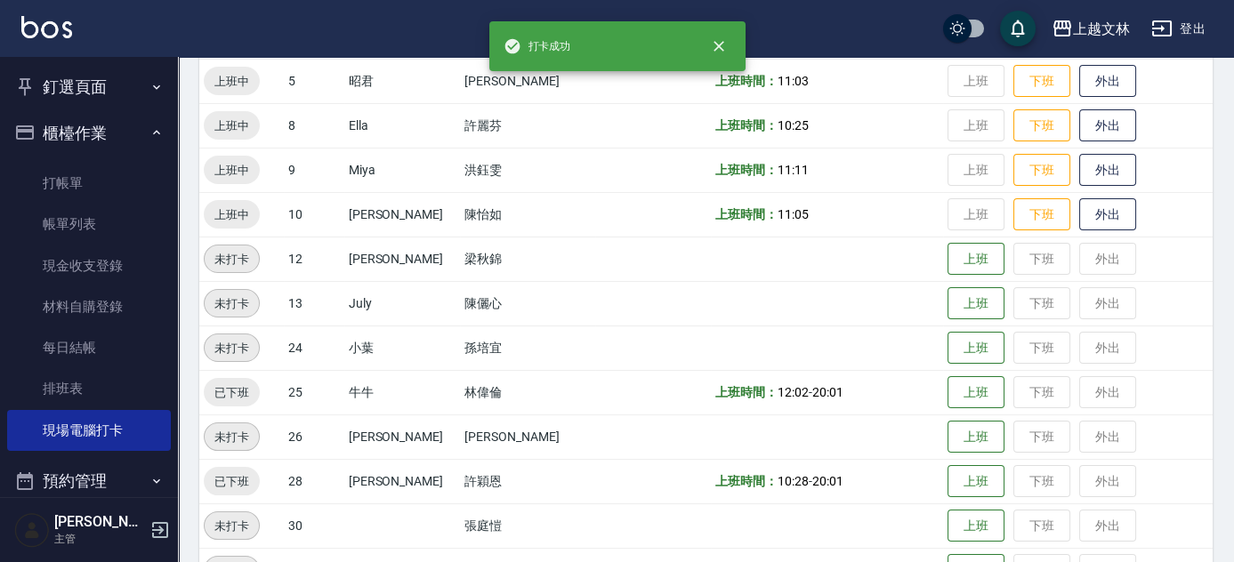
scroll to position [404, 0]
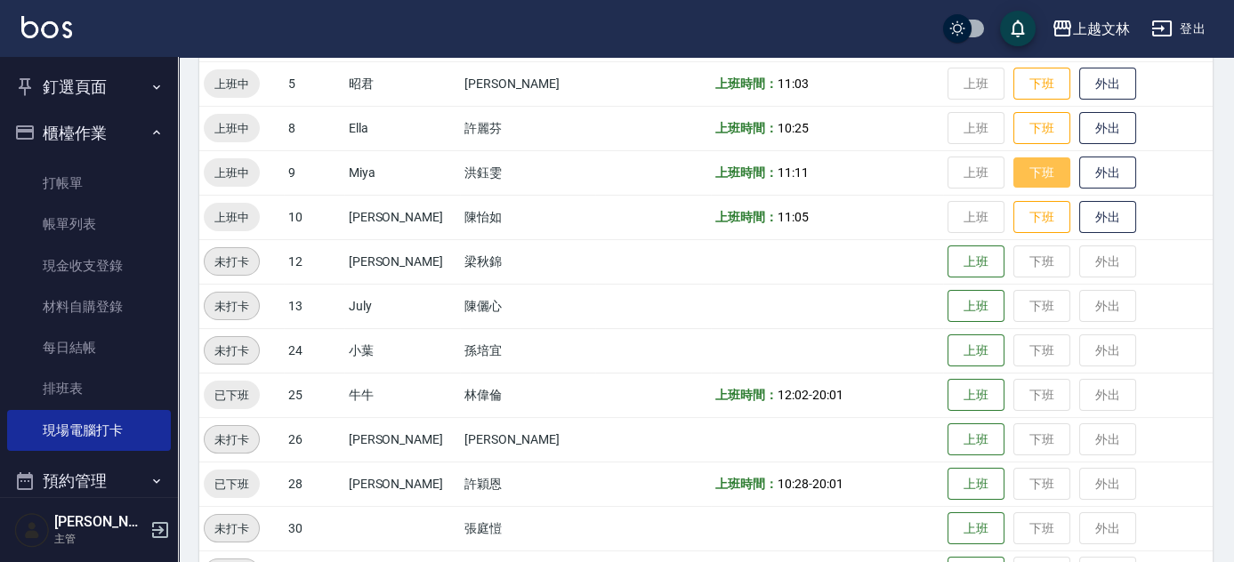
click at [1020, 173] on button "下班" at bounding box center [1041, 172] width 57 height 31
click at [1022, 81] on button "下班" at bounding box center [1041, 84] width 57 height 31
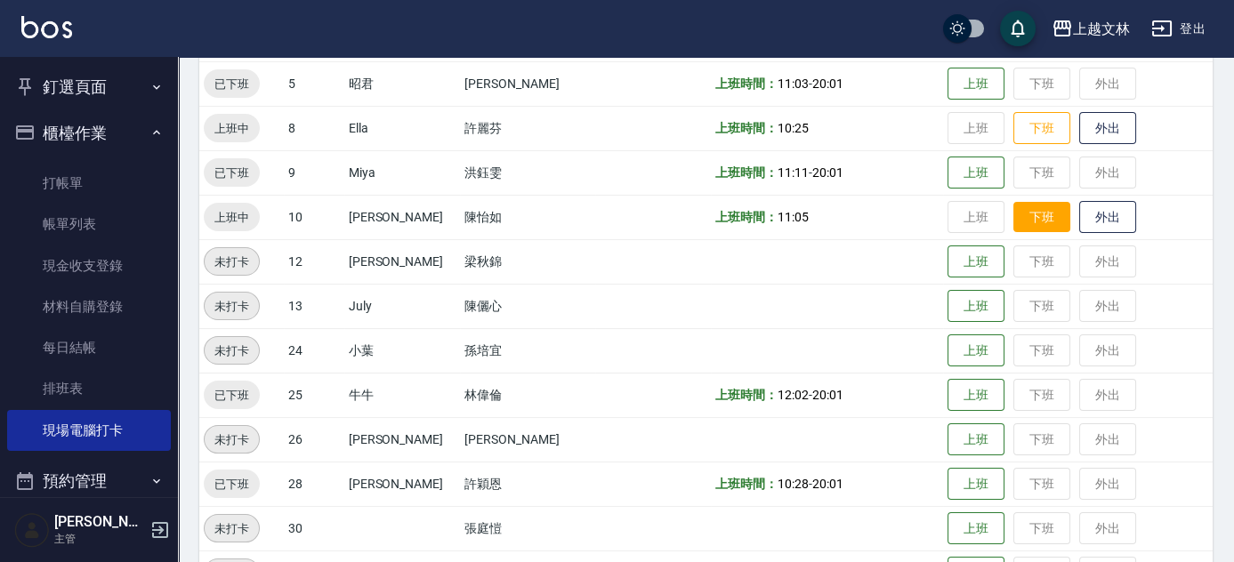
click at [1015, 214] on button "下班" at bounding box center [1041, 217] width 57 height 31
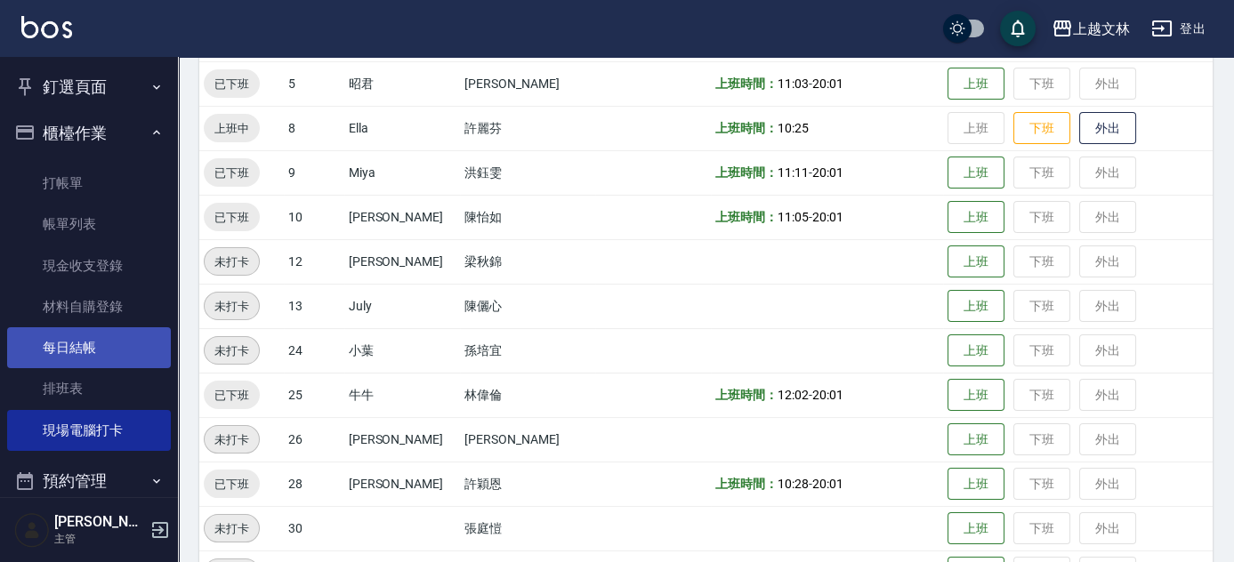
click at [71, 367] on link "每日結帳" at bounding box center [89, 347] width 164 height 41
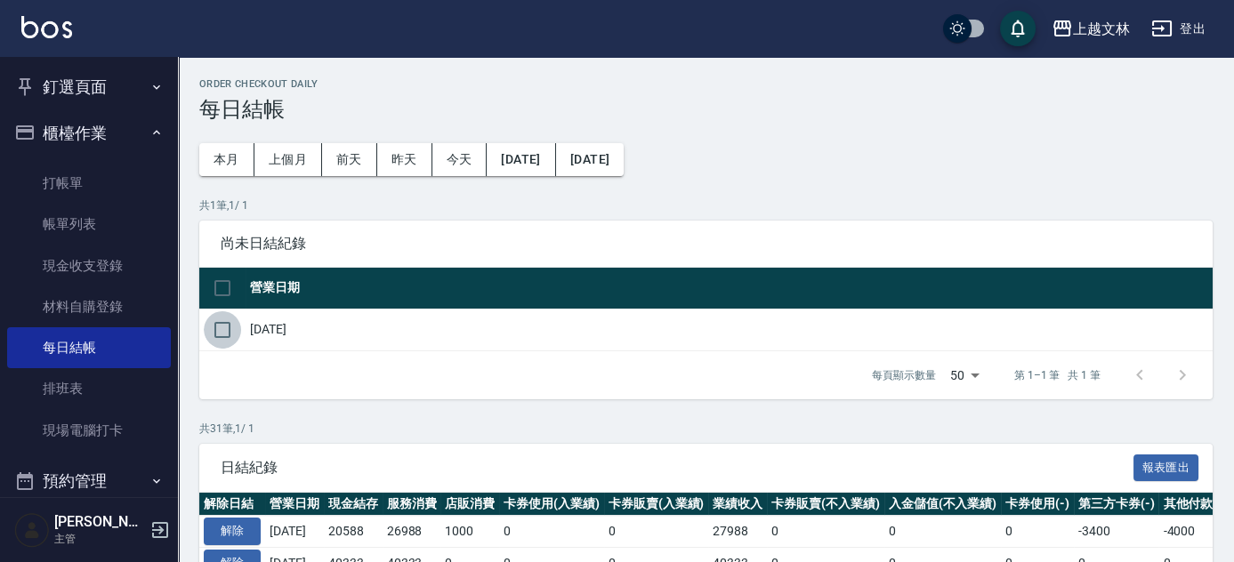
click at [215, 334] on input "checkbox" at bounding box center [222, 329] width 37 height 37
checkbox input "true"
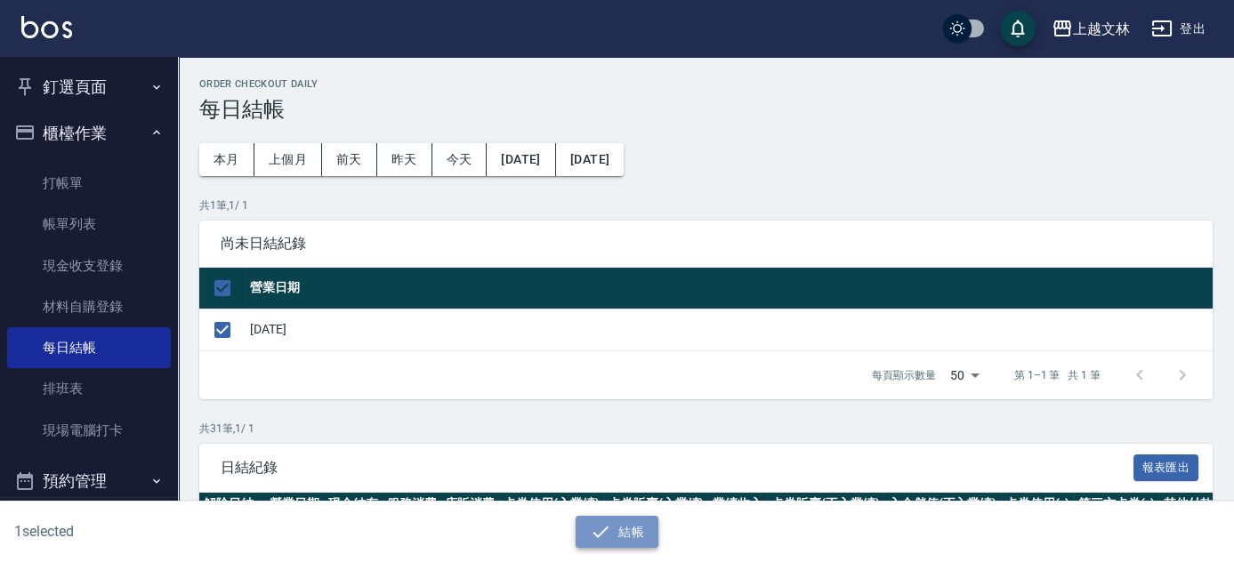
drag, startPoint x: 591, startPoint y: 539, endPoint x: 576, endPoint y: 537, distance: 14.3
click at [591, 538] on icon "button" at bounding box center [600, 531] width 21 height 21
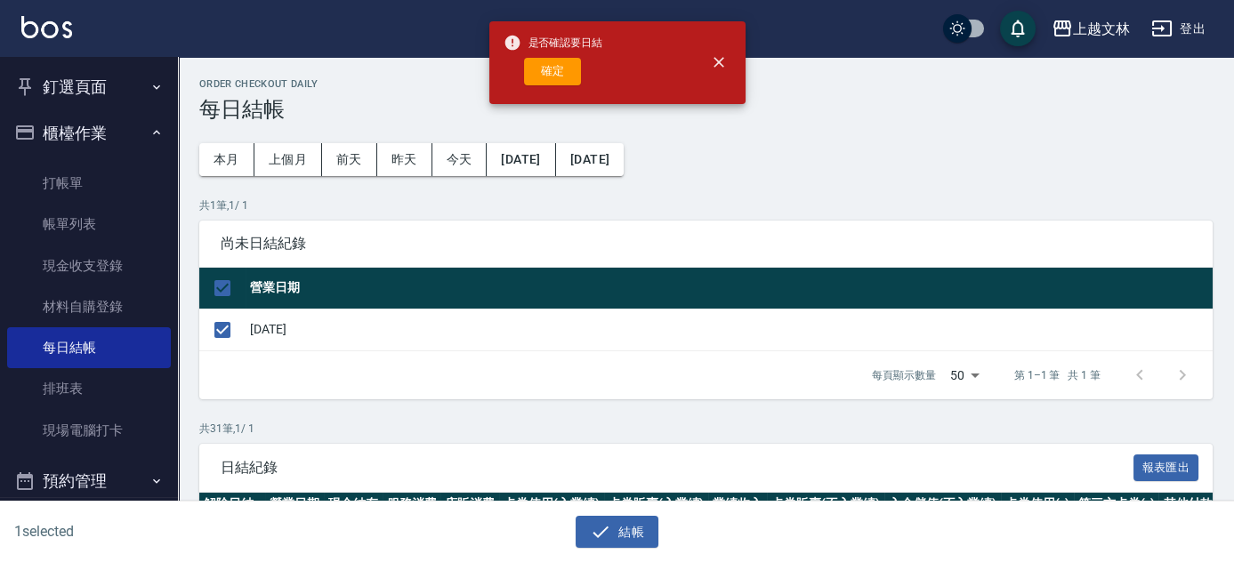
click at [543, 69] on button "確定" at bounding box center [552, 72] width 57 height 28
checkbox input "false"
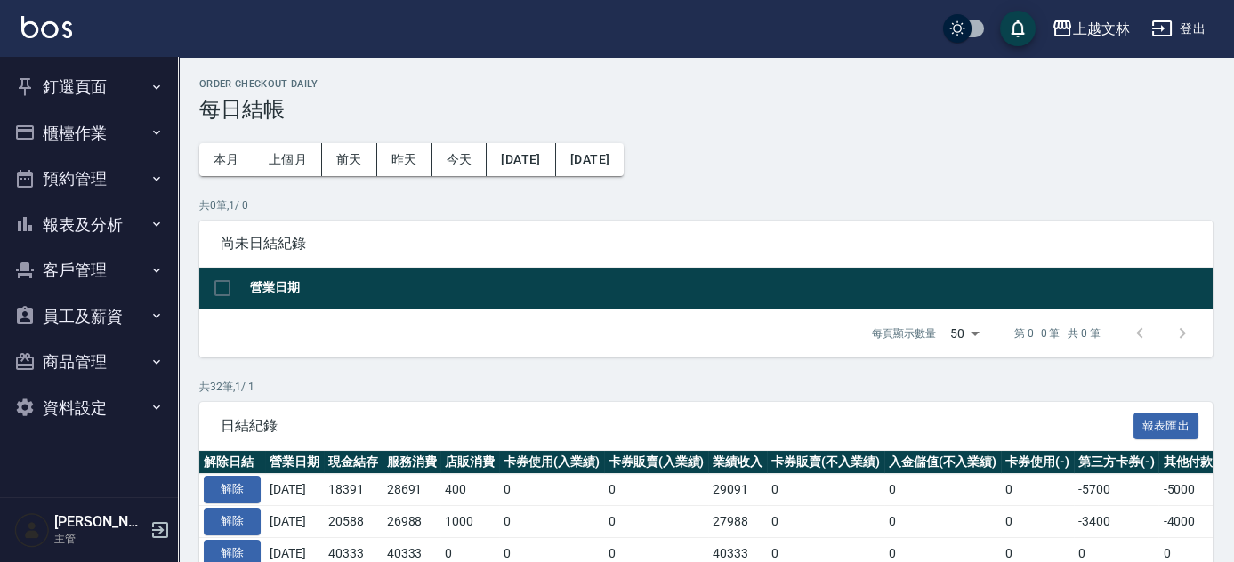
click at [75, 93] on button "釘選頁面" at bounding box center [89, 87] width 164 height 46
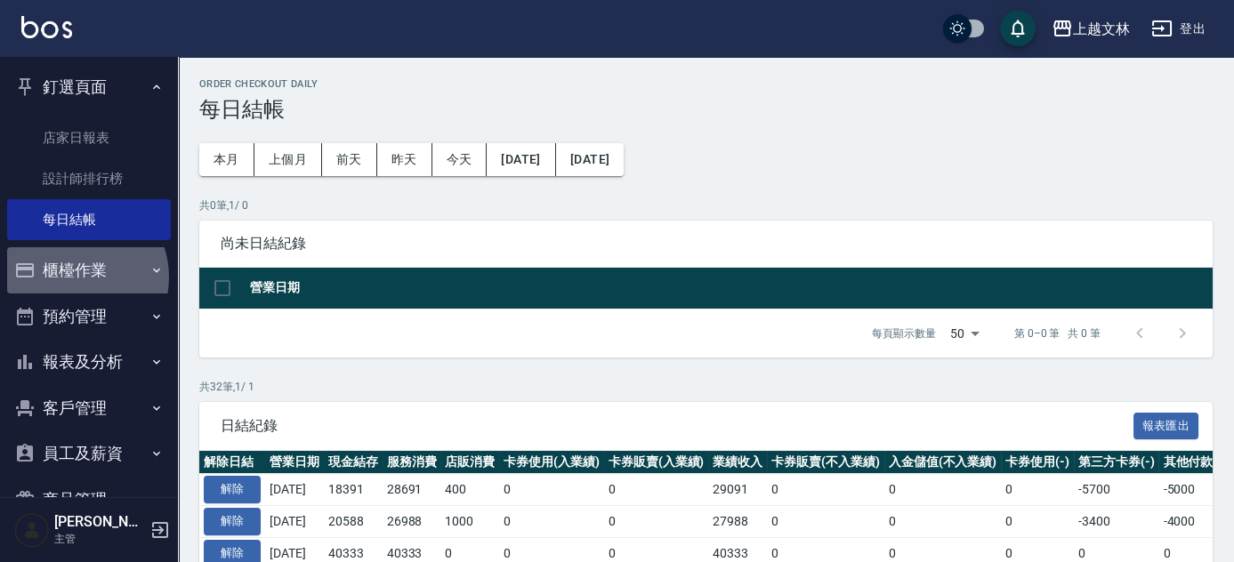
click at [73, 277] on button "櫃檯作業" at bounding box center [89, 270] width 164 height 46
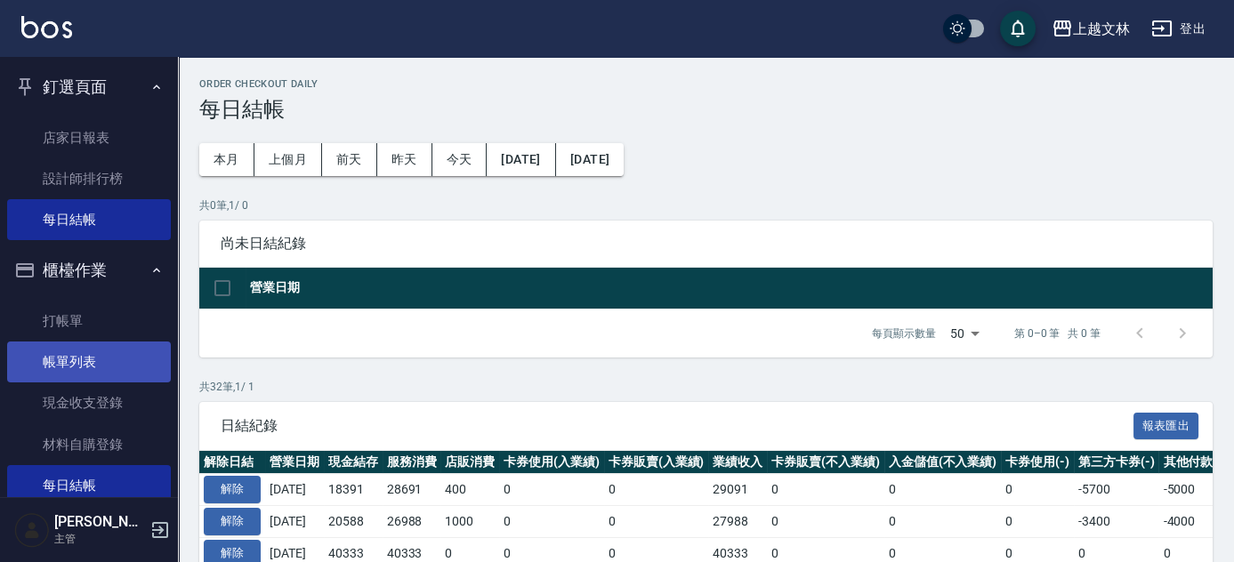
click at [85, 359] on link "帳單列表" at bounding box center [89, 362] width 164 height 41
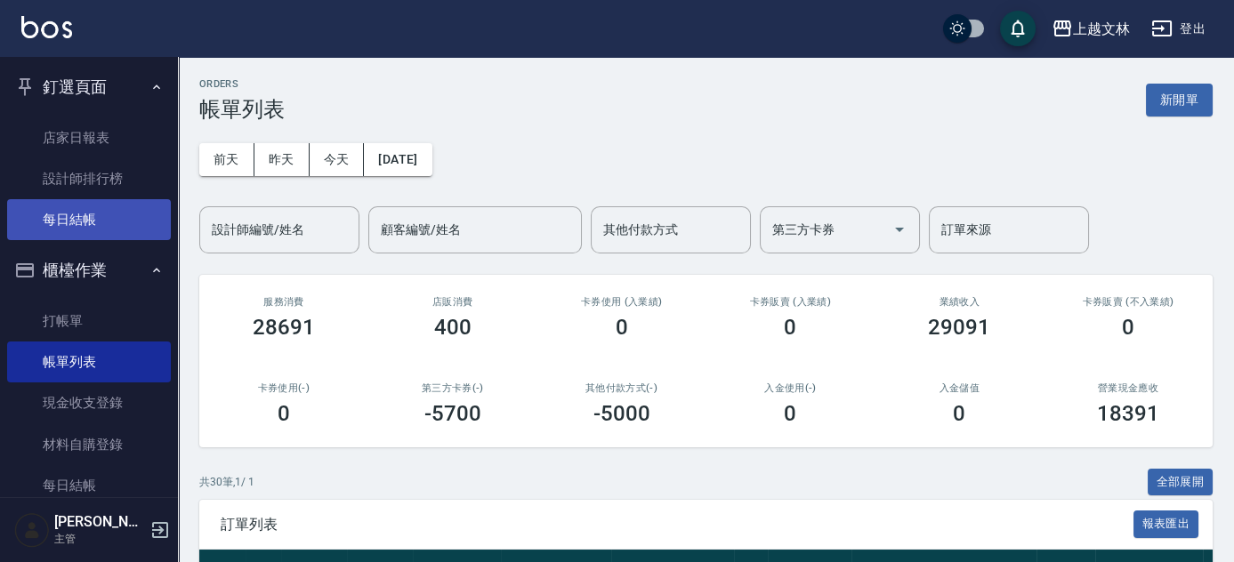
click at [90, 227] on link "每日結帳" at bounding box center [89, 219] width 164 height 41
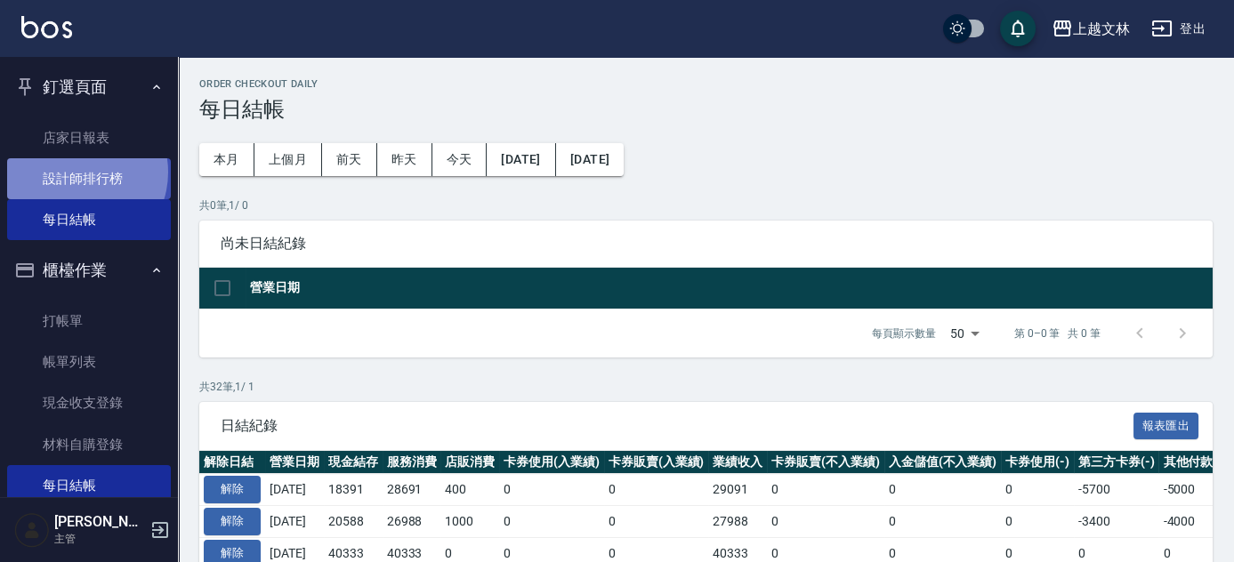
click at [75, 173] on link "設計師排行榜" at bounding box center [89, 178] width 164 height 41
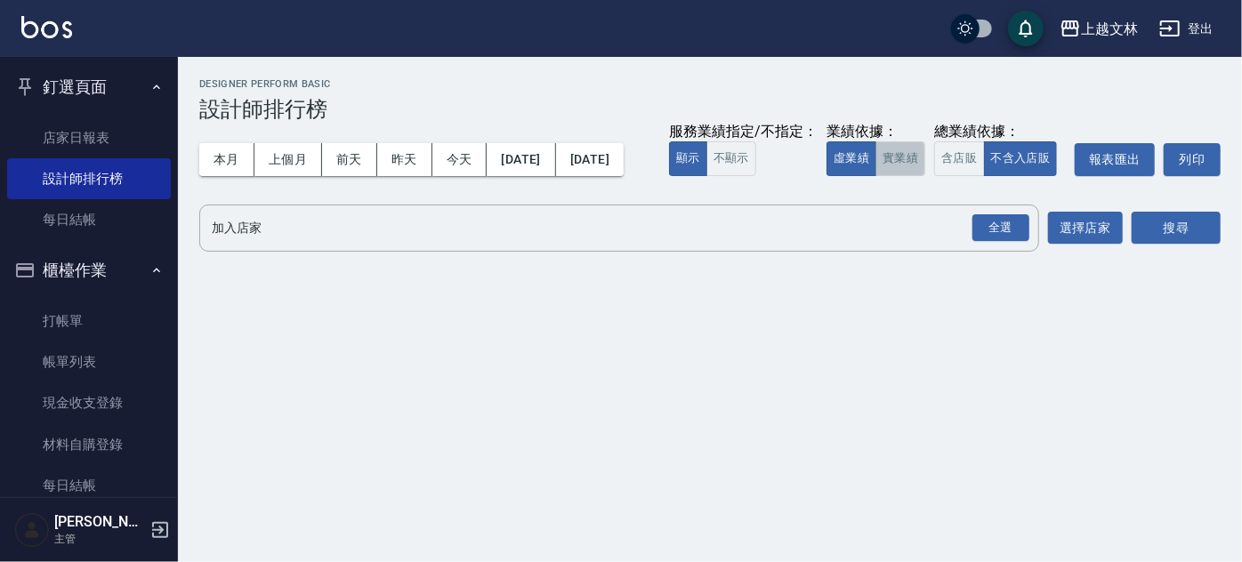
click at [875, 176] on button "實業績" at bounding box center [900, 158] width 50 height 35
click at [1007, 242] on div "全選" at bounding box center [1000, 228] width 57 height 28
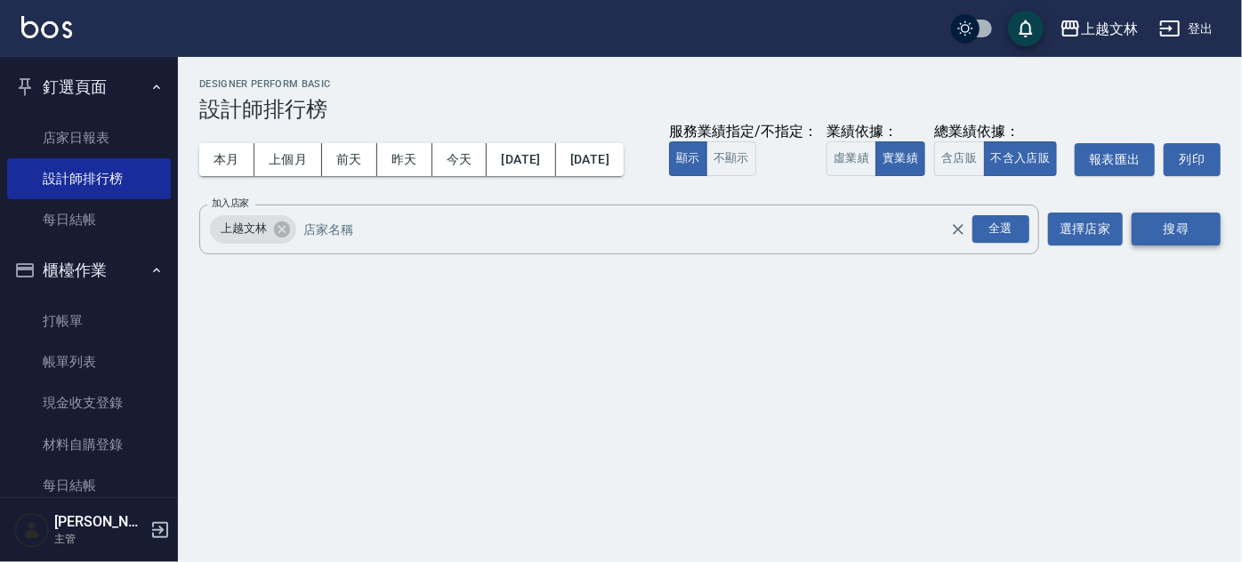
click at [1167, 246] on button "搜尋" at bounding box center [1176, 229] width 89 height 33
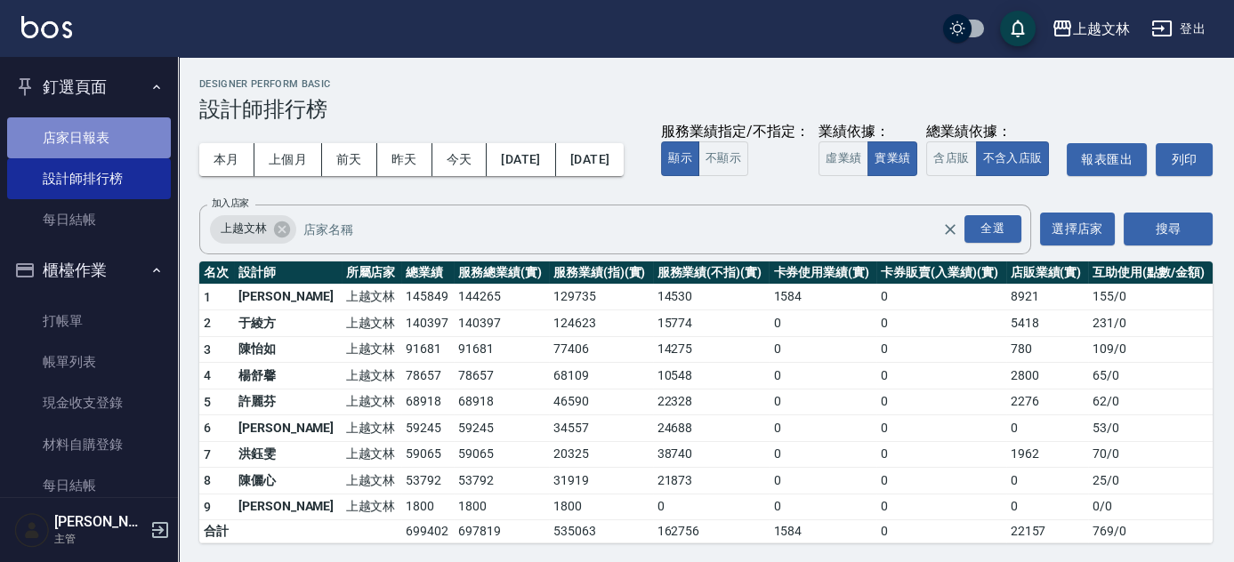
click at [93, 144] on link "店家日報表" at bounding box center [89, 137] width 164 height 41
